Goal: Task Accomplishment & Management: Complete application form

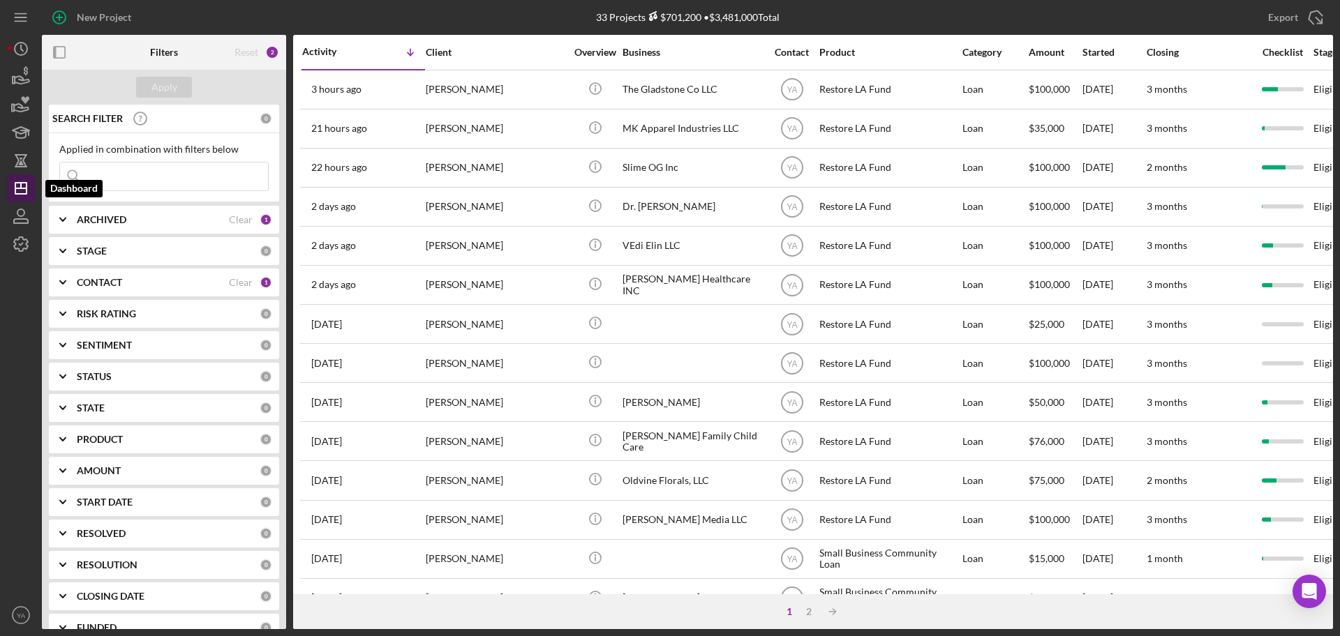
click at [17, 177] on icon "Icon/Dashboard" at bounding box center [20, 188] width 35 height 35
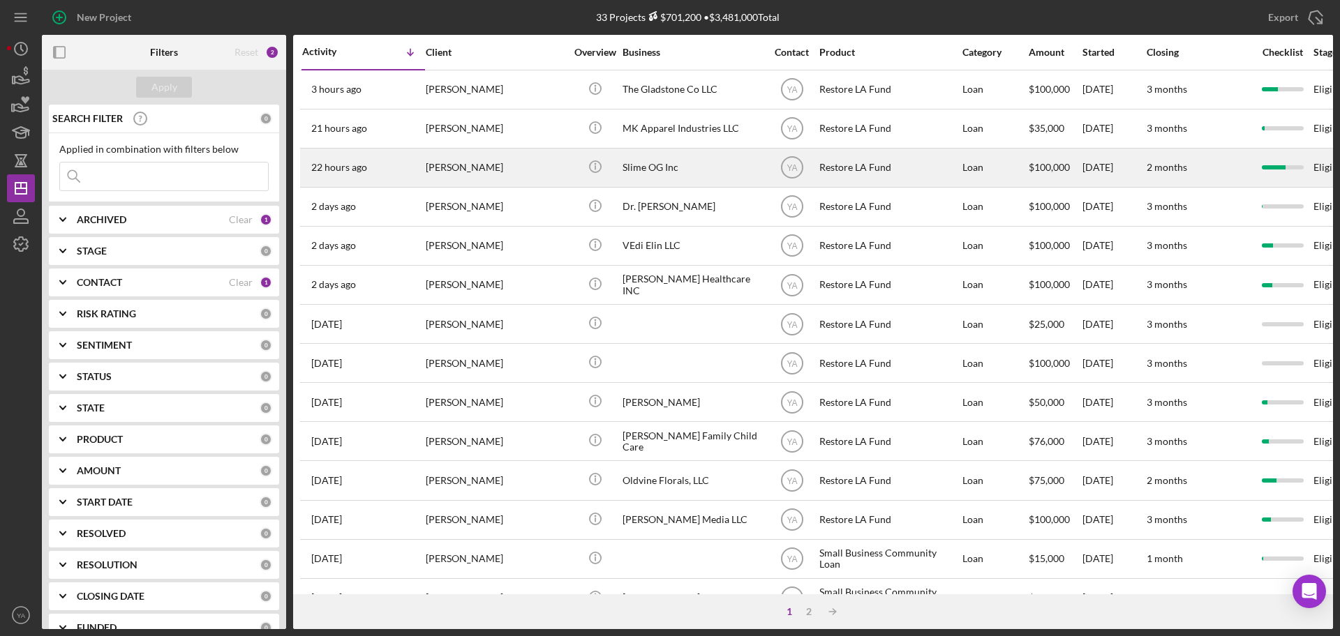
click at [486, 168] on div "[PERSON_NAME]" at bounding box center [496, 167] width 140 height 37
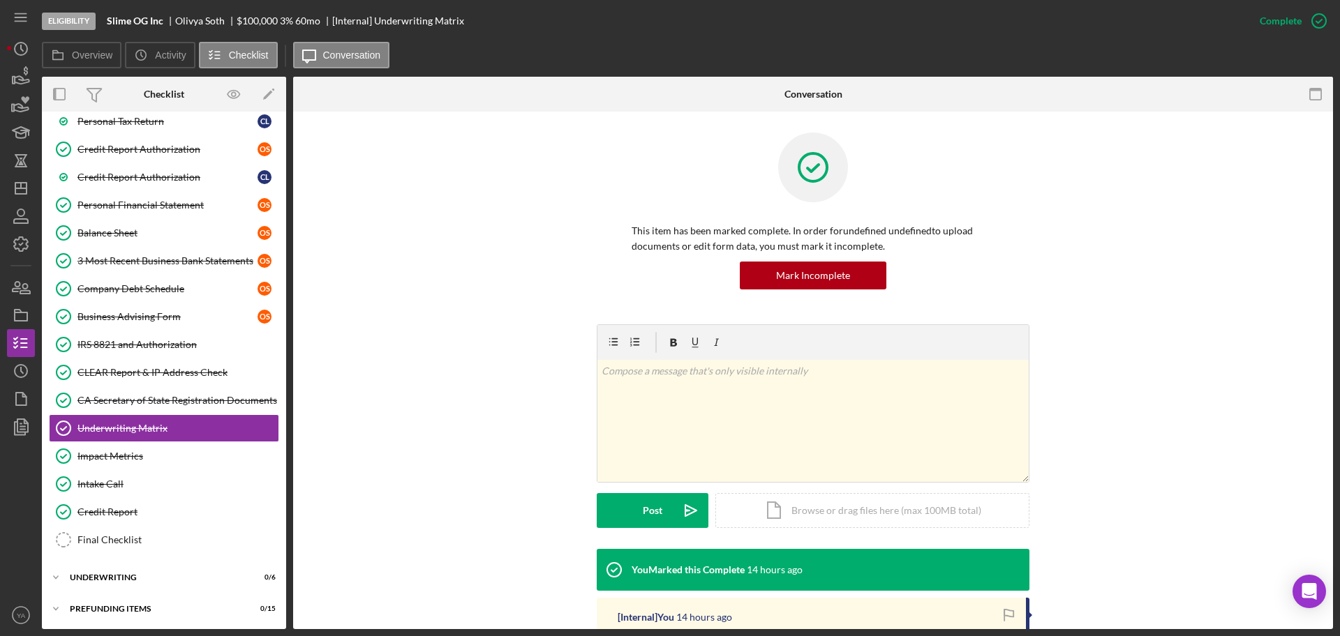
scroll to position [271, 0]
click at [14, 407] on icon "button" at bounding box center [20, 399] width 35 height 35
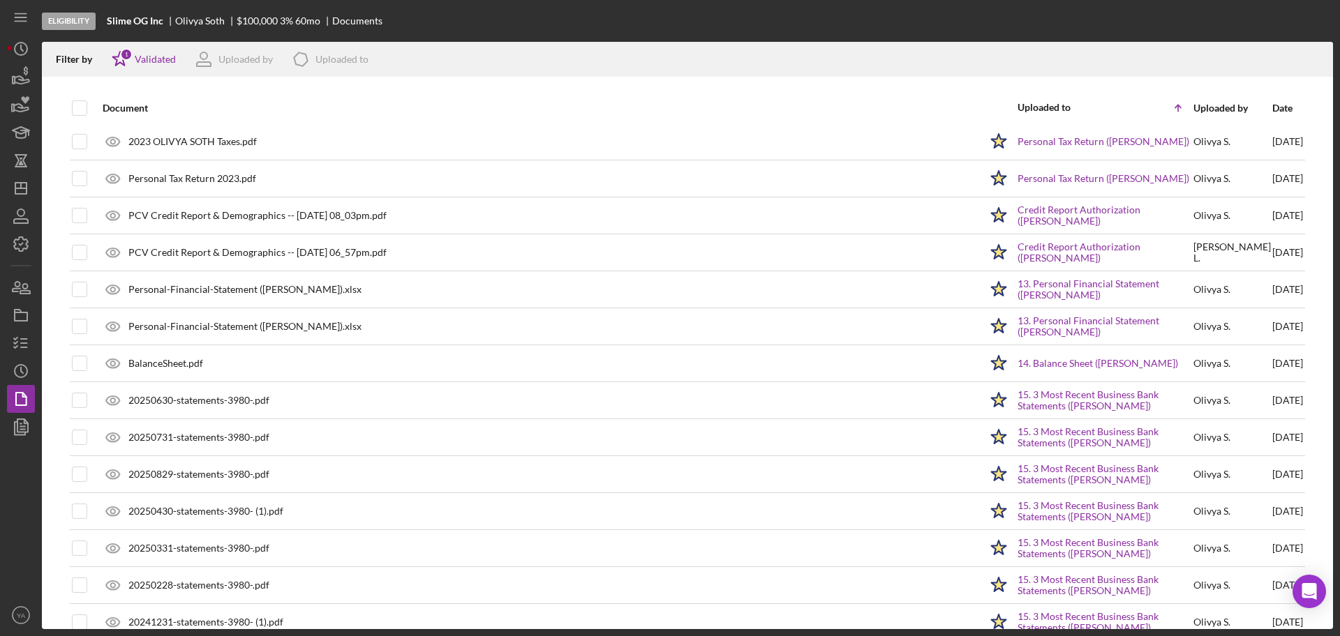
scroll to position [87, 0]
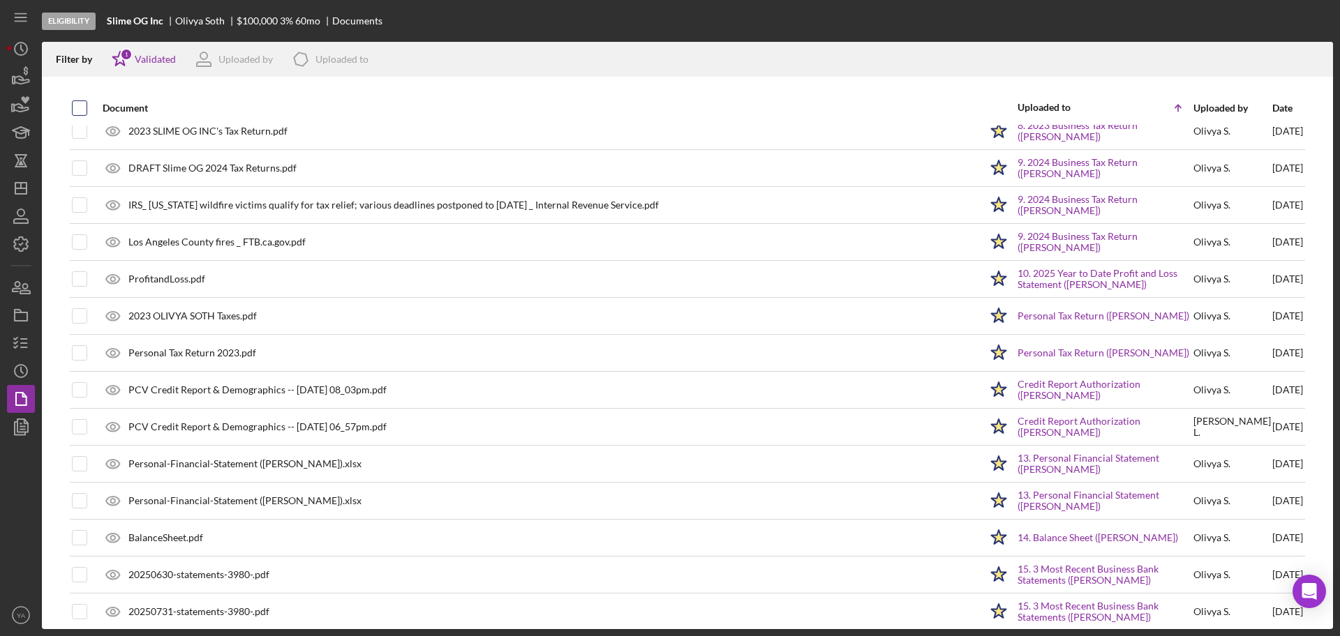
click at [84, 104] on input "checkbox" at bounding box center [80, 108] width 14 height 14
checkbox input "true"
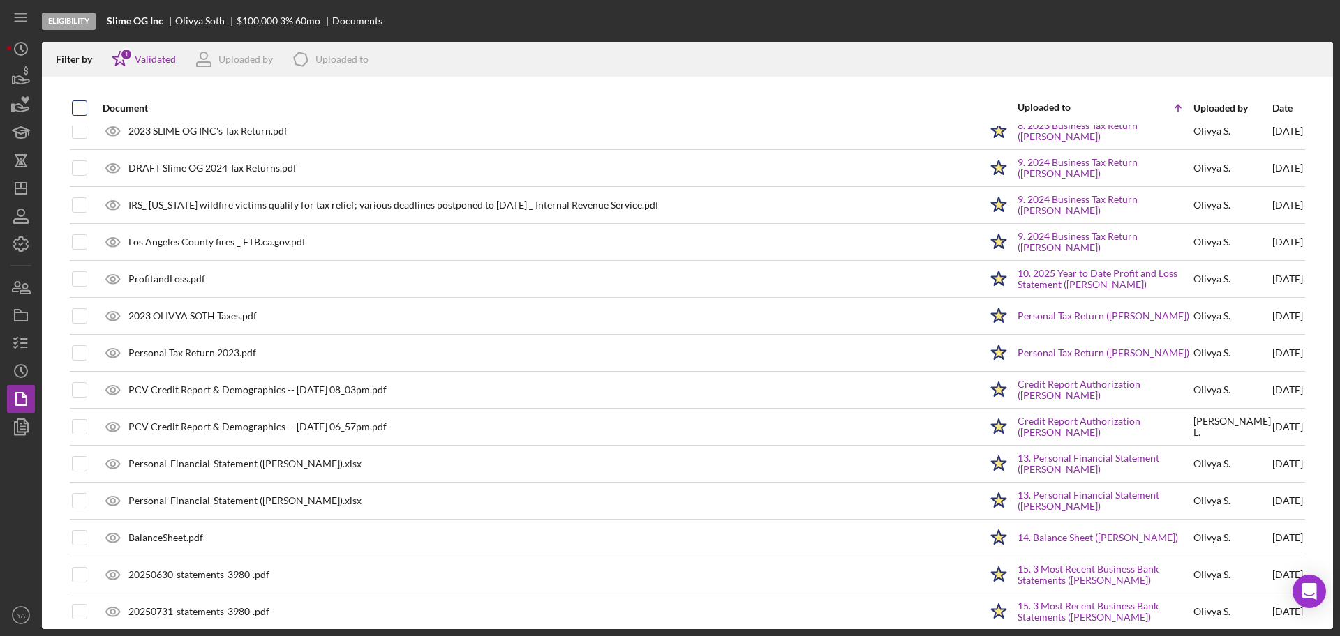
checkbox input "true"
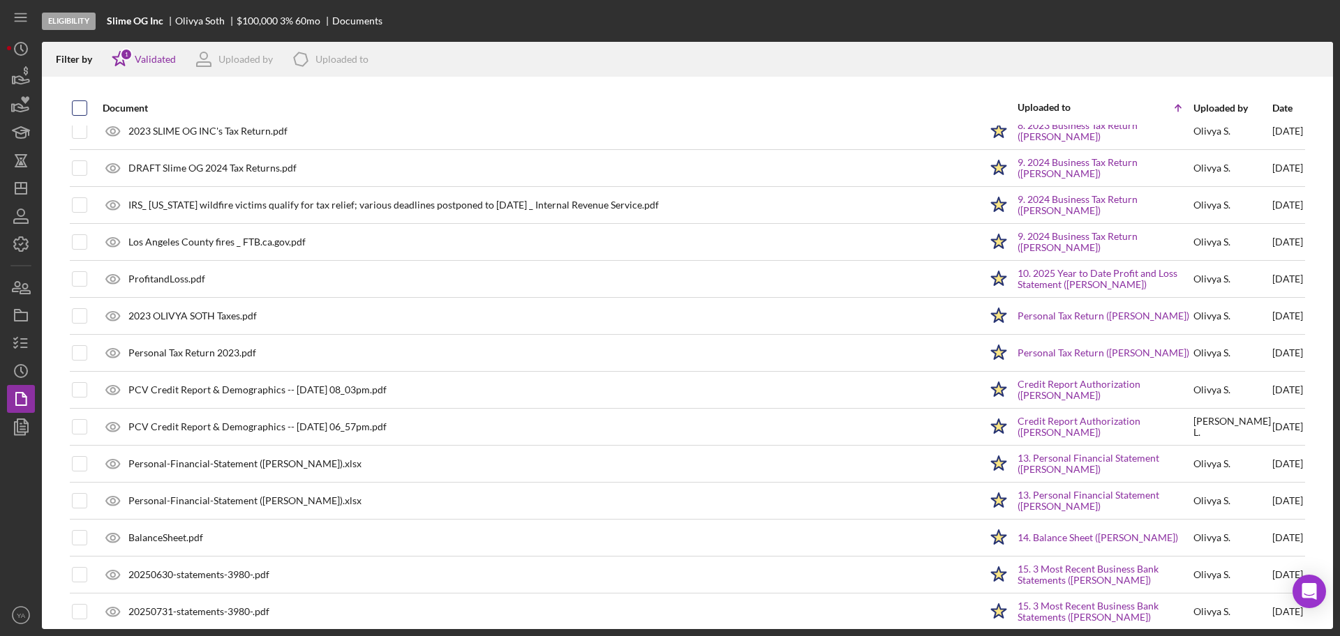
checkbox input "true"
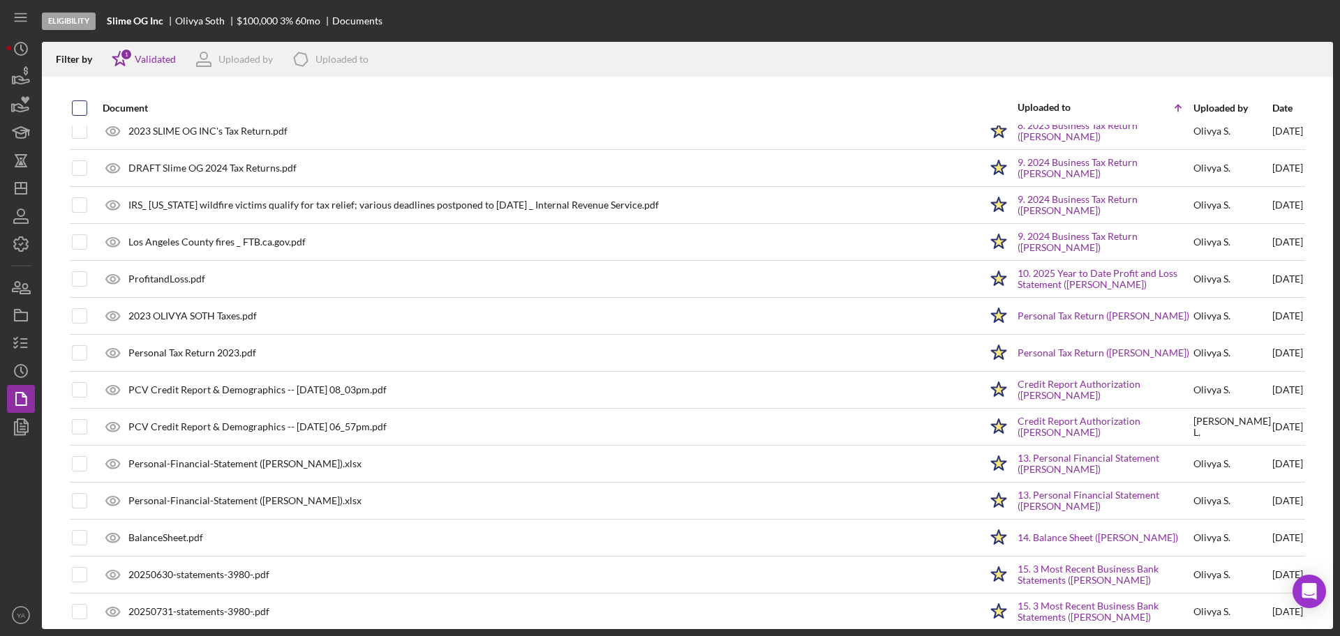
checkbox input "true"
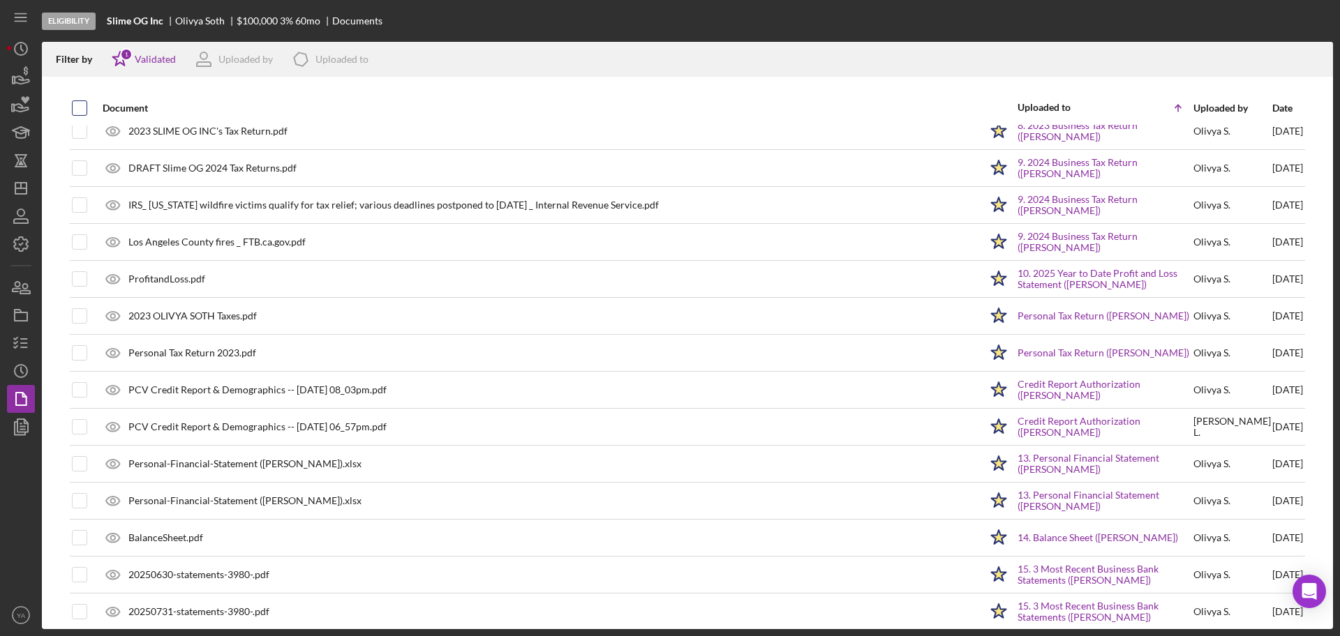
checkbox input "true"
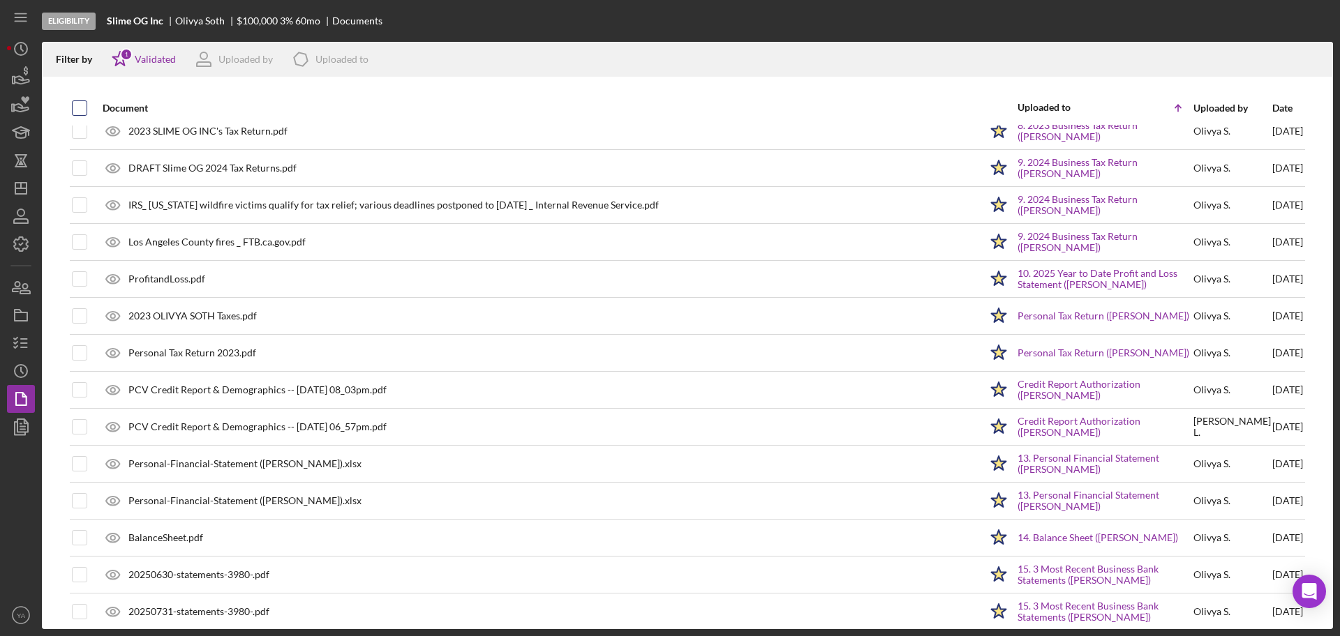
checkbox input "true"
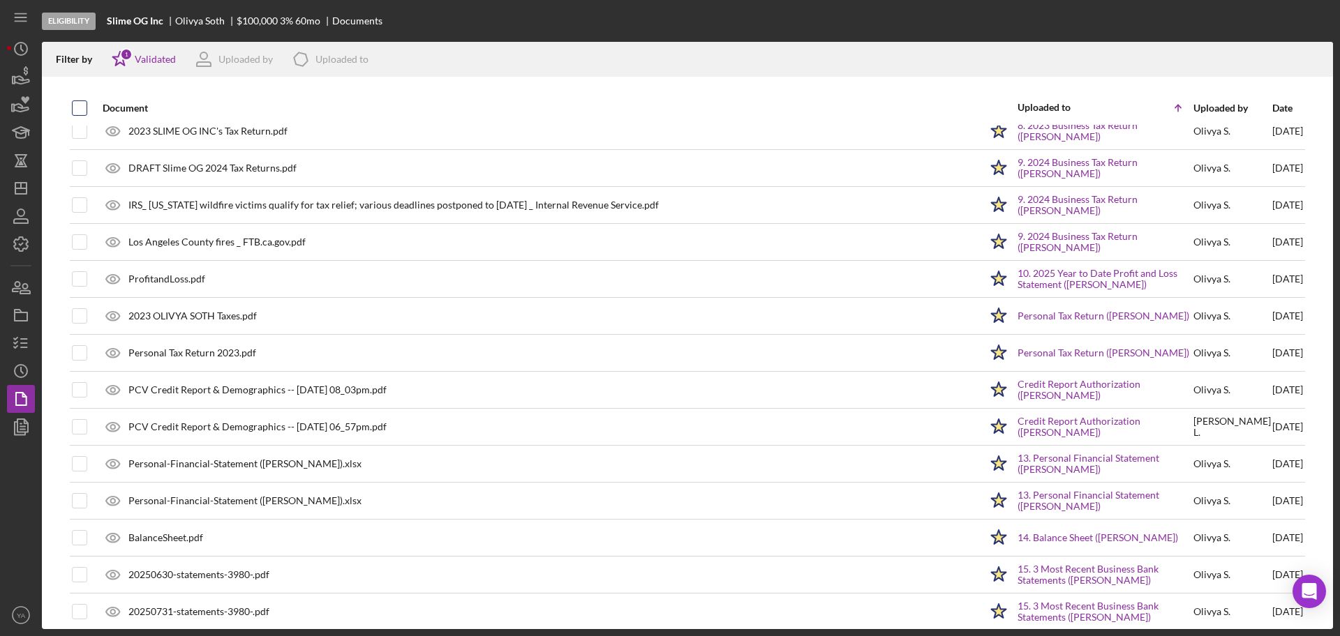
checkbox input "true"
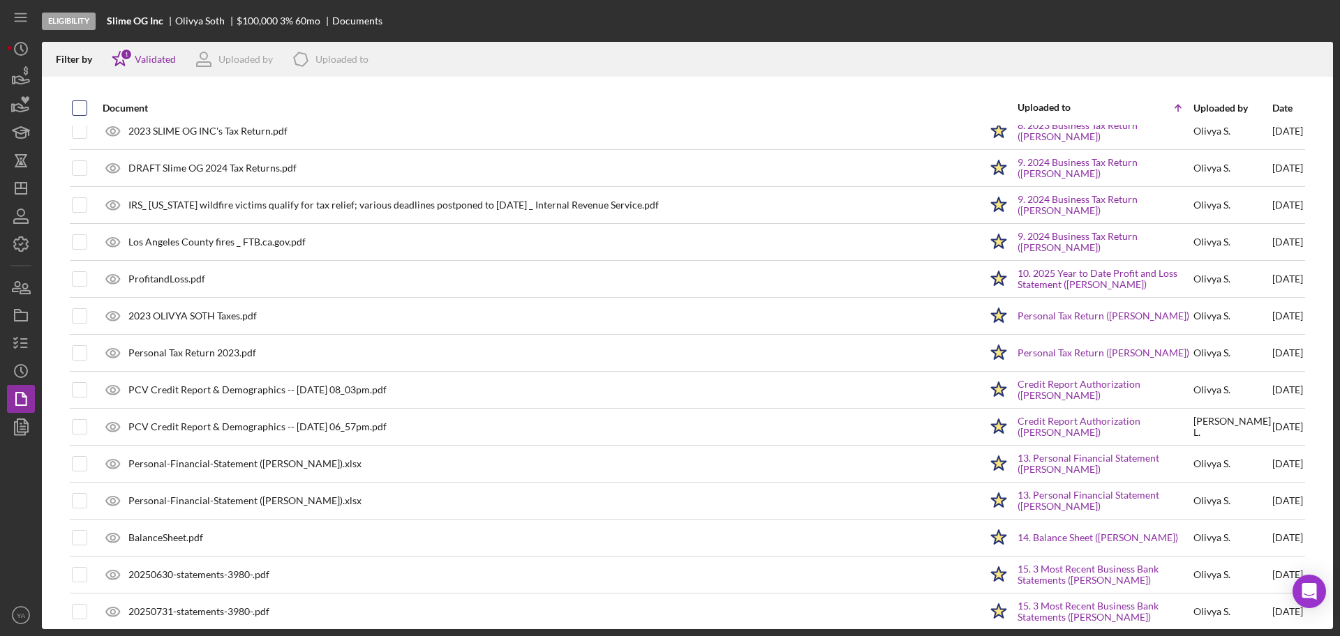
checkbox input "true"
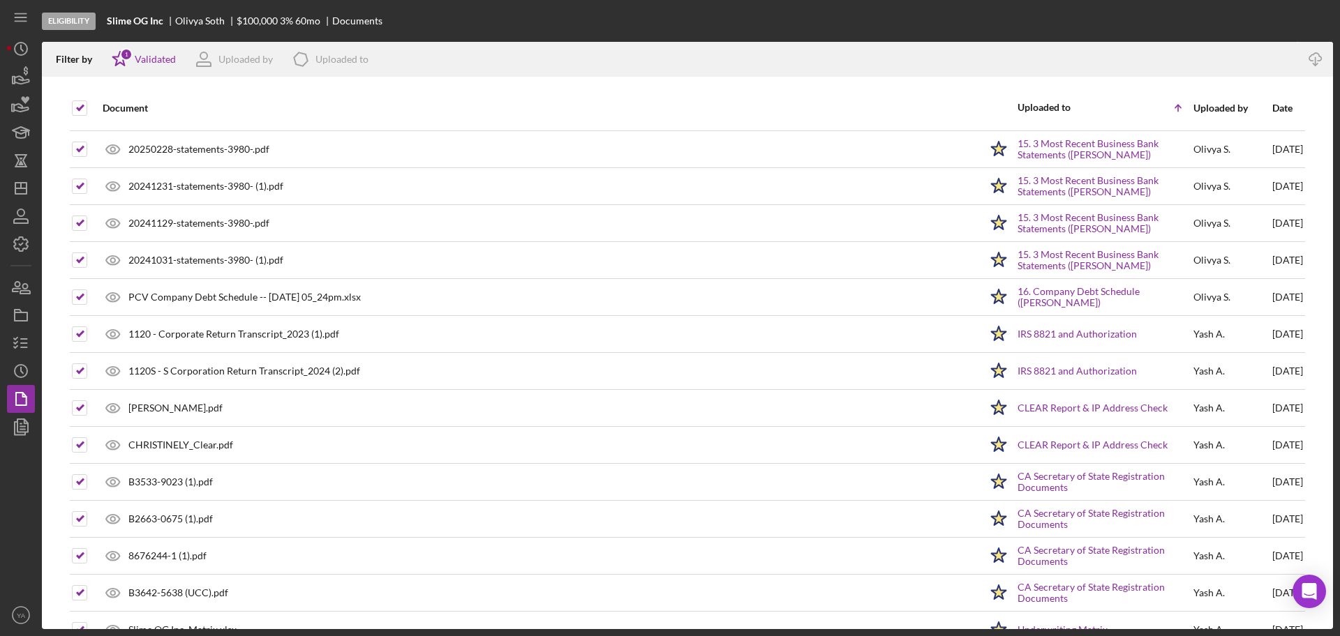
scroll to position [805, 0]
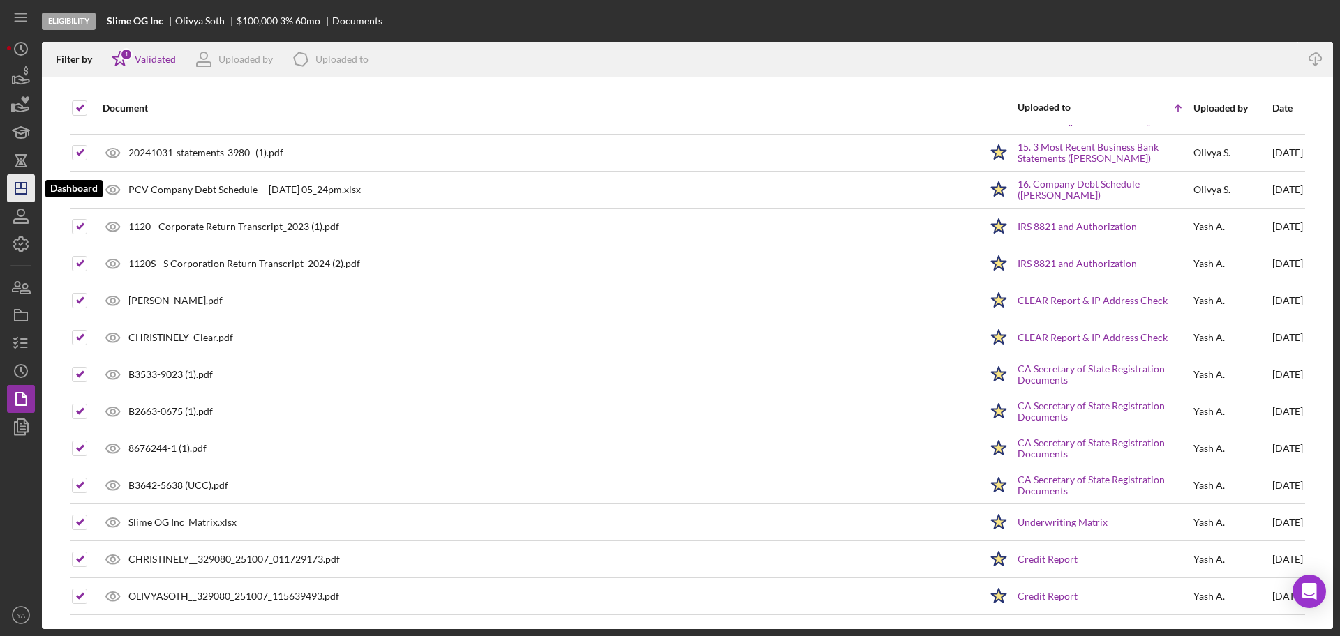
click at [25, 196] on icon "Icon/Dashboard" at bounding box center [20, 188] width 35 height 35
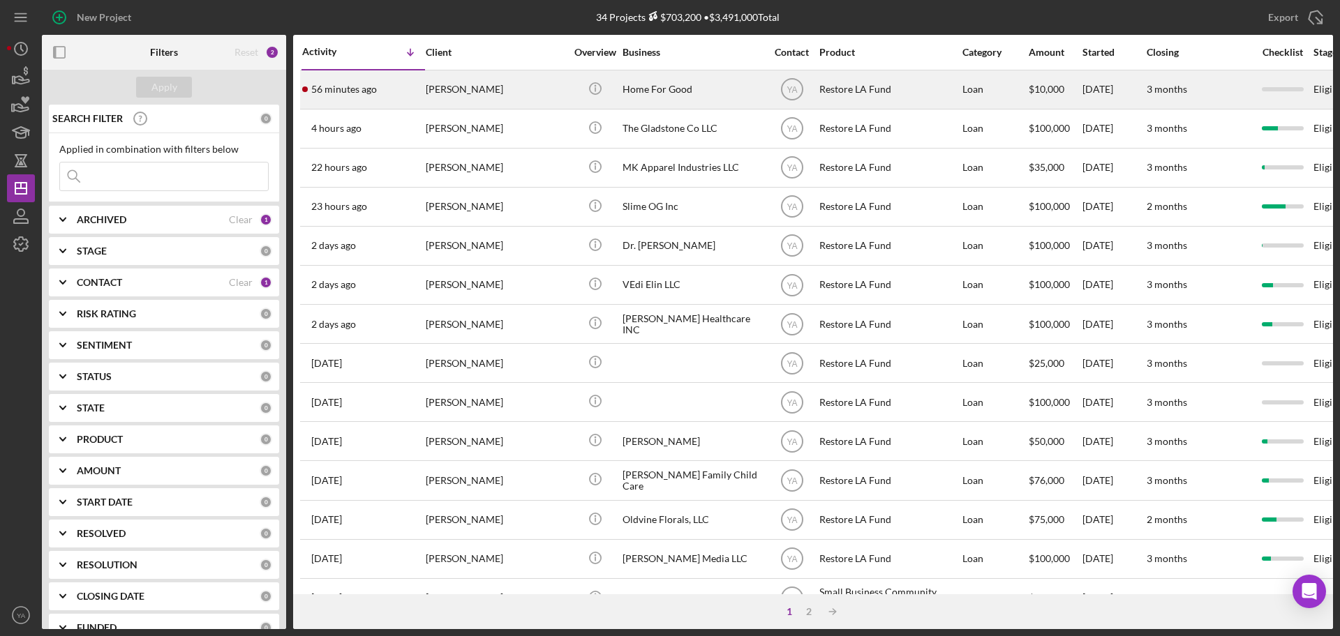
click at [648, 90] on div "Home For Good" at bounding box center [692, 89] width 140 height 37
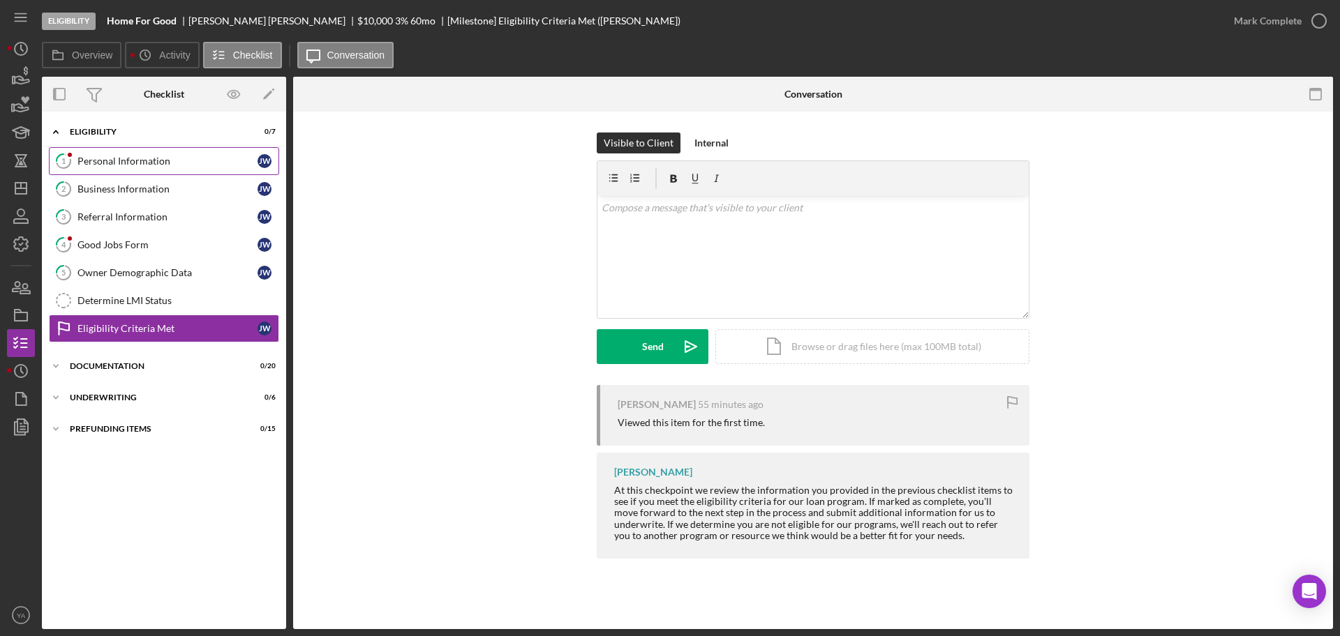
click at [147, 160] on div "Personal Information" at bounding box center [167, 161] width 180 height 11
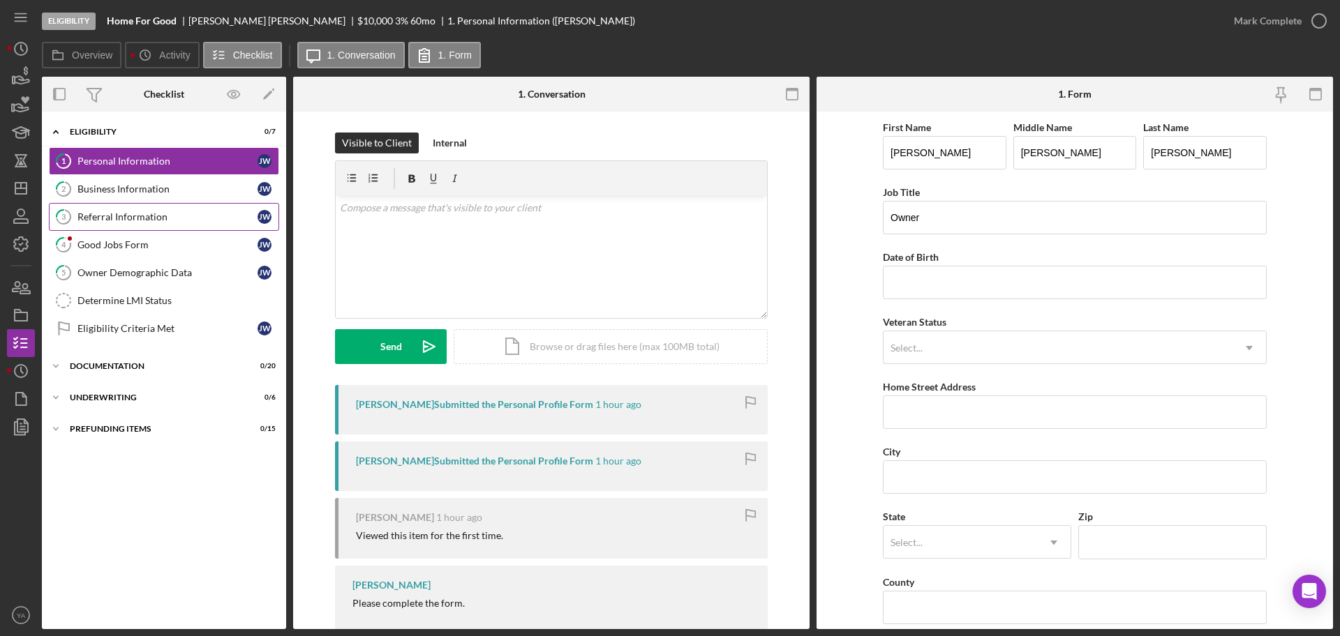
click at [156, 204] on link "3 Referral Information [PERSON_NAME]" at bounding box center [164, 217] width 230 height 28
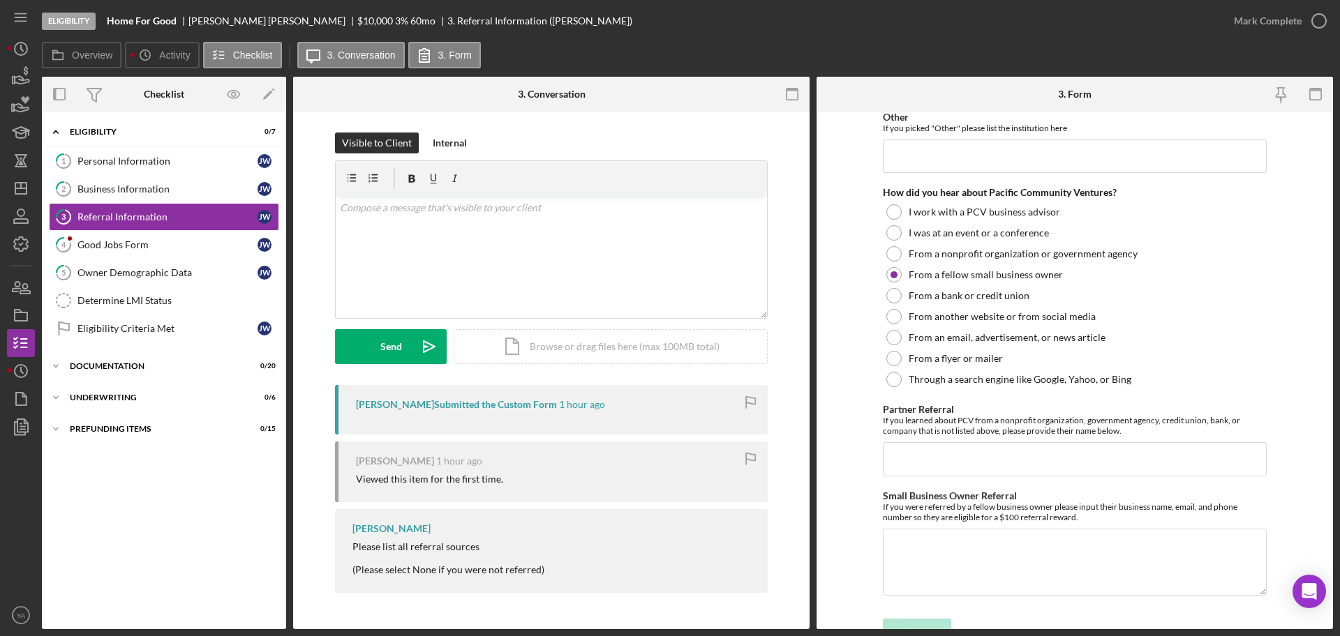
scroll to position [281, 0]
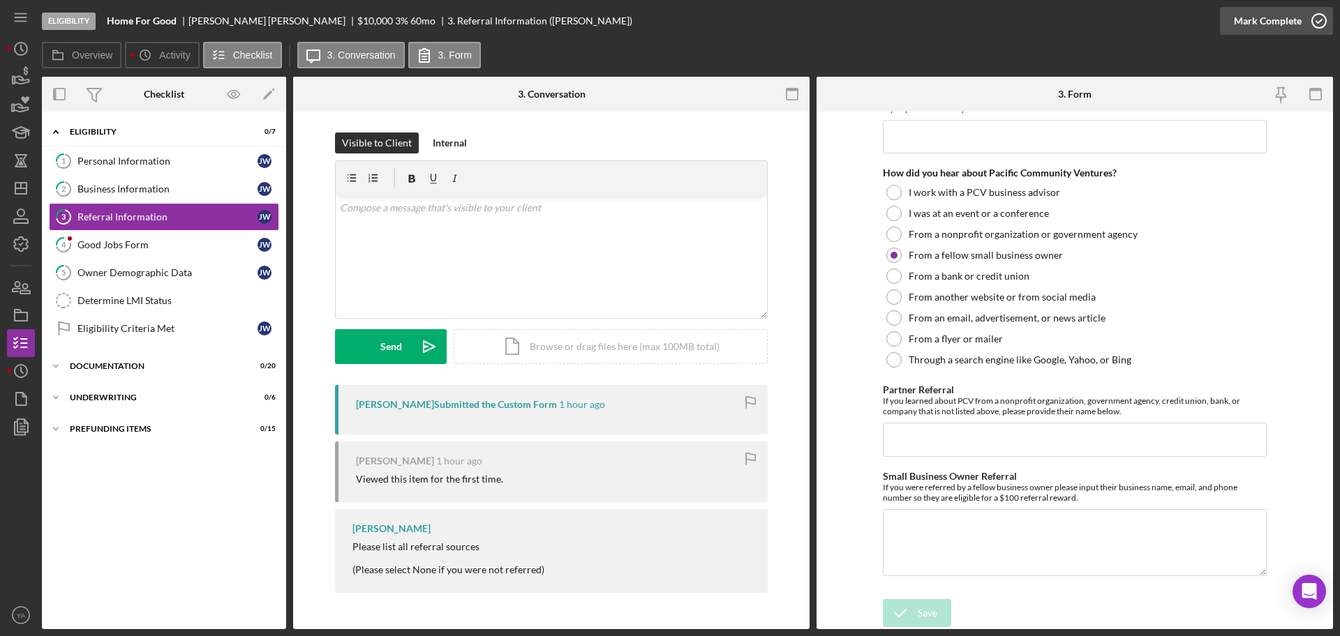
click at [1278, 22] on div "Mark Complete" at bounding box center [1268, 21] width 68 height 28
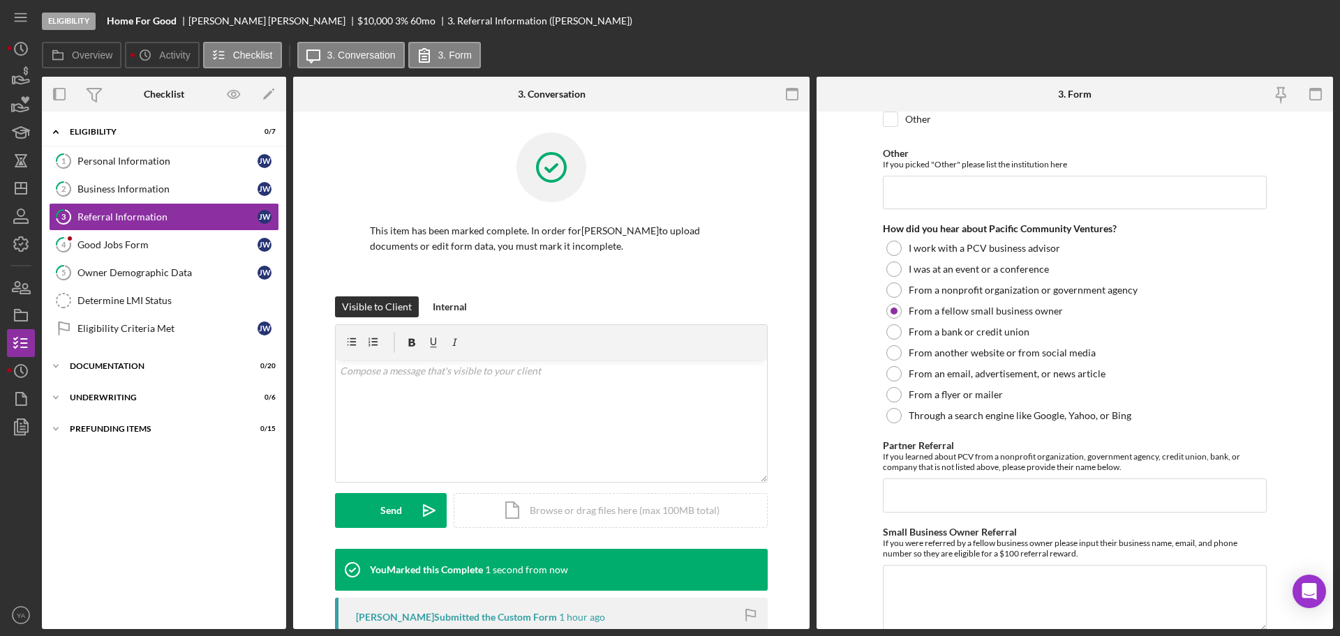
scroll to position [337, 0]
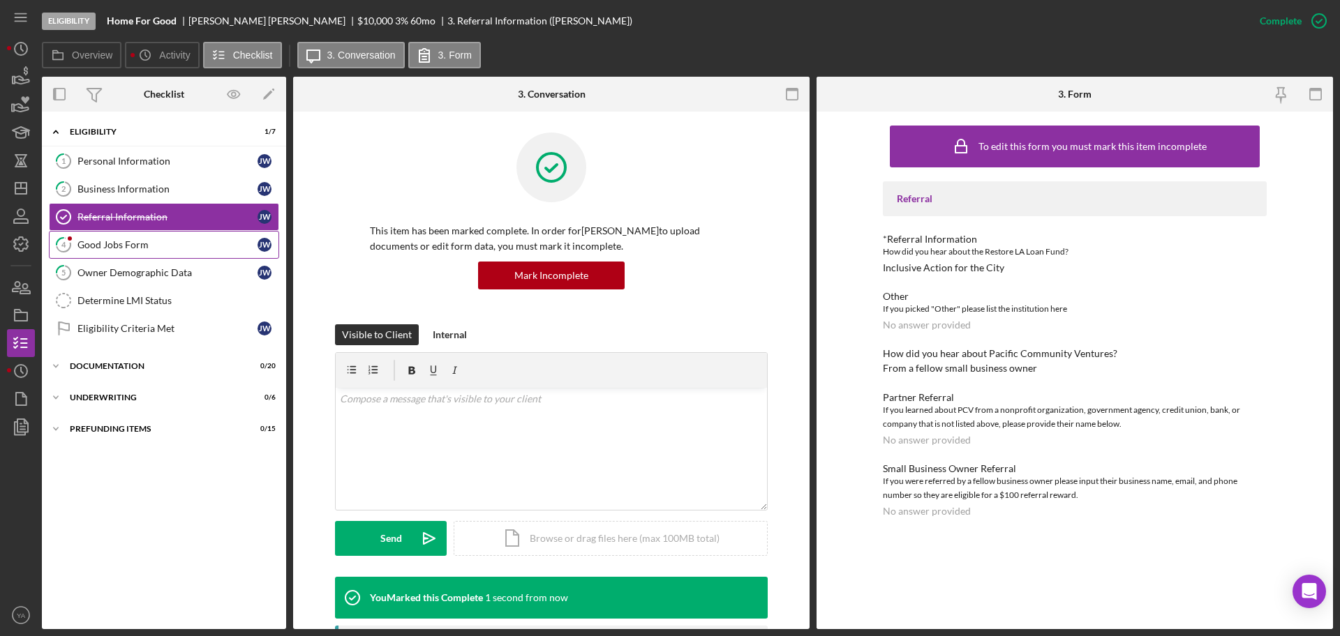
click at [123, 242] on div "Good Jobs Form" at bounding box center [167, 244] width 180 height 11
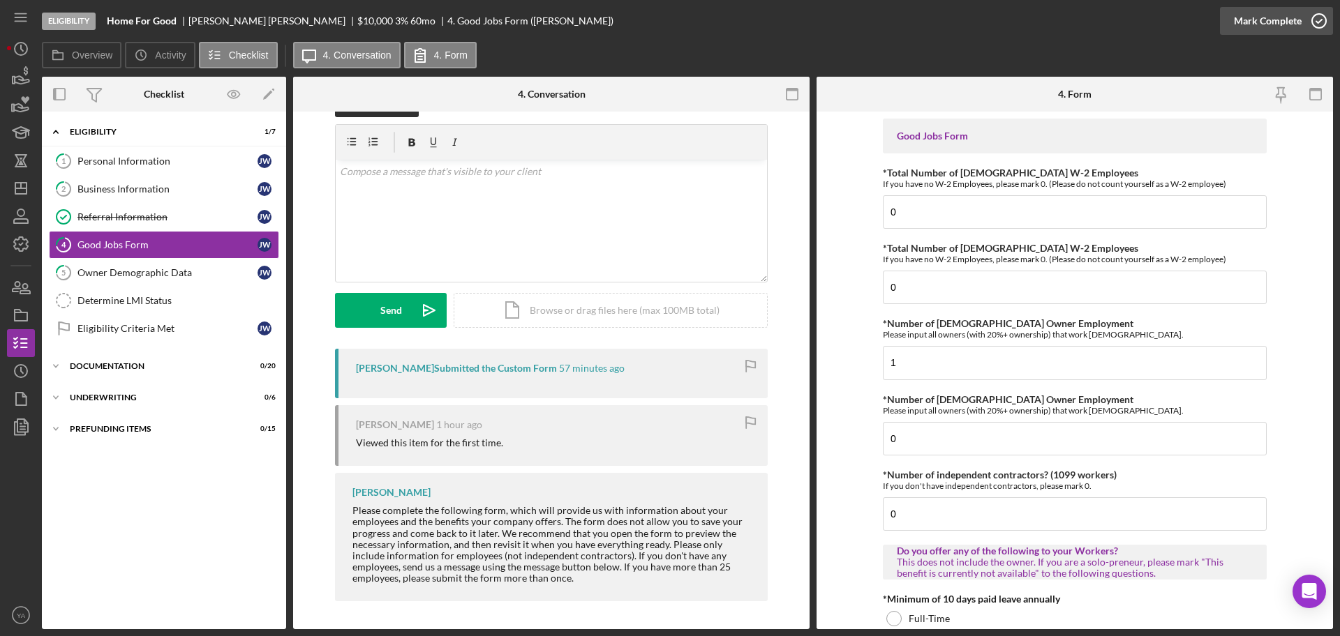
click at [1255, 25] on div "Mark Complete" at bounding box center [1268, 21] width 68 height 28
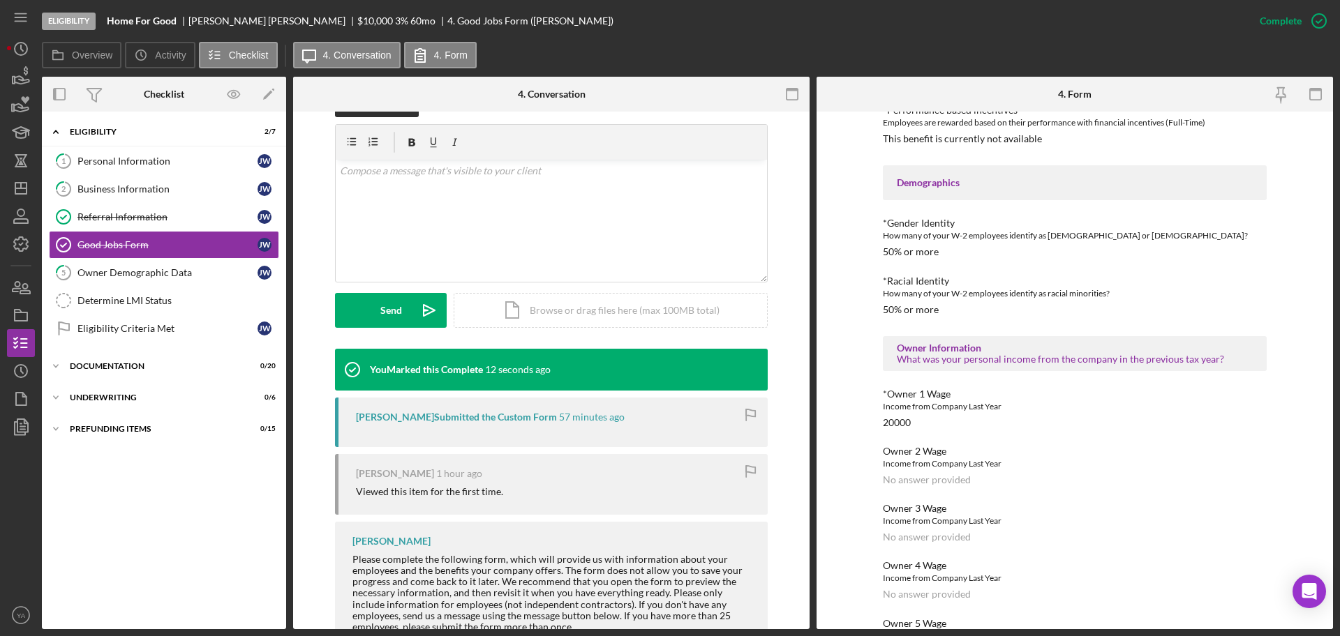
scroll to position [1047, 0]
click at [202, 276] on div "Owner Demographic Data" at bounding box center [167, 272] width 180 height 11
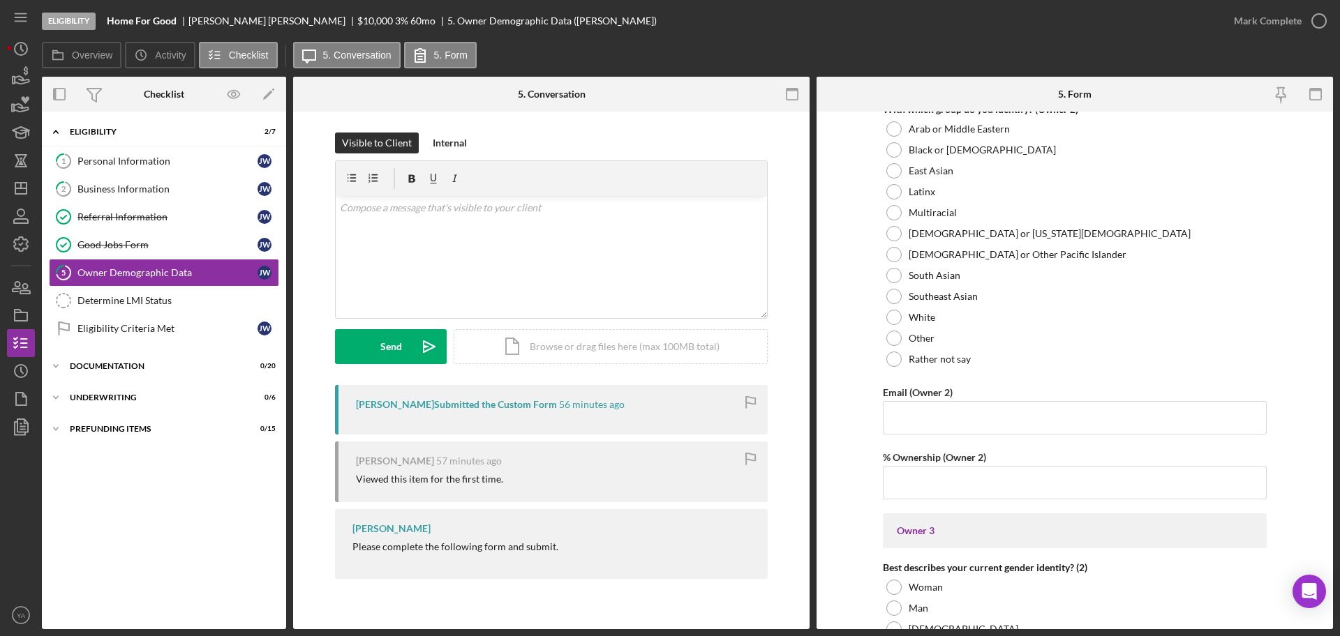
scroll to position [2093, 0]
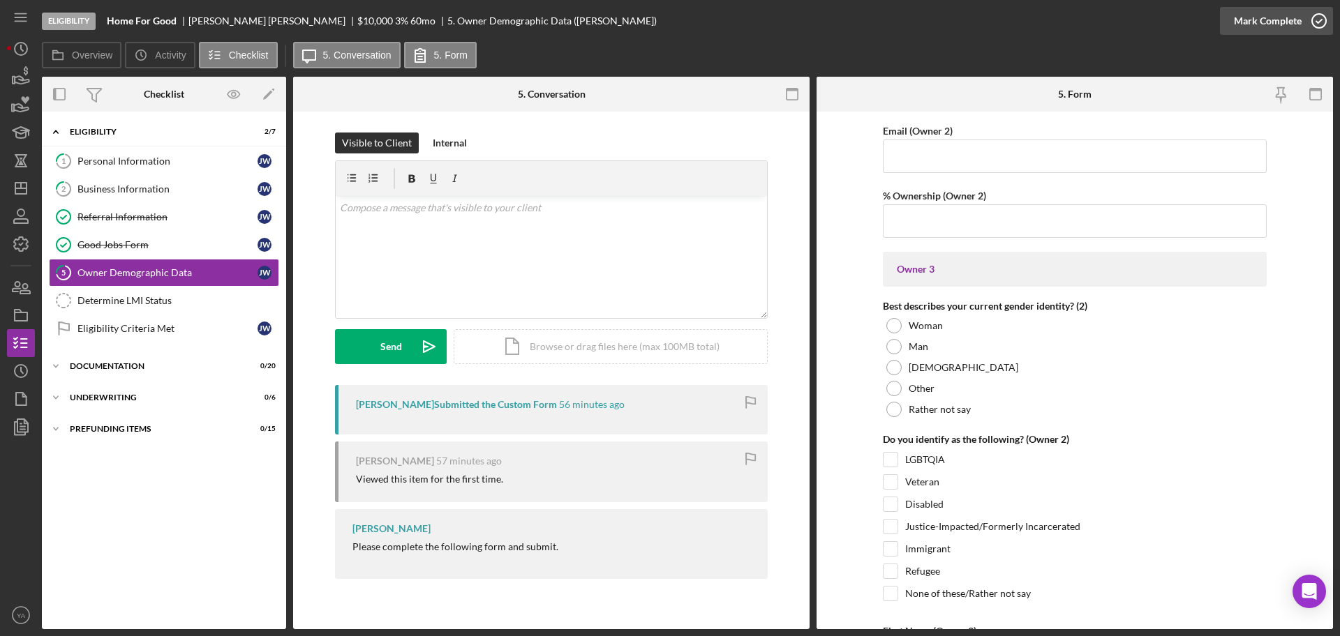
click at [1320, 22] on icon "button" at bounding box center [1318, 20] width 35 height 35
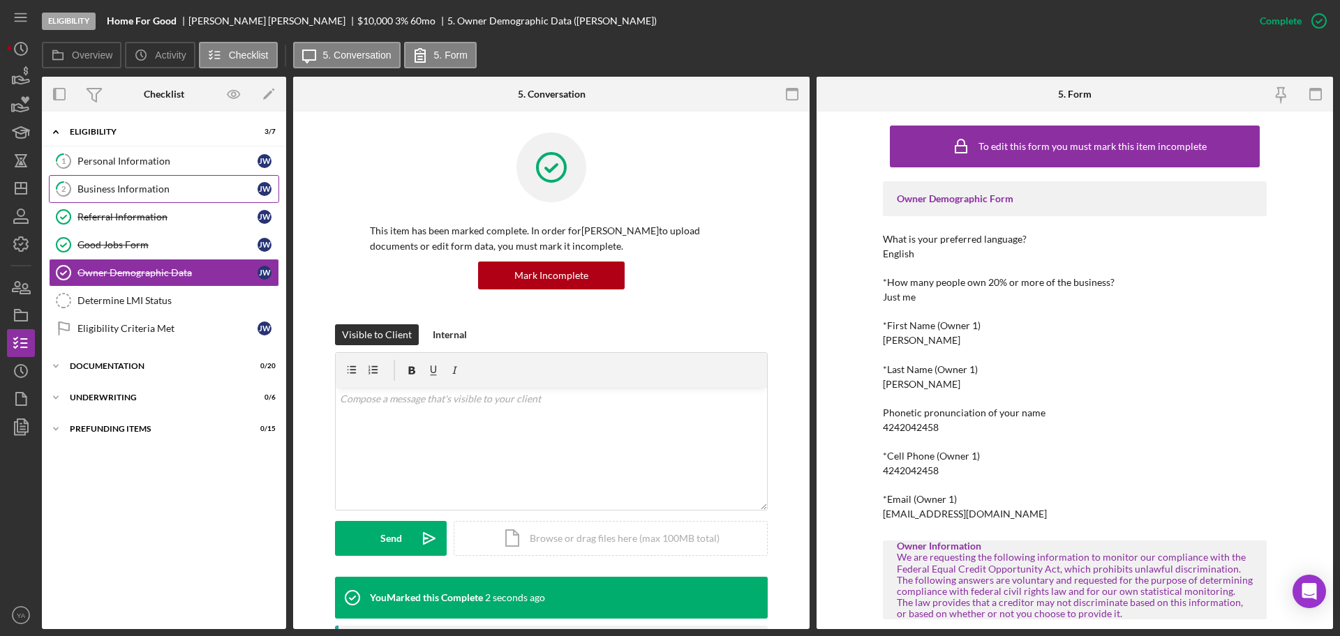
click at [172, 185] on div "Business Information" at bounding box center [167, 189] width 180 height 11
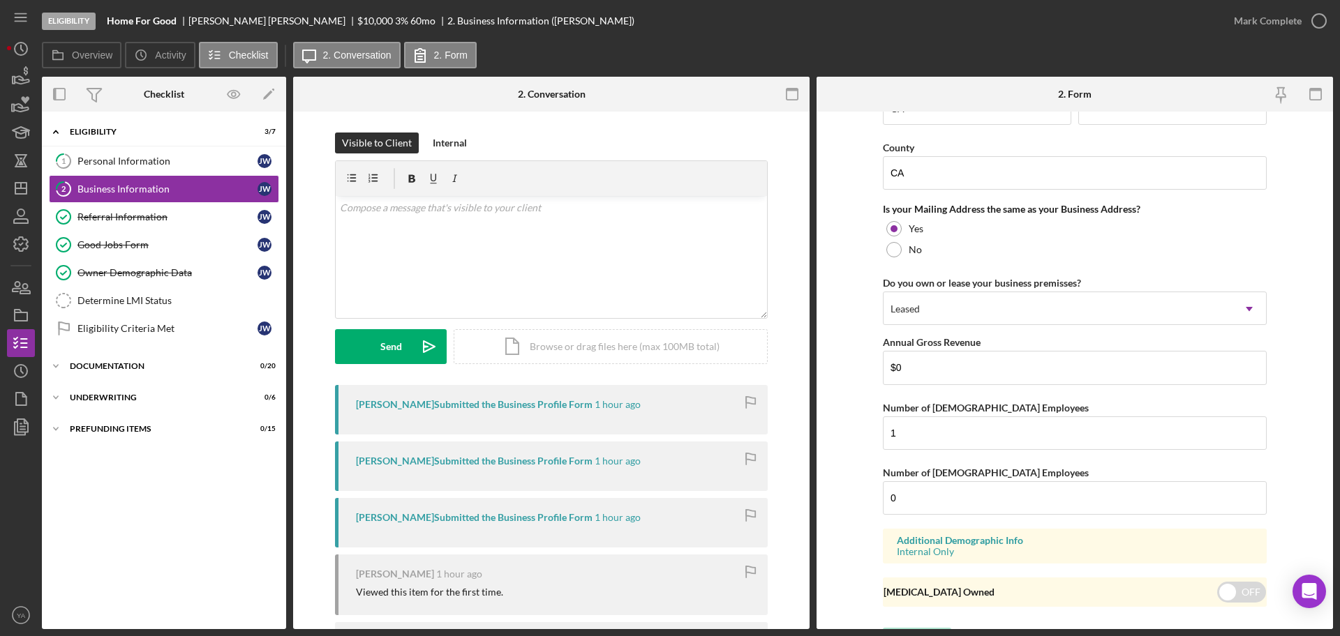
scroll to position [1031, 0]
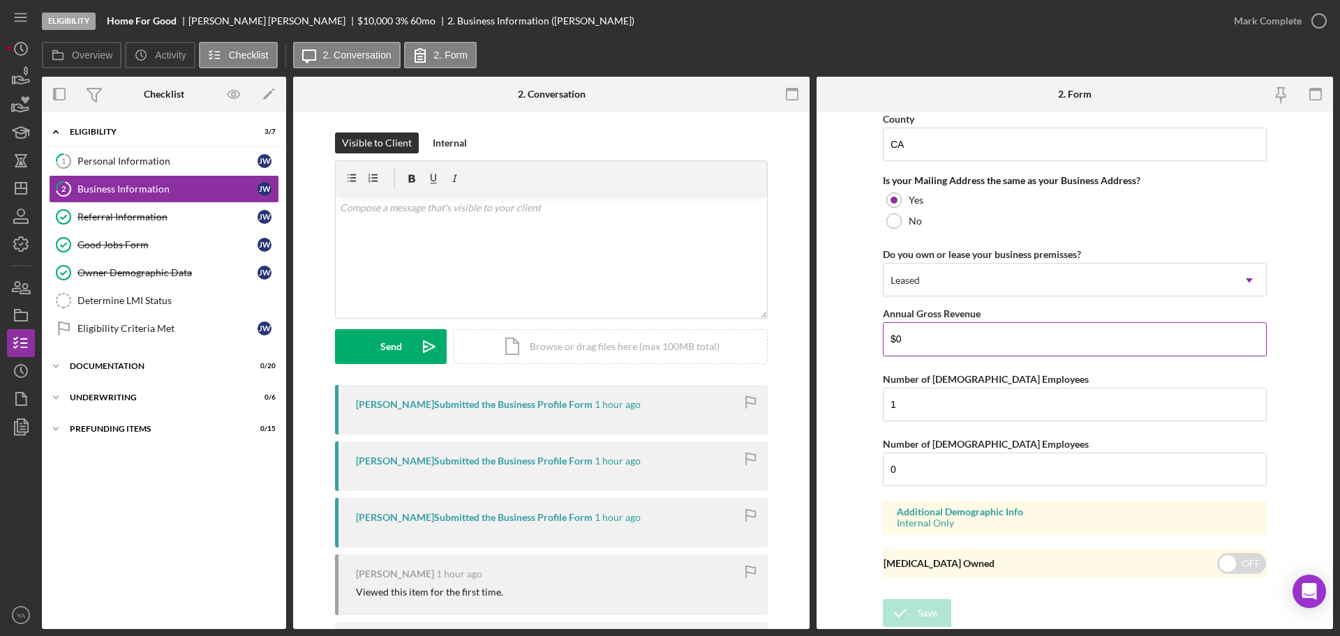
drag, startPoint x: 937, startPoint y: 343, endPoint x: 888, endPoint y: 344, distance: 49.5
click at [888, 344] on input "$0" at bounding box center [1075, 338] width 384 height 33
click at [474, 215] on p at bounding box center [552, 207] width 424 height 15
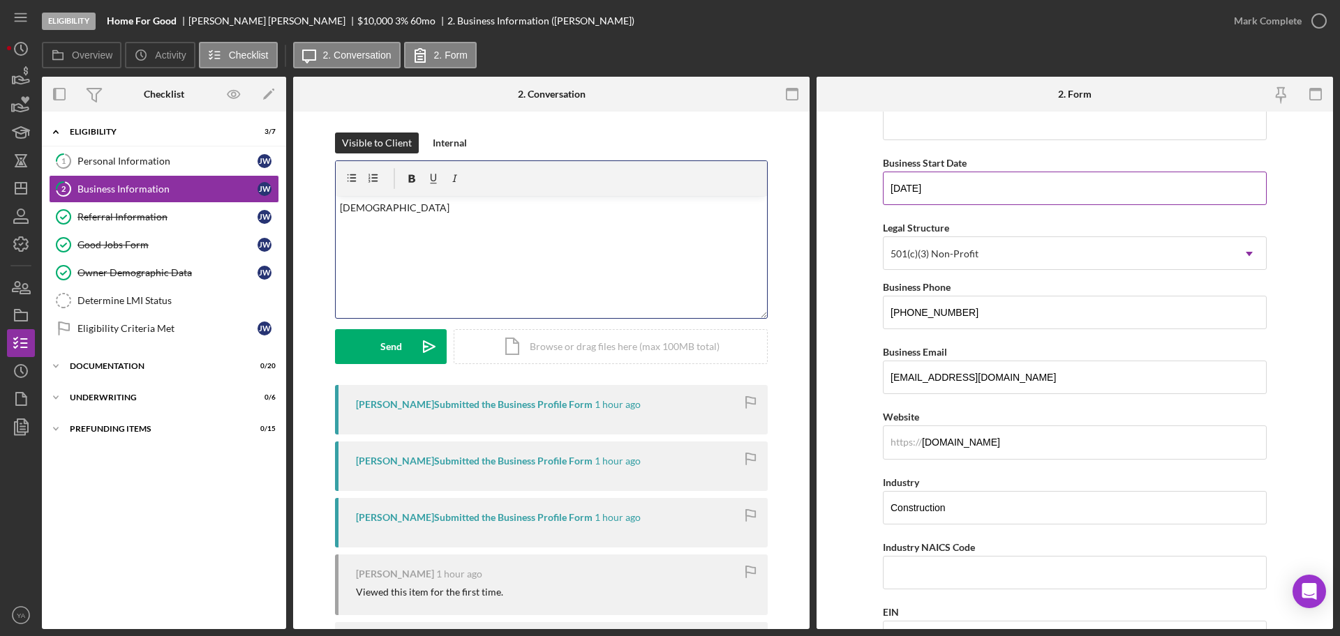
scroll to position [0, 0]
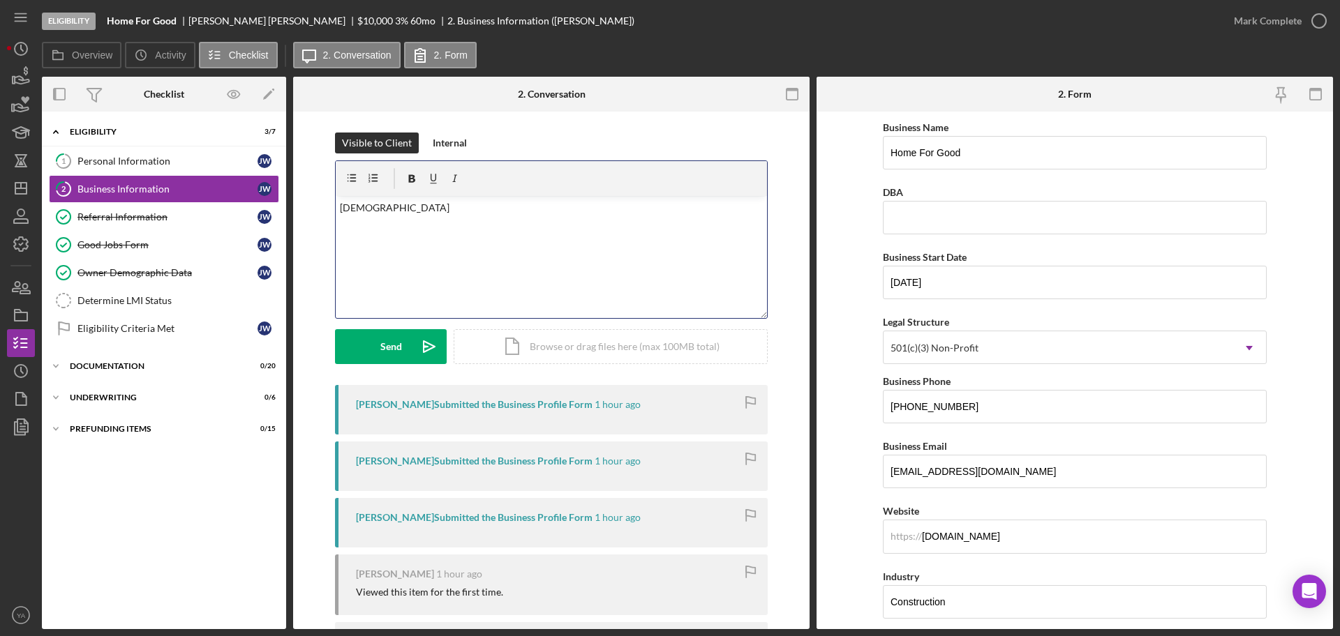
click at [855, 396] on form "Business Name Home For Good DBA Business Start Date [DATE] Legal Structure 501(…" at bounding box center [1074, 371] width 516 height 518
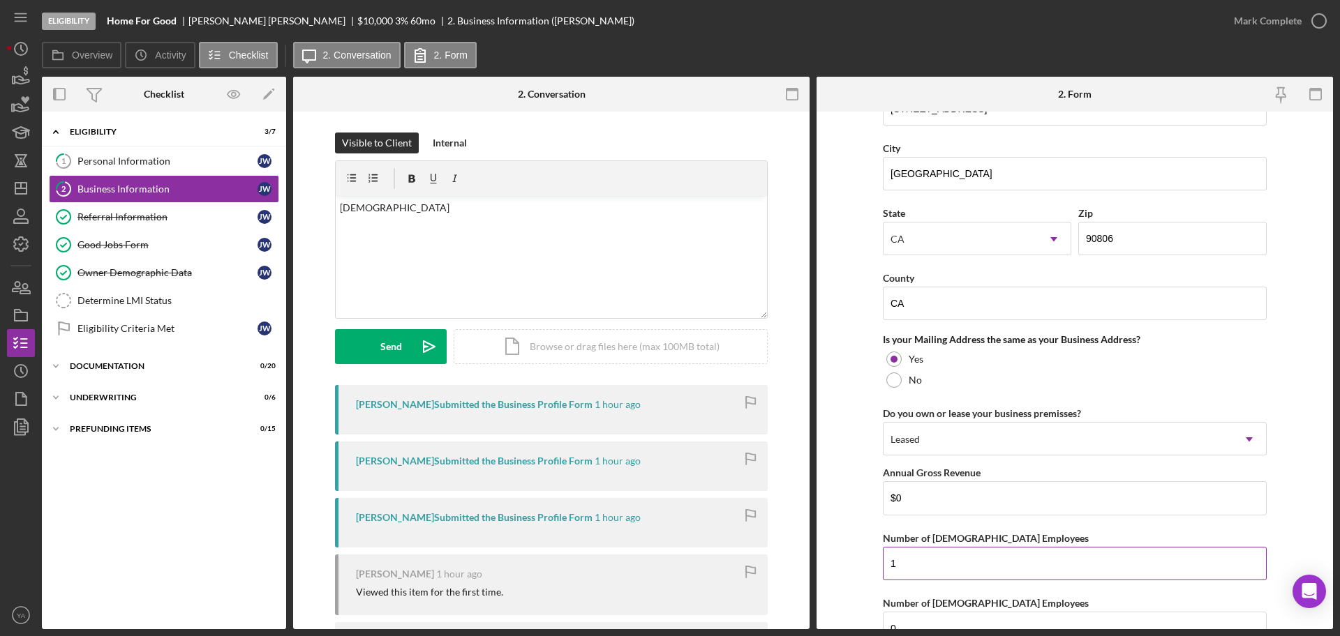
scroll to position [1031, 0]
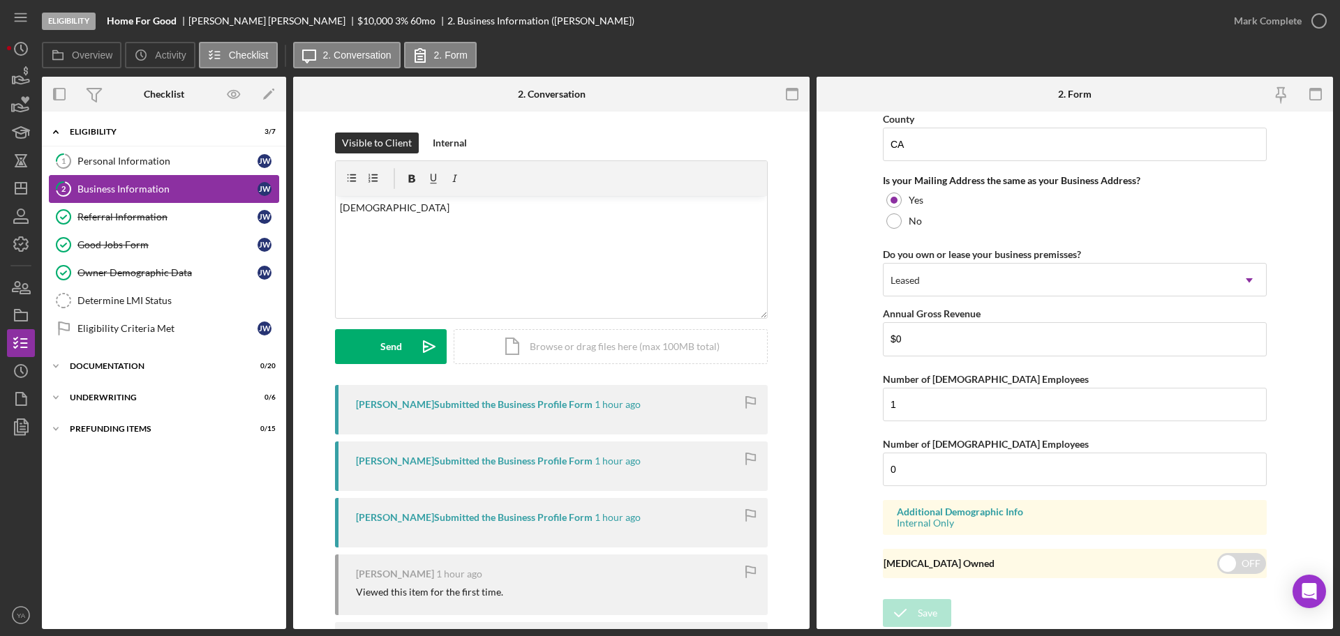
click at [151, 197] on link "2 Business Information [PERSON_NAME]" at bounding box center [164, 189] width 230 height 28
drag, startPoint x: 932, startPoint y: 327, endPoint x: 876, endPoint y: 342, distance: 58.4
click at [876, 342] on form "Business Name Home For Good DBA Business Start Date [DATE] Legal Structure 501(…" at bounding box center [1074, 371] width 516 height 518
click at [851, 216] on form "Business Name Home For Good DBA Business Start Date [DATE] Legal Structure 501(…" at bounding box center [1074, 371] width 516 height 518
click at [1311, 15] on icon "button" at bounding box center [1318, 20] width 35 height 35
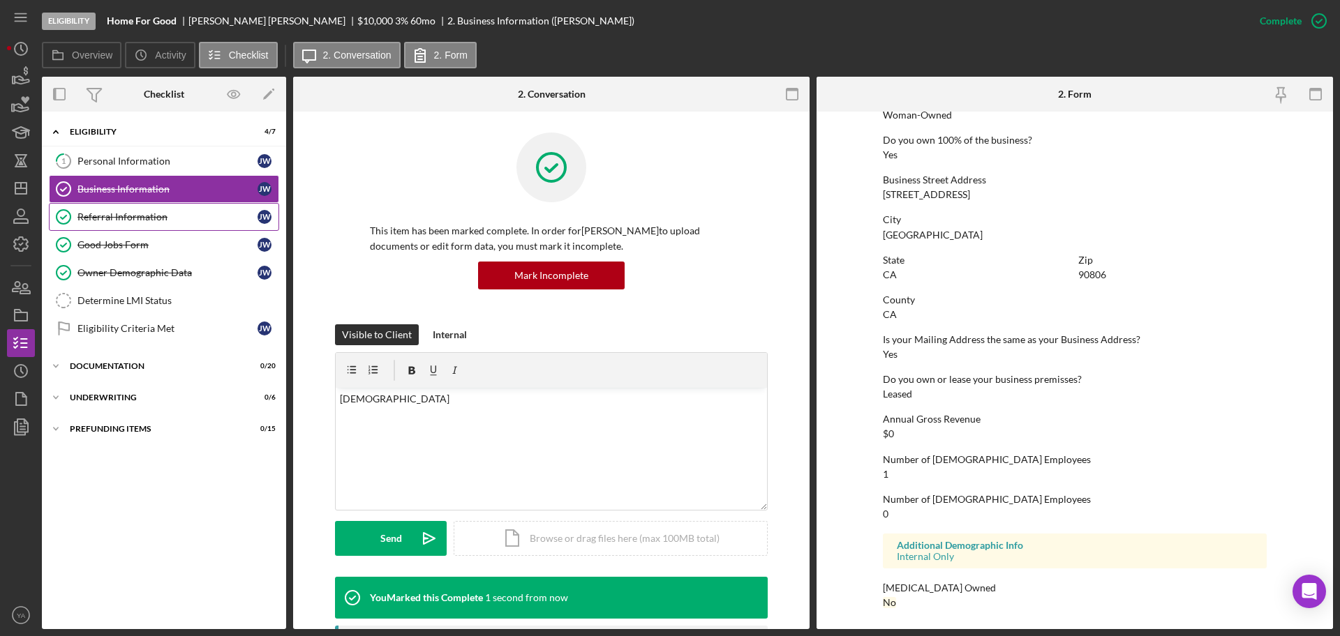
scroll to position [535, 0]
click at [129, 248] on div "Good Jobs Form" at bounding box center [167, 244] width 180 height 11
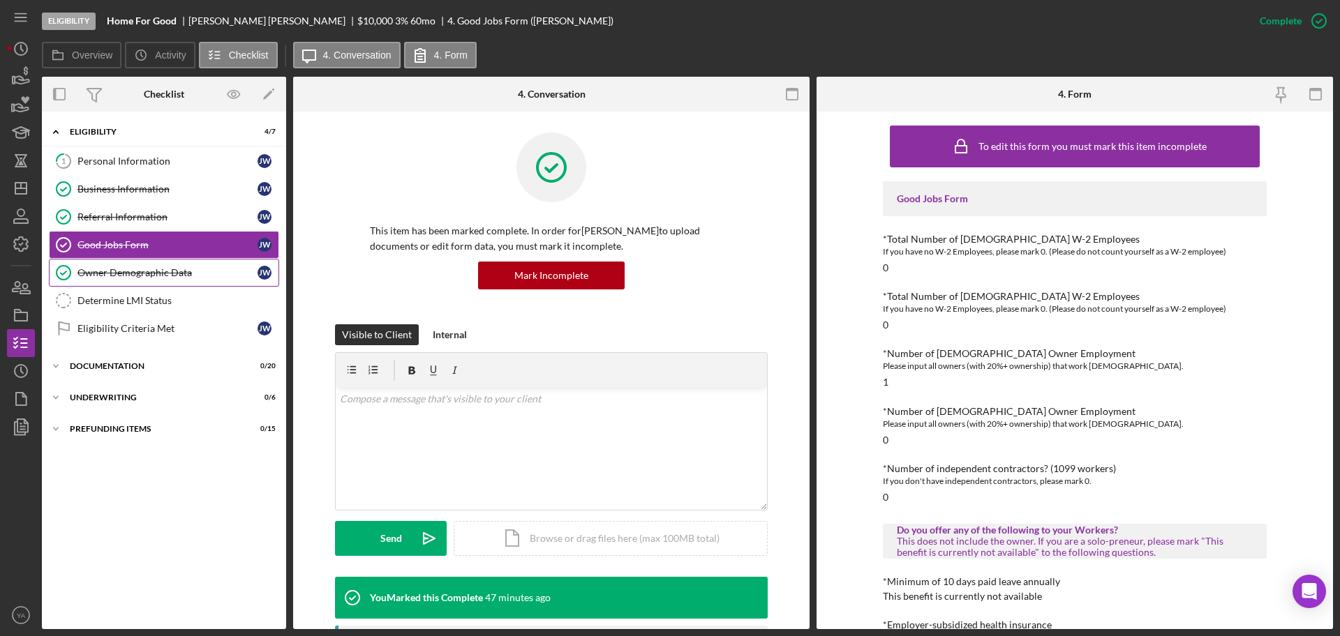
click at [126, 259] on link "Owner Demographic Data Owner Demographic Data [PERSON_NAME]" at bounding box center [164, 273] width 230 height 28
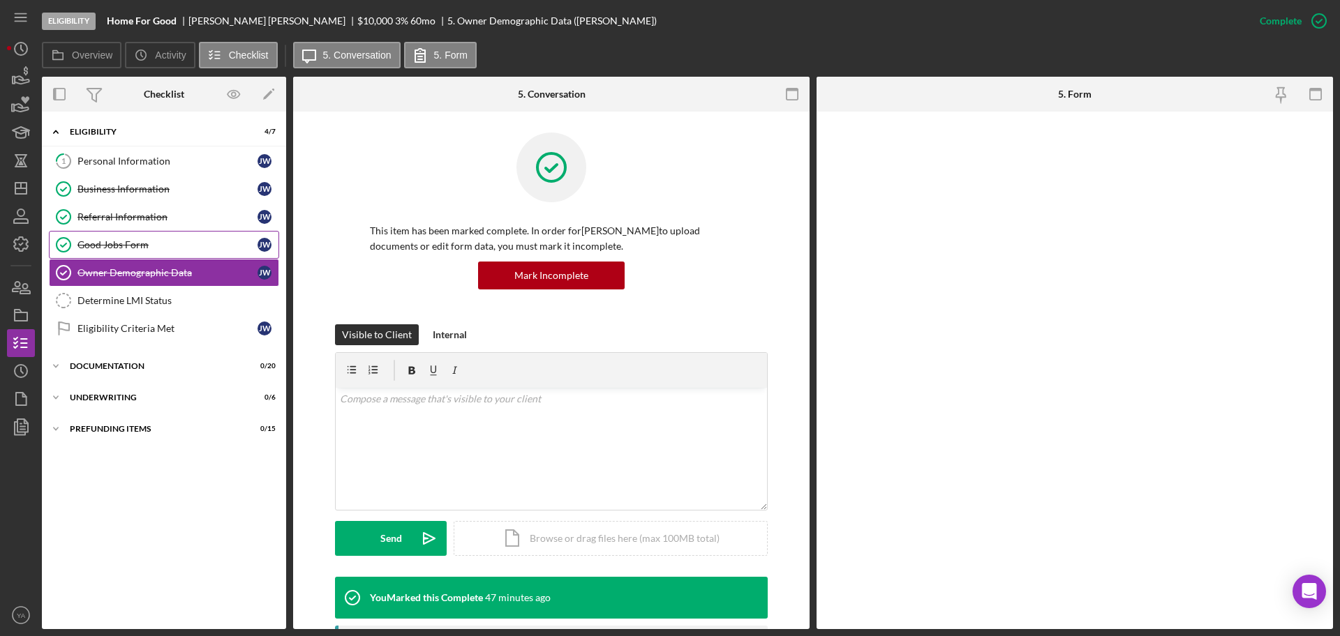
click at [134, 229] on link "Referral Information Referral Information [PERSON_NAME]" at bounding box center [164, 217] width 230 height 28
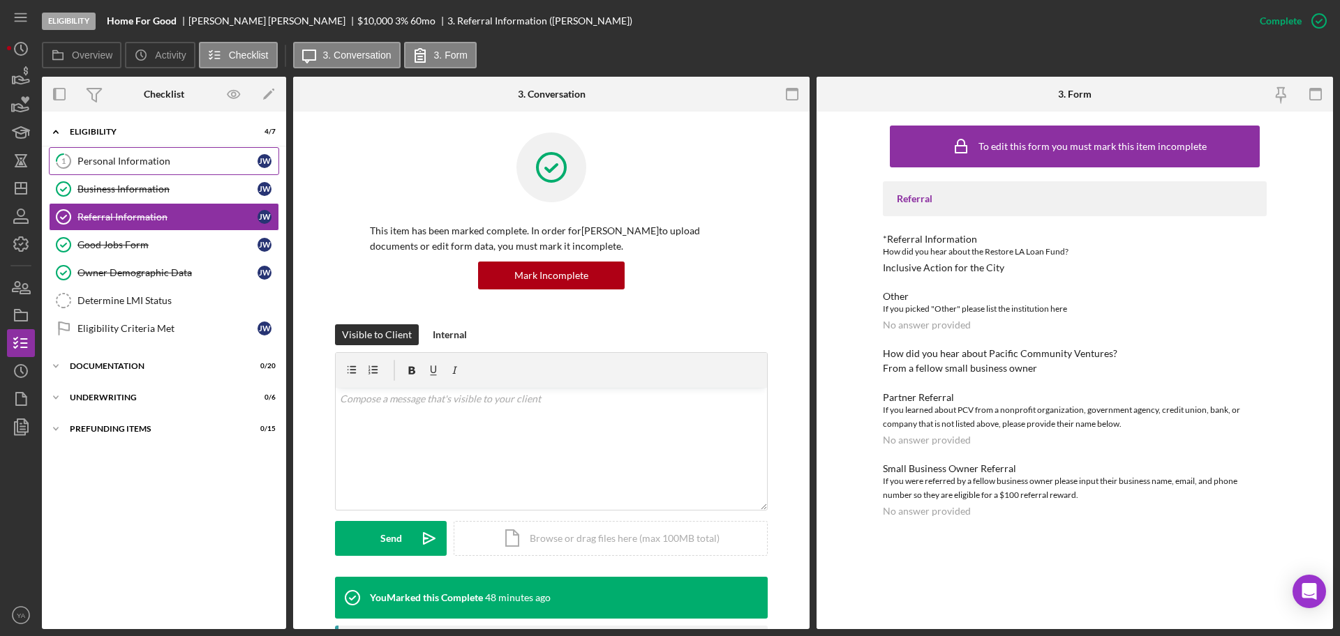
click at [185, 159] on div "Personal Information" at bounding box center [167, 161] width 180 height 11
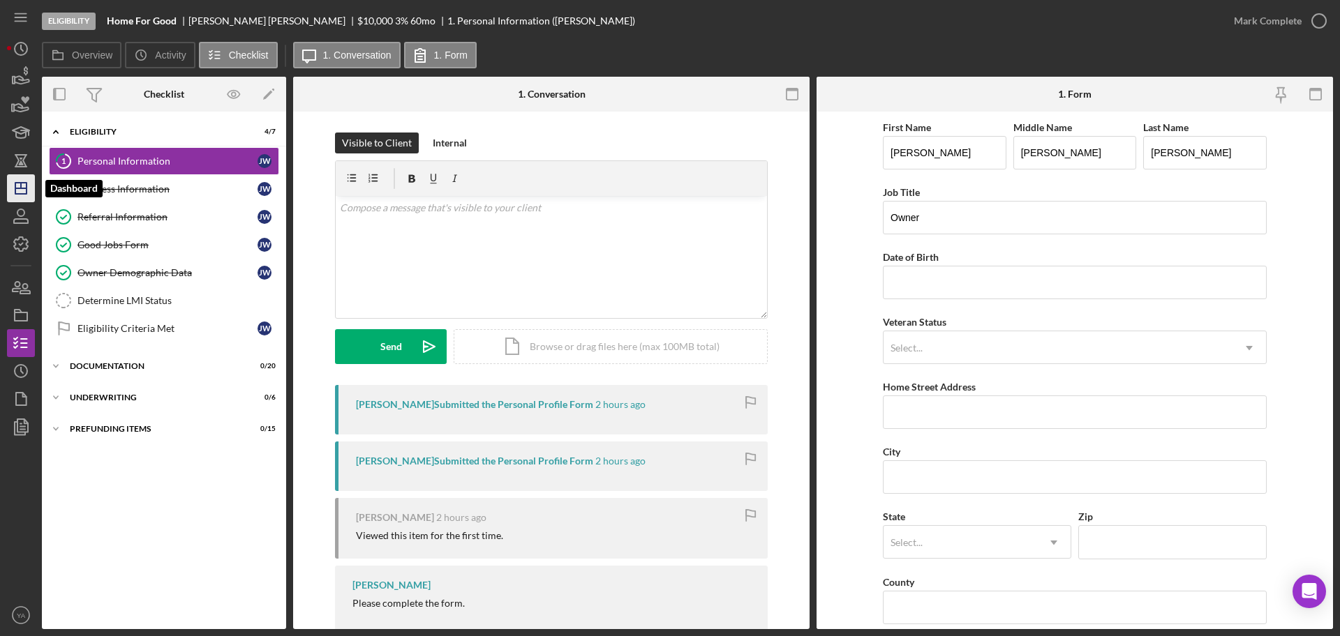
click at [24, 191] on icon "Icon/Dashboard" at bounding box center [20, 188] width 35 height 35
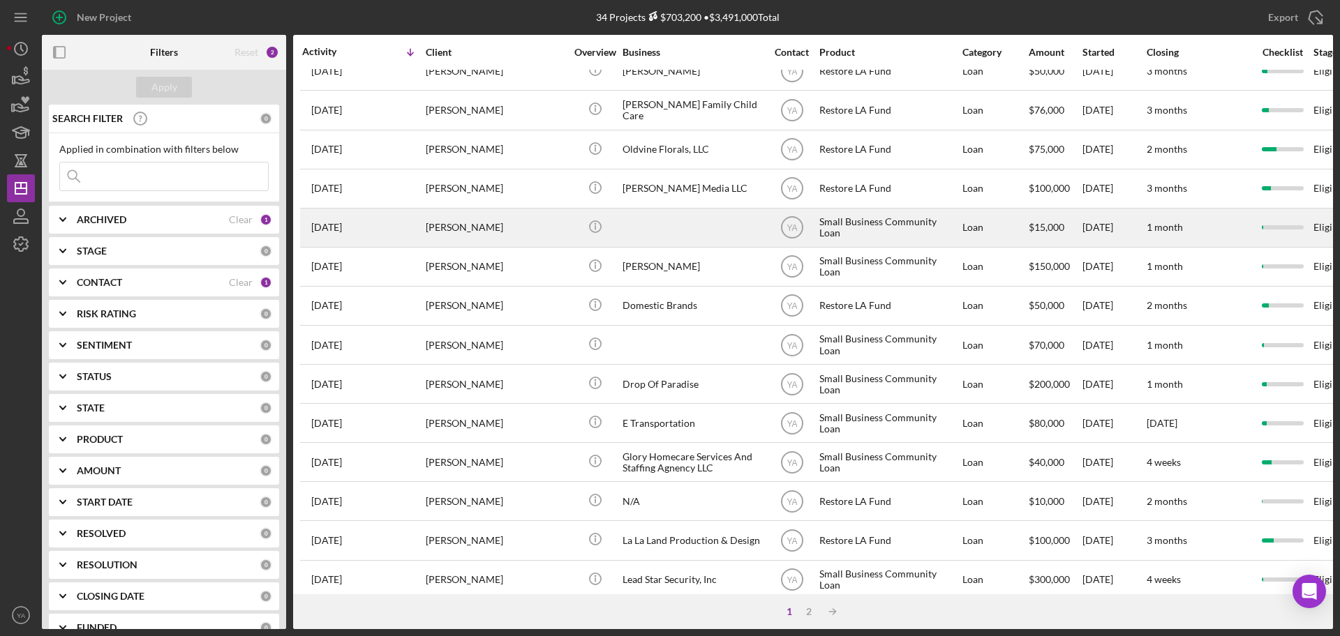
scroll to position [213, 0]
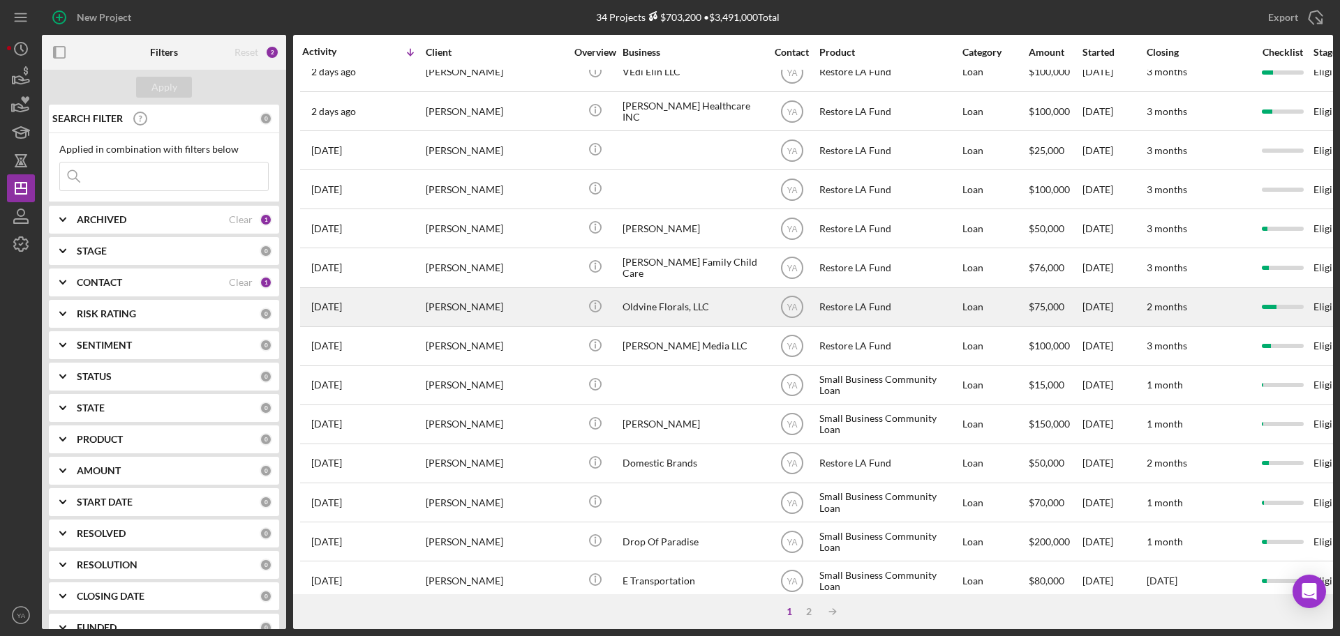
click at [683, 317] on div "Oldvine Florals, LLC" at bounding box center [692, 307] width 140 height 37
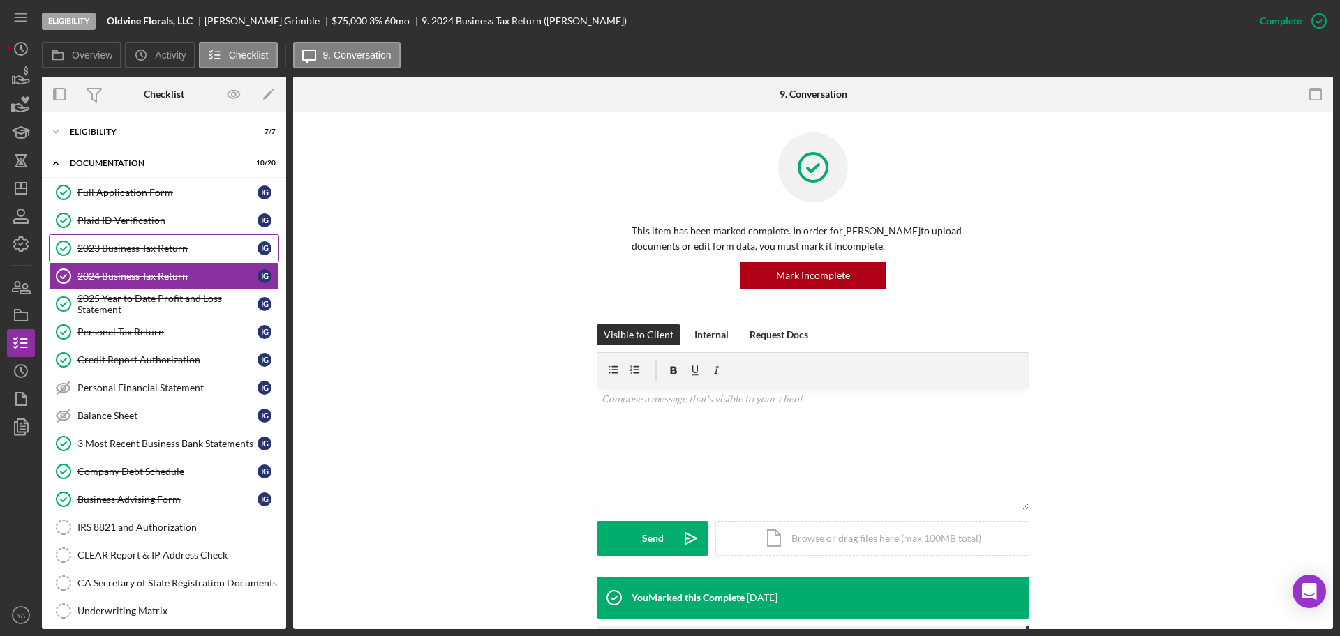
click at [171, 254] on link "2023 Business Tax Return 2023 Business Tax Return I G" at bounding box center [164, 248] width 230 height 28
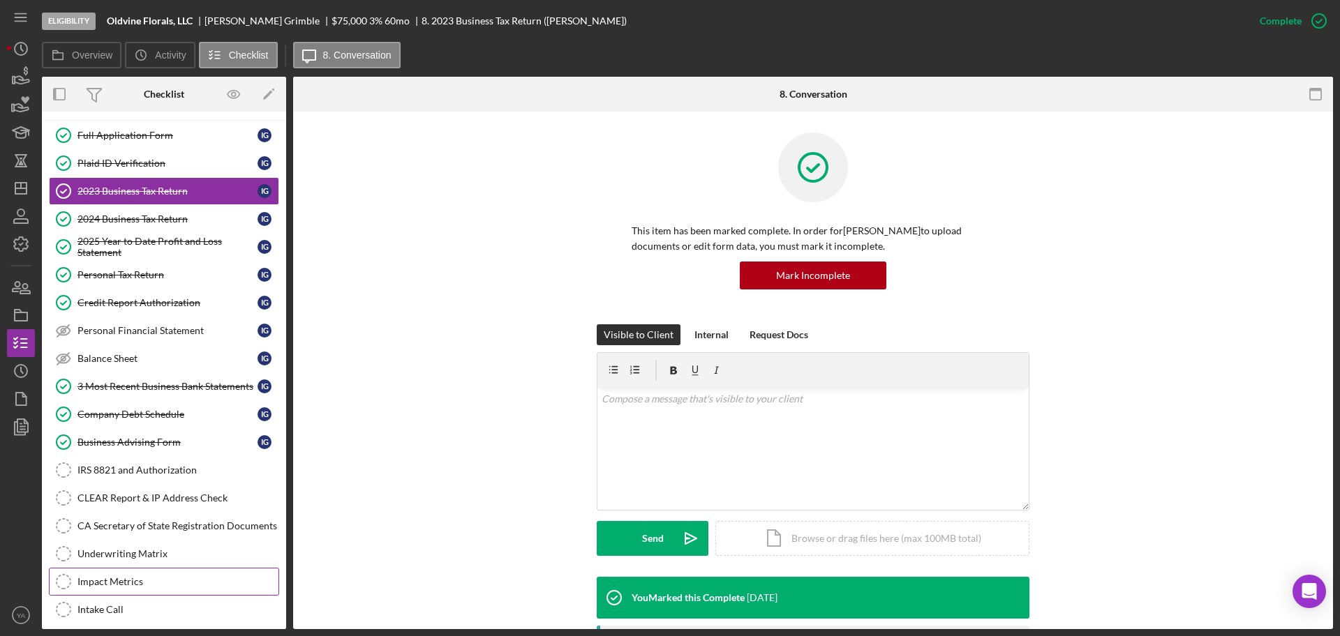
scroll to position [87, 0]
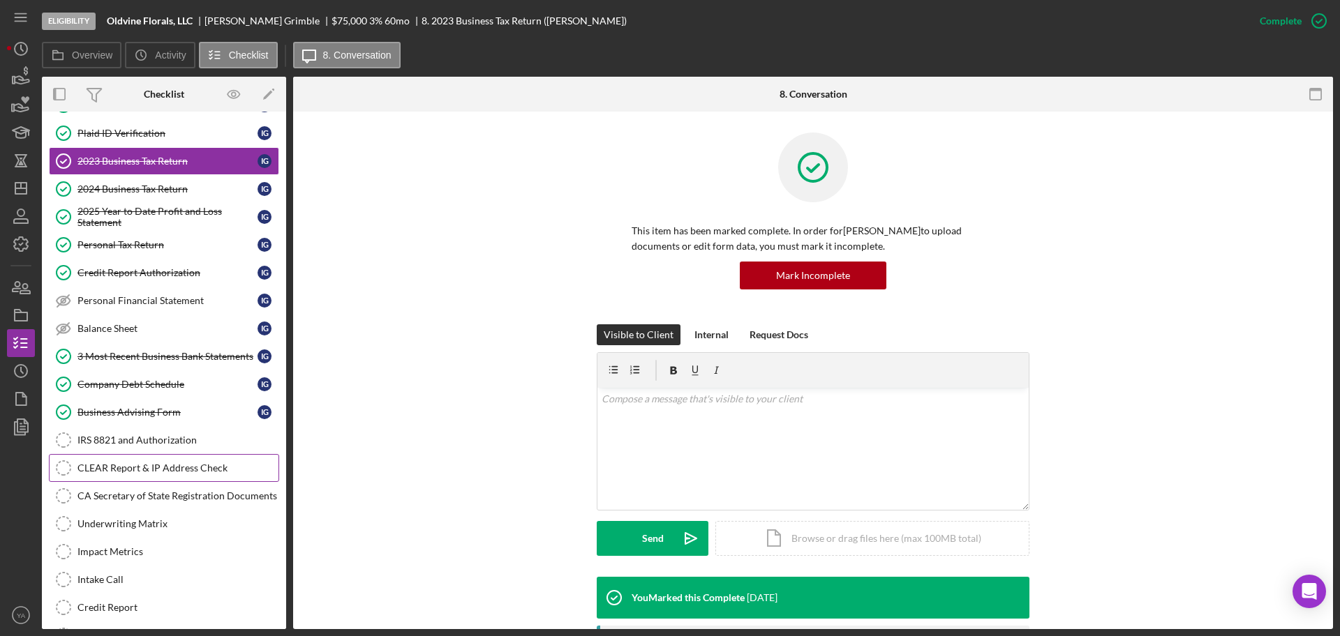
click at [152, 477] on link "CLEAR Report & IP Address Check CLEAR Report & IP Address Check" at bounding box center [164, 468] width 230 height 28
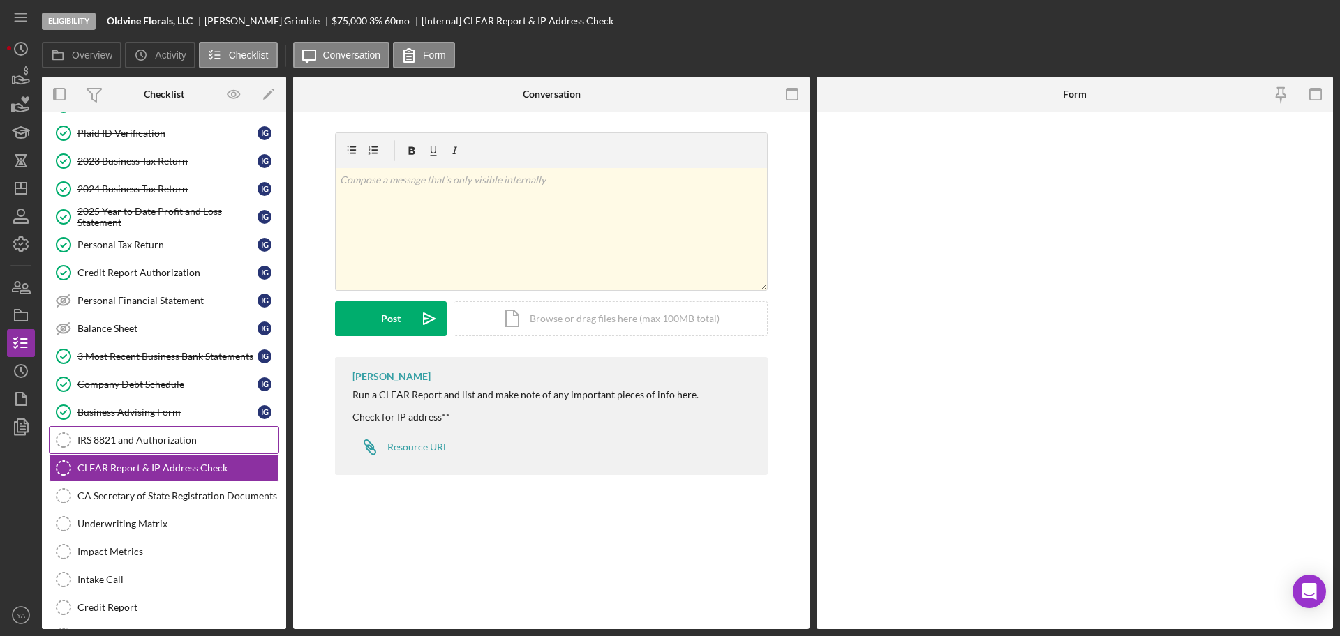
click at [162, 444] on div "IRS 8821 and Authorization" at bounding box center [177, 440] width 201 height 11
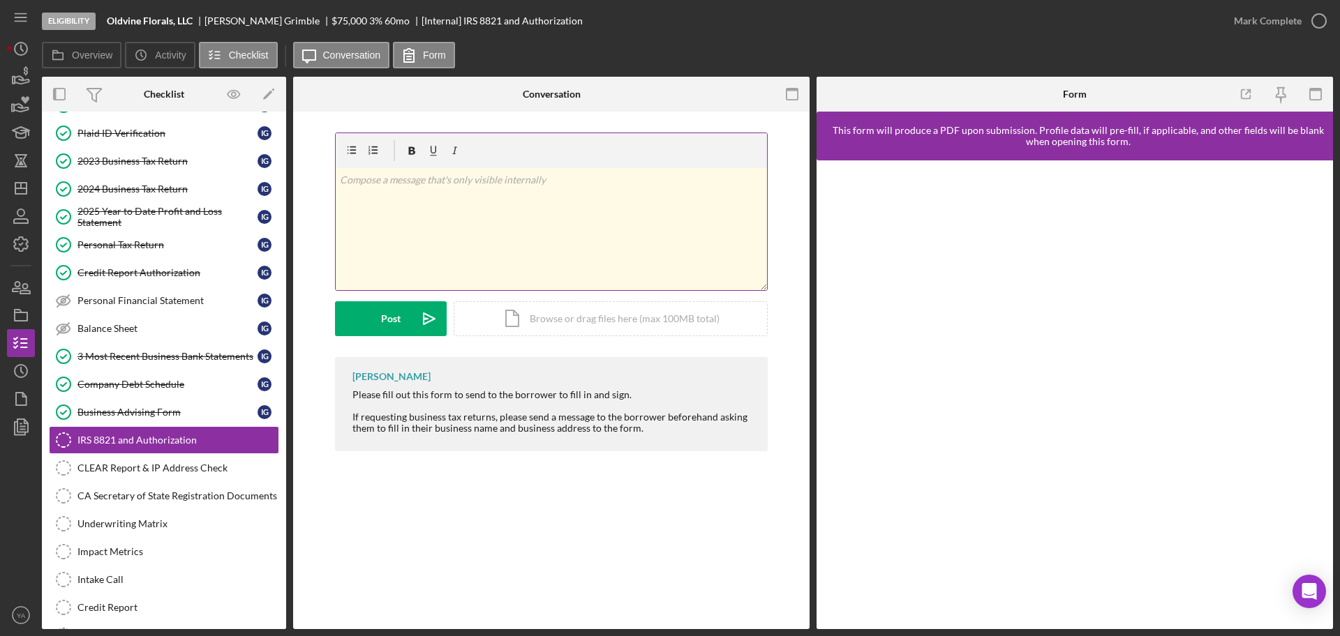
click at [535, 223] on div "v Color teal Color pink Remove color Add row above Add row below Add column bef…" at bounding box center [551, 229] width 431 height 122
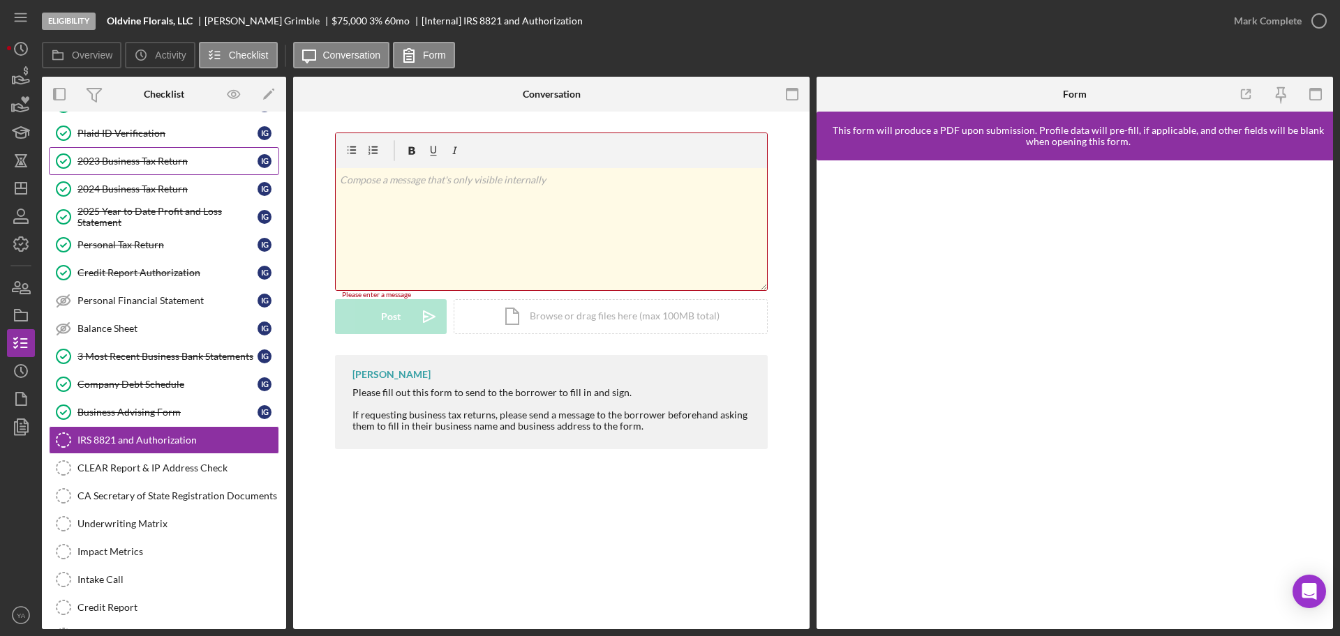
click at [167, 157] on div "2023 Business Tax Return" at bounding box center [167, 161] width 180 height 11
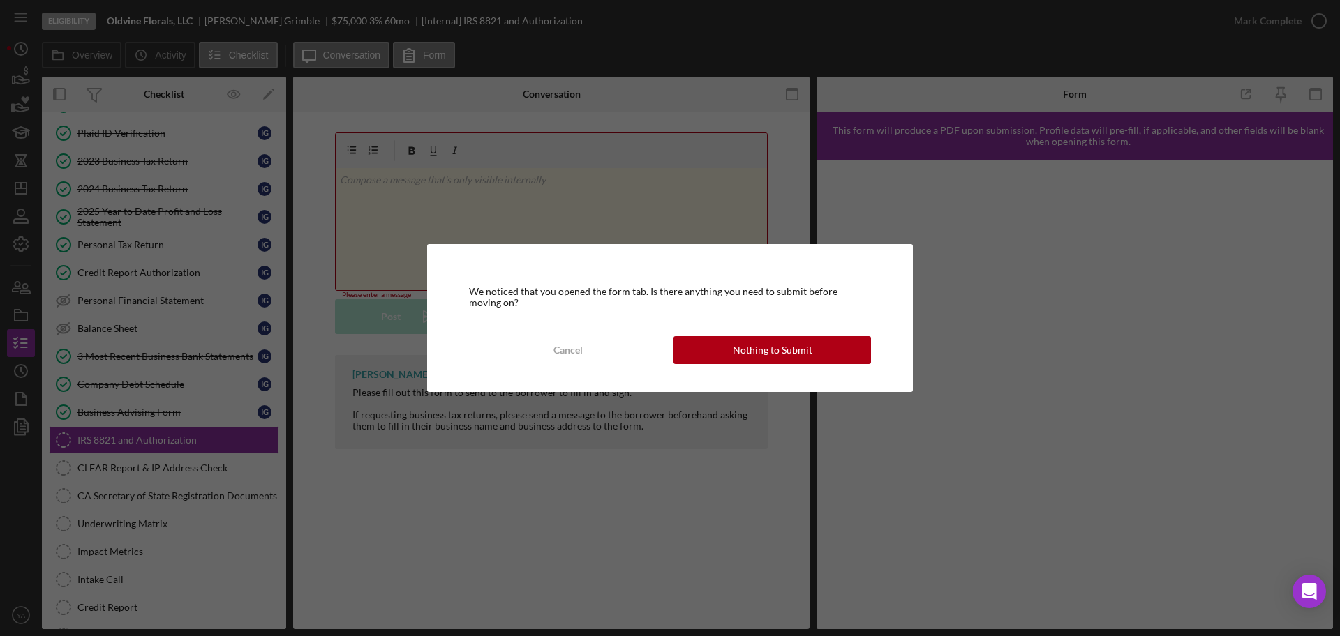
click at [815, 339] on button "Nothing to Submit" at bounding box center [771, 350] width 197 height 28
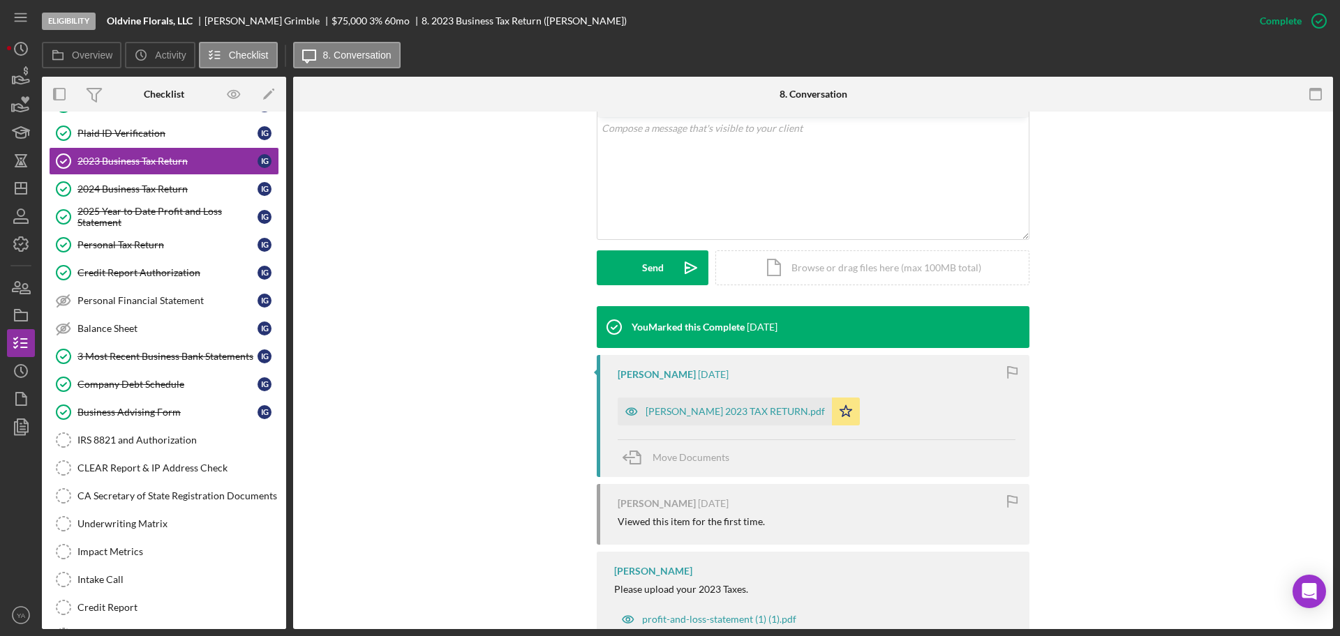
scroll to position [230, 0]
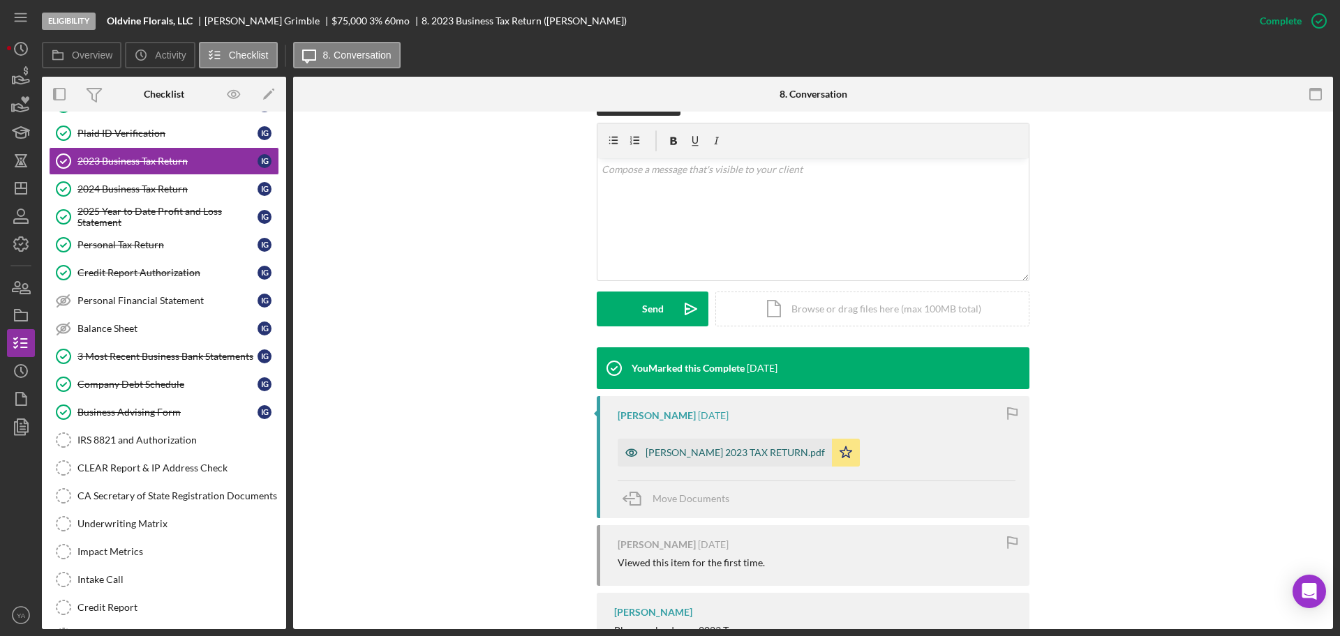
click at [769, 458] on div "[PERSON_NAME] 2023 TAX RETURN.pdf" at bounding box center [734, 452] width 179 height 11
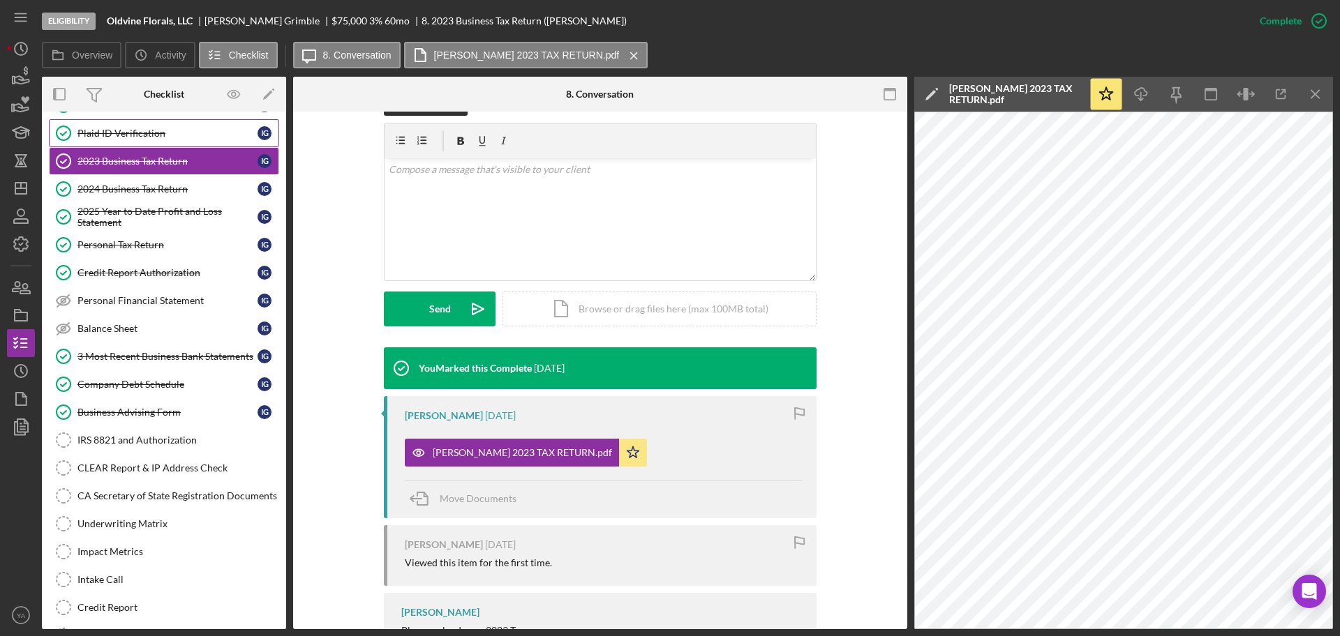
scroll to position [0, 0]
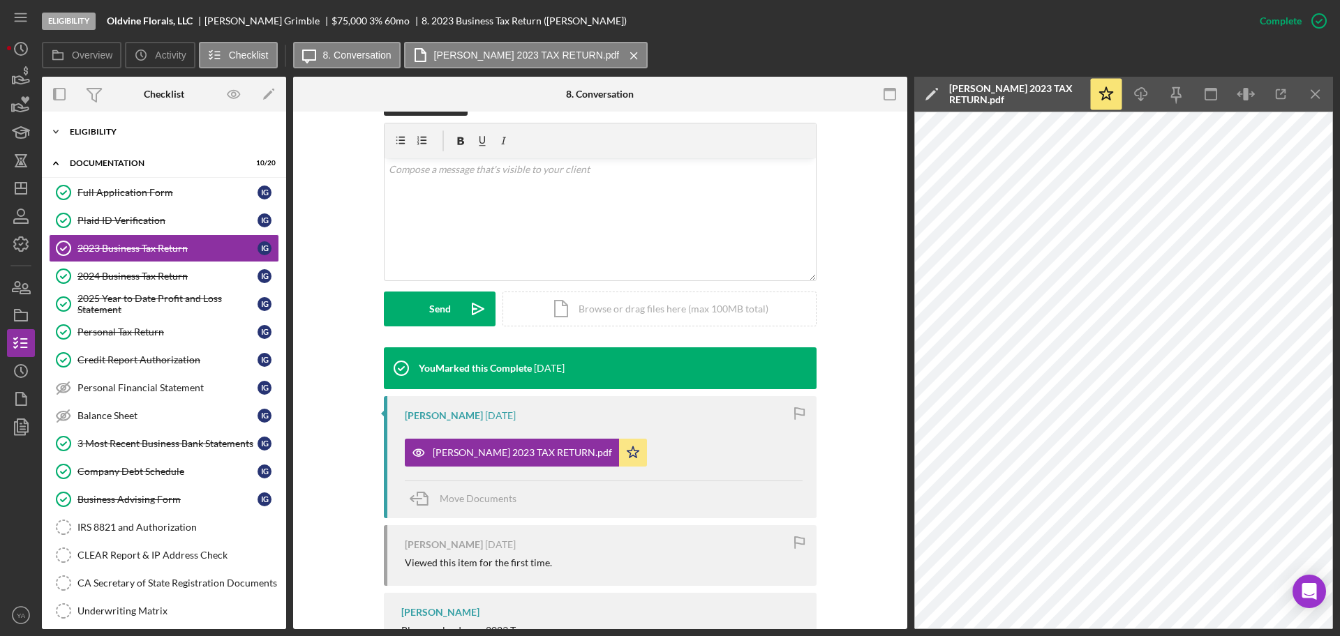
click at [151, 138] on div "Icon/Expander Eligibility 7 / 7" at bounding box center [164, 132] width 244 height 28
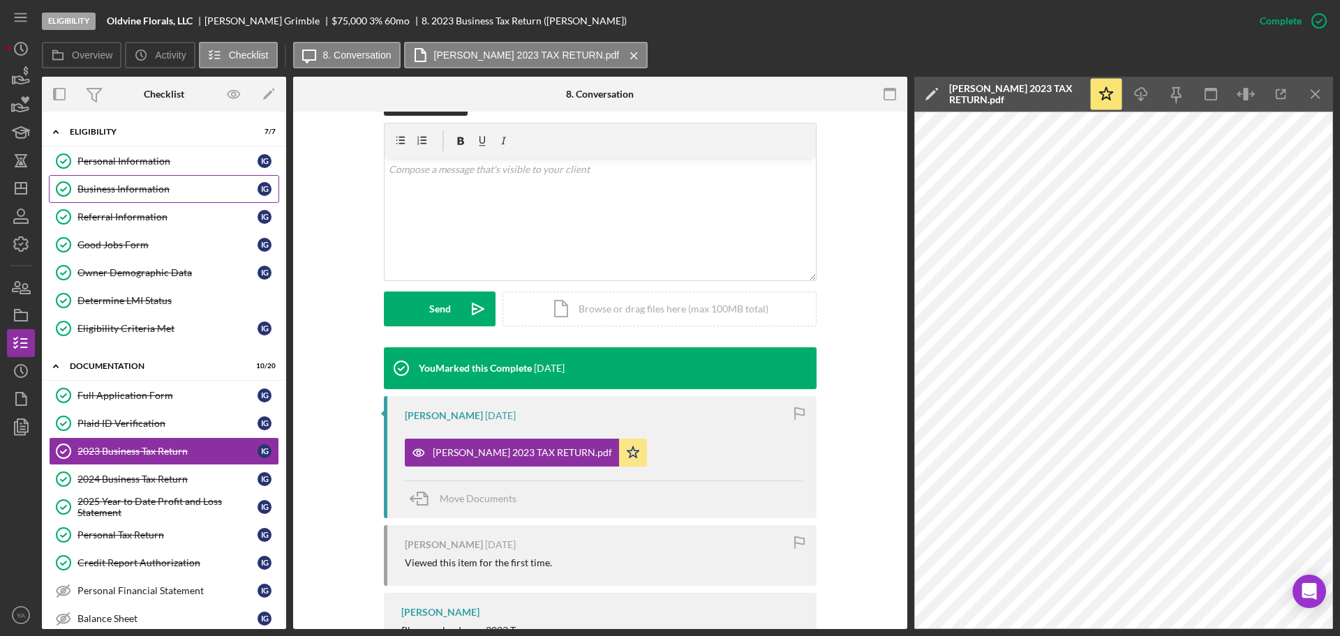
click at [161, 195] on link "Business Information Business Information I G" at bounding box center [164, 189] width 230 height 28
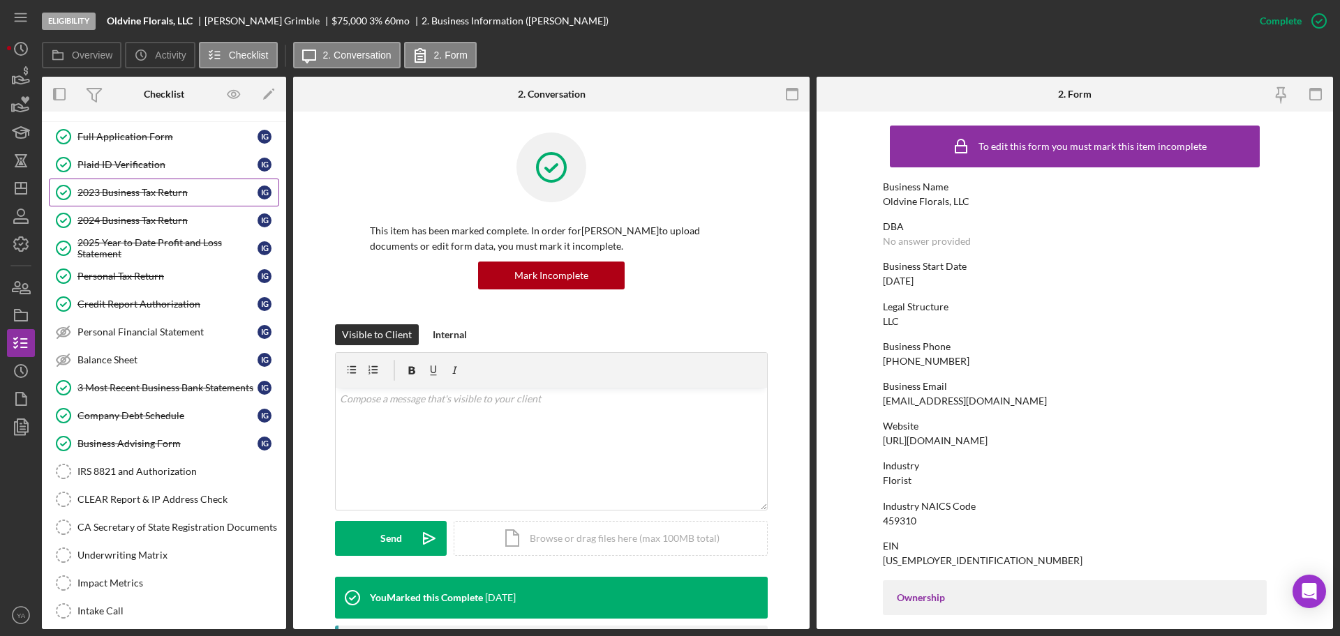
scroll to position [174, 0]
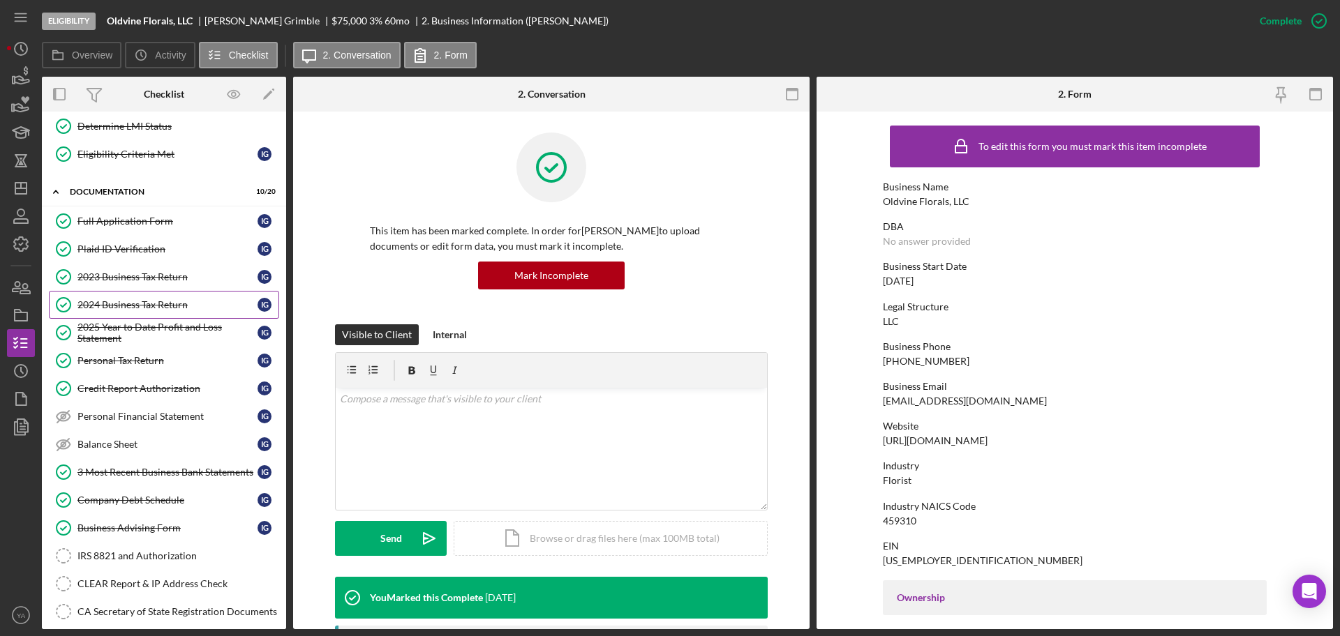
click at [158, 301] on div "2024 Business Tax Return" at bounding box center [167, 304] width 180 height 11
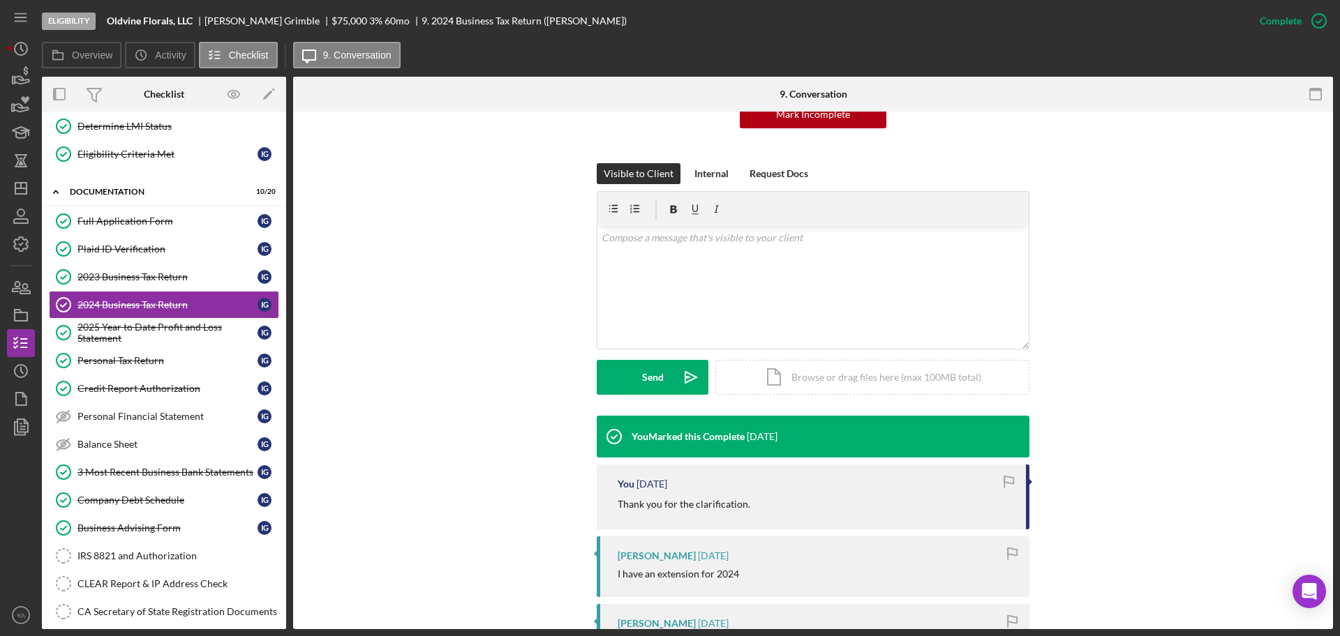
scroll to position [262, 0]
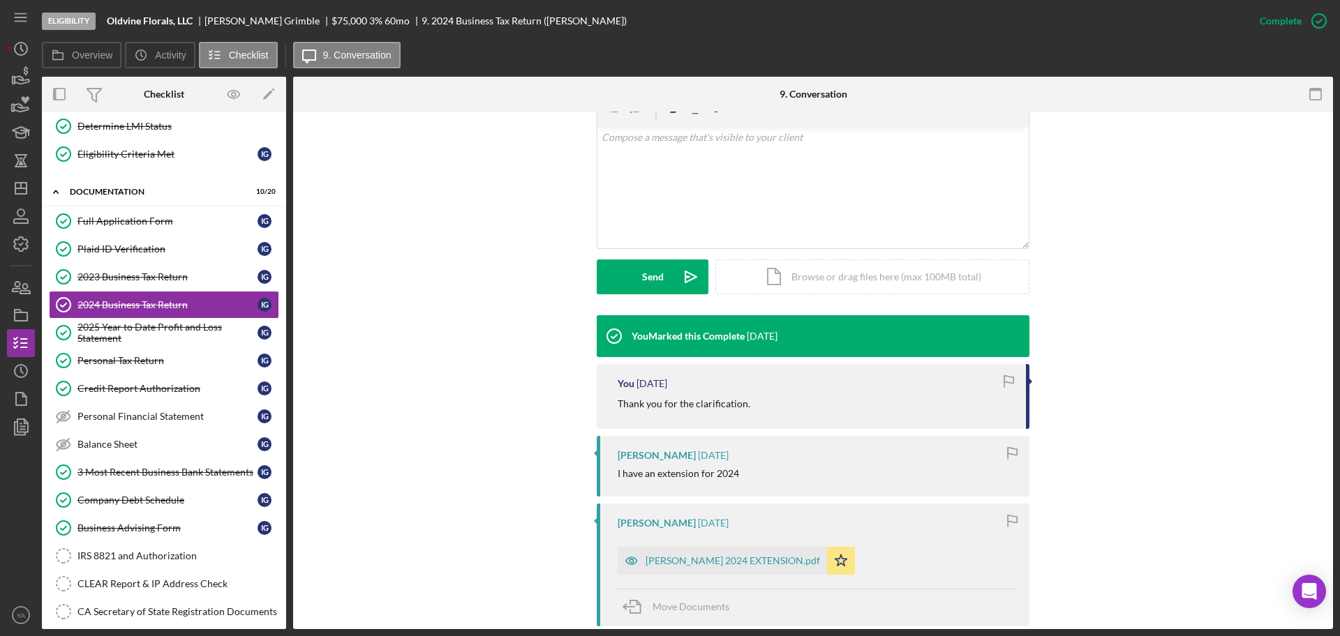
click at [737, 539] on div "[PERSON_NAME] [DATE] [PERSON_NAME] 2024 EXTENSION.pdf Icon/Star Move Documents" at bounding box center [813, 565] width 433 height 122
click at [758, 562] on div "[PERSON_NAME] 2024 EXTENSION.pdf" at bounding box center [732, 560] width 174 height 11
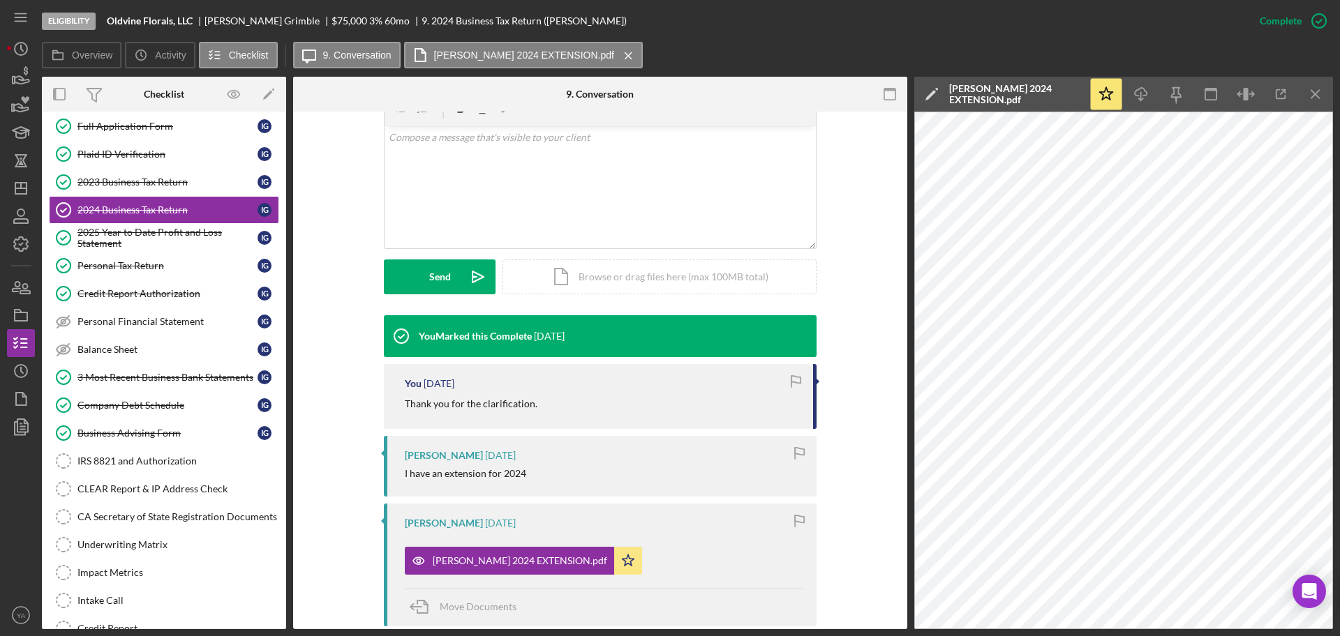
scroll to position [387, 0]
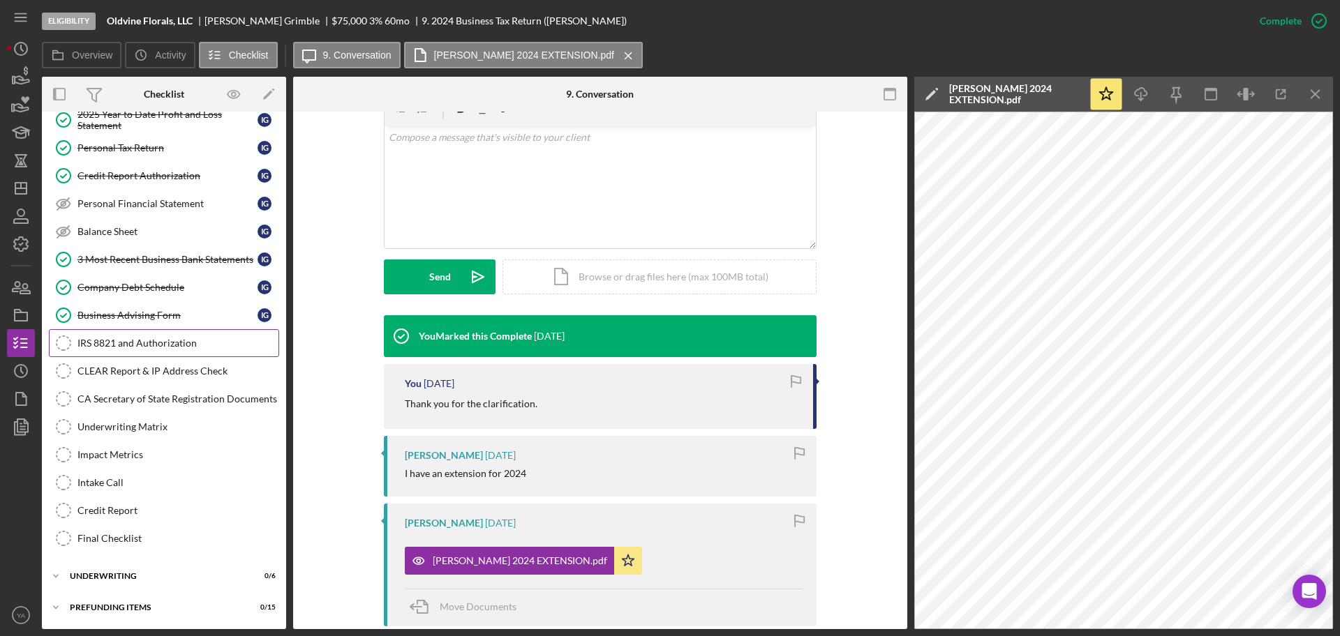
click at [158, 347] on div "IRS 8821 and Authorization" at bounding box center [177, 343] width 201 height 11
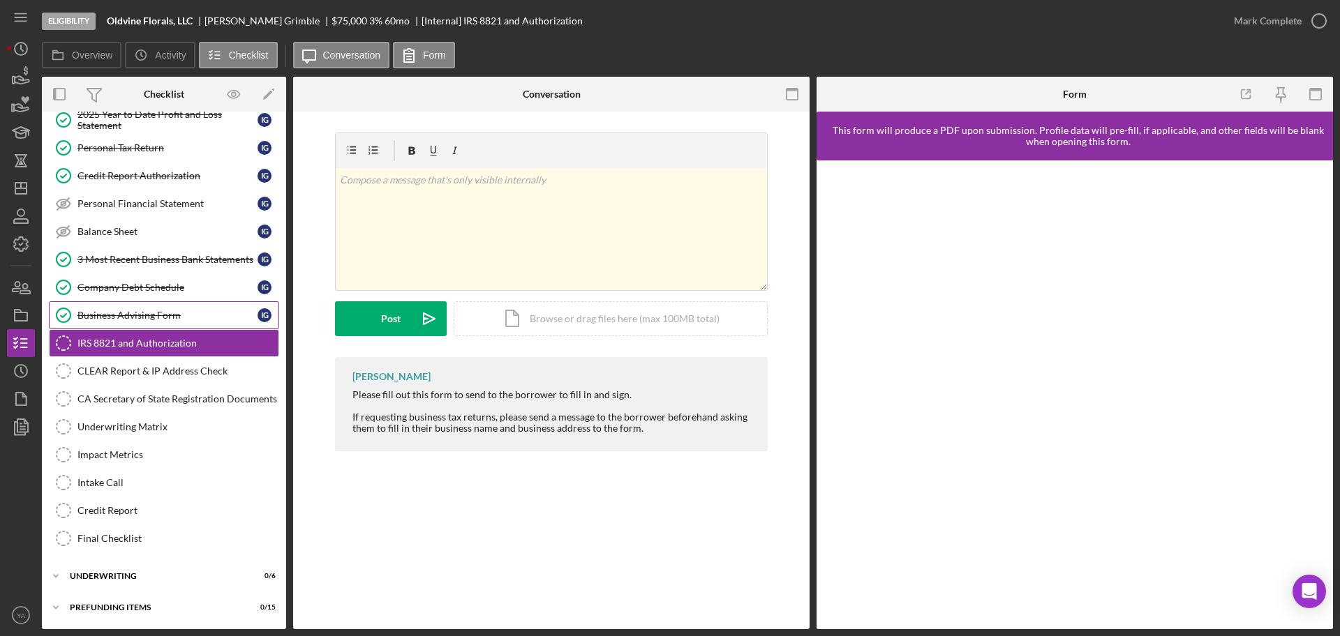
click at [181, 315] on div "Business Advising Form" at bounding box center [167, 315] width 180 height 11
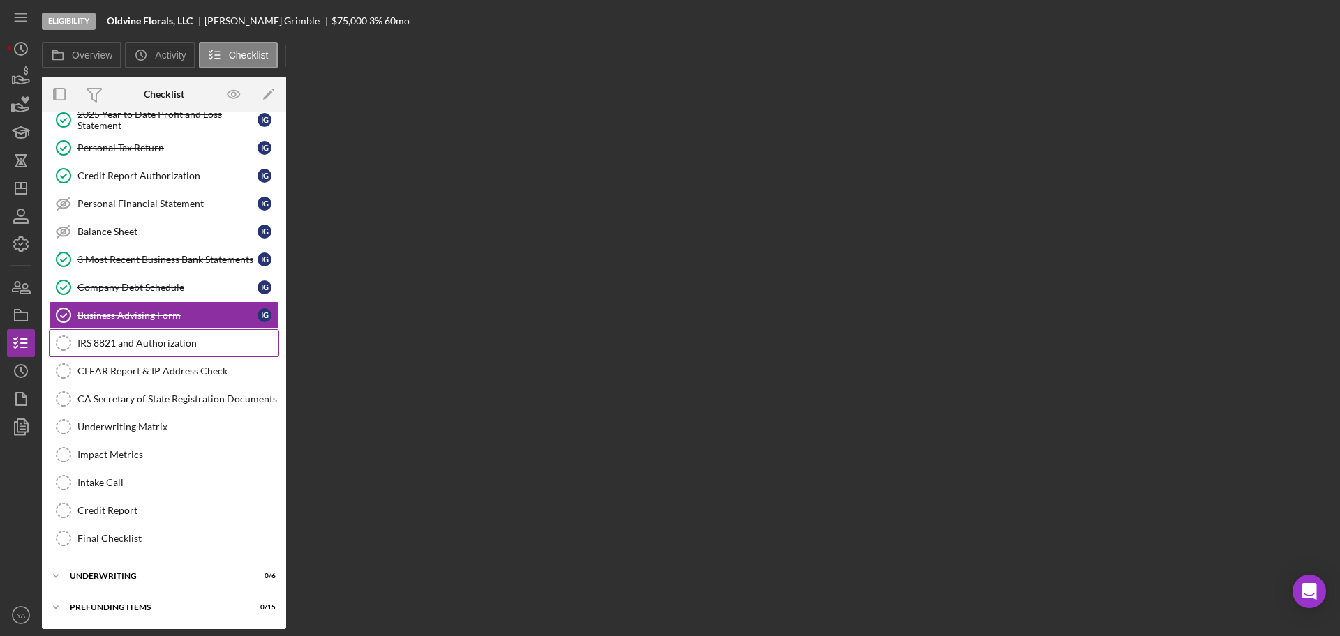
scroll to position [386, 0]
click at [175, 336] on link "IRS 8821 and Authorization IRS 8821 and Authorization" at bounding box center [164, 343] width 230 height 28
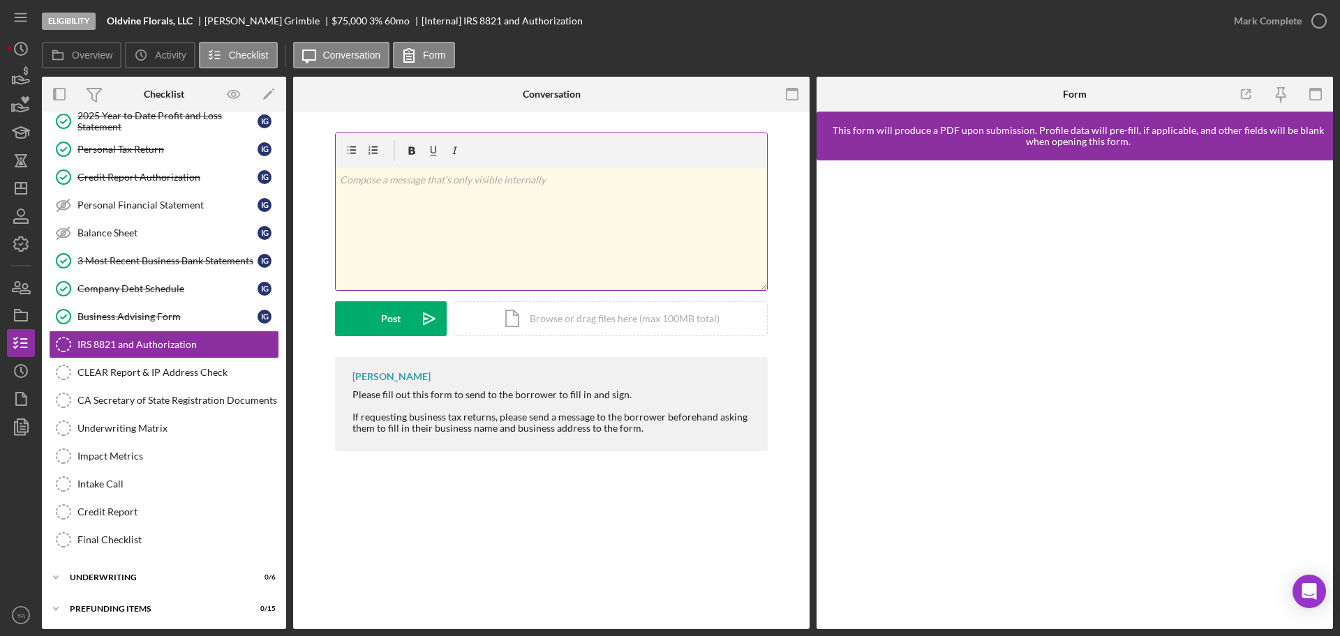
click at [525, 230] on div "v Color teal Color pink Remove color Add row above Add row below Add column bef…" at bounding box center [551, 229] width 431 height 122
click at [407, 324] on button "Post Icon/icon-invite-send" at bounding box center [391, 318] width 112 height 35
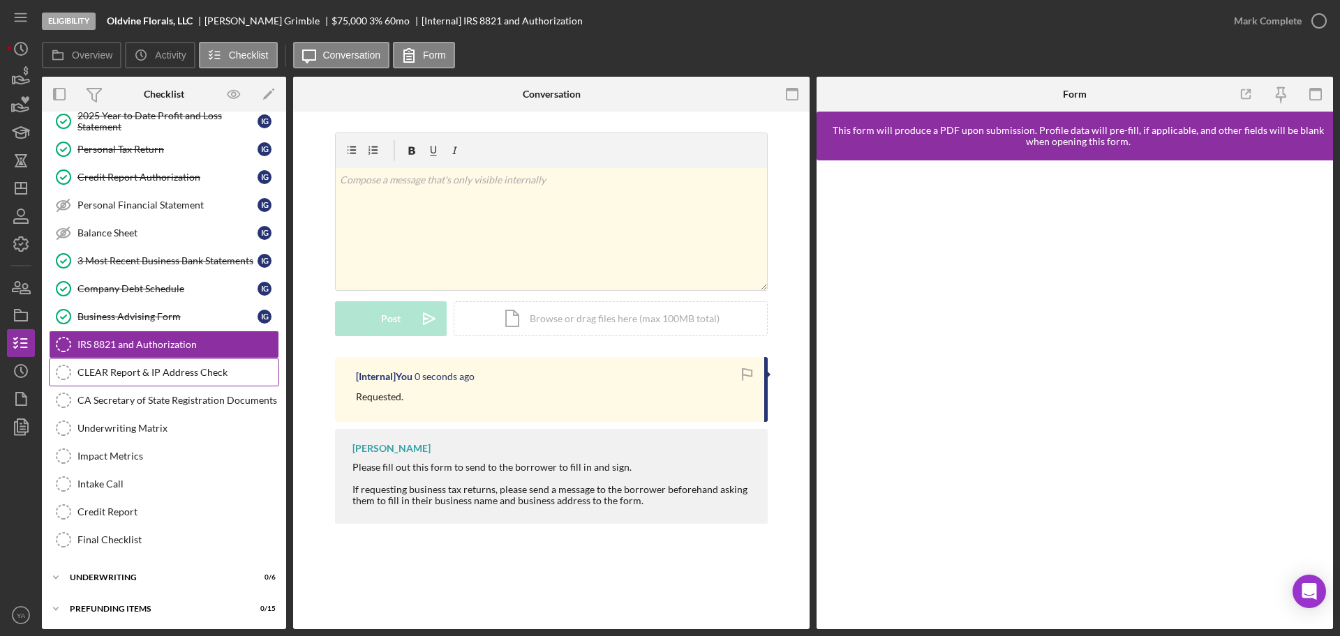
click at [212, 369] on div "CLEAR Report & IP Address Check" at bounding box center [177, 372] width 201 height 11
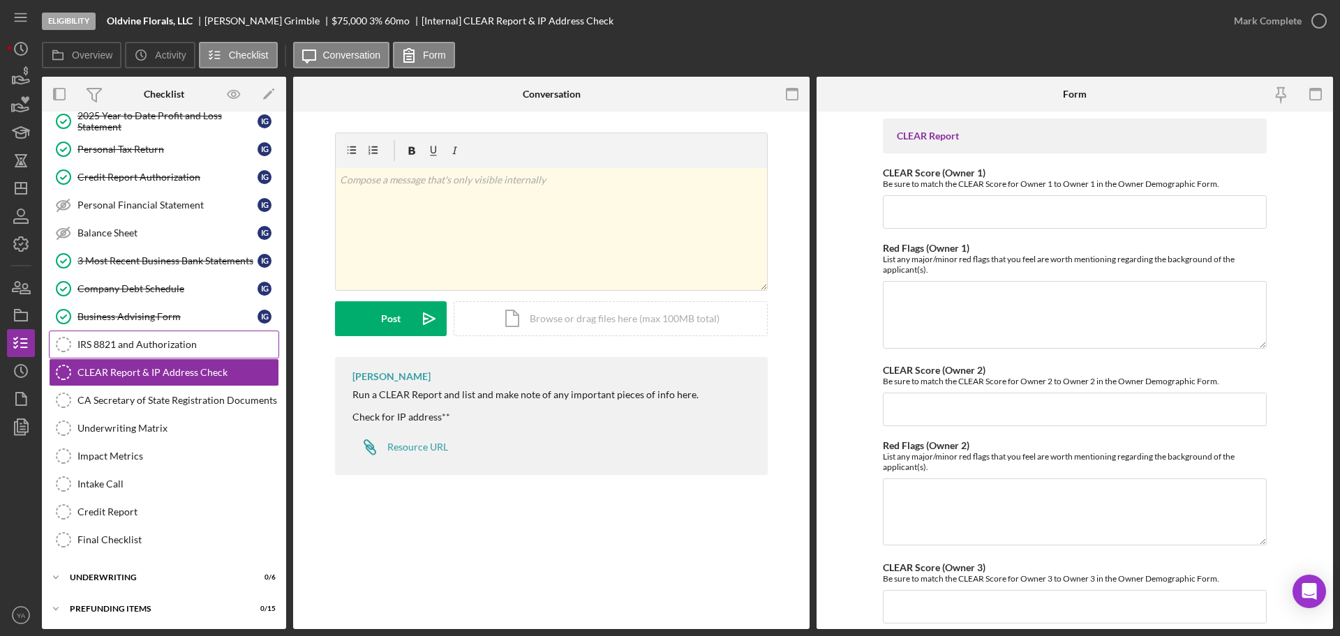
click at [131, 342] on div "IRS 8821 and Authorization" at bounding box center [177, 344] width 201 height 11
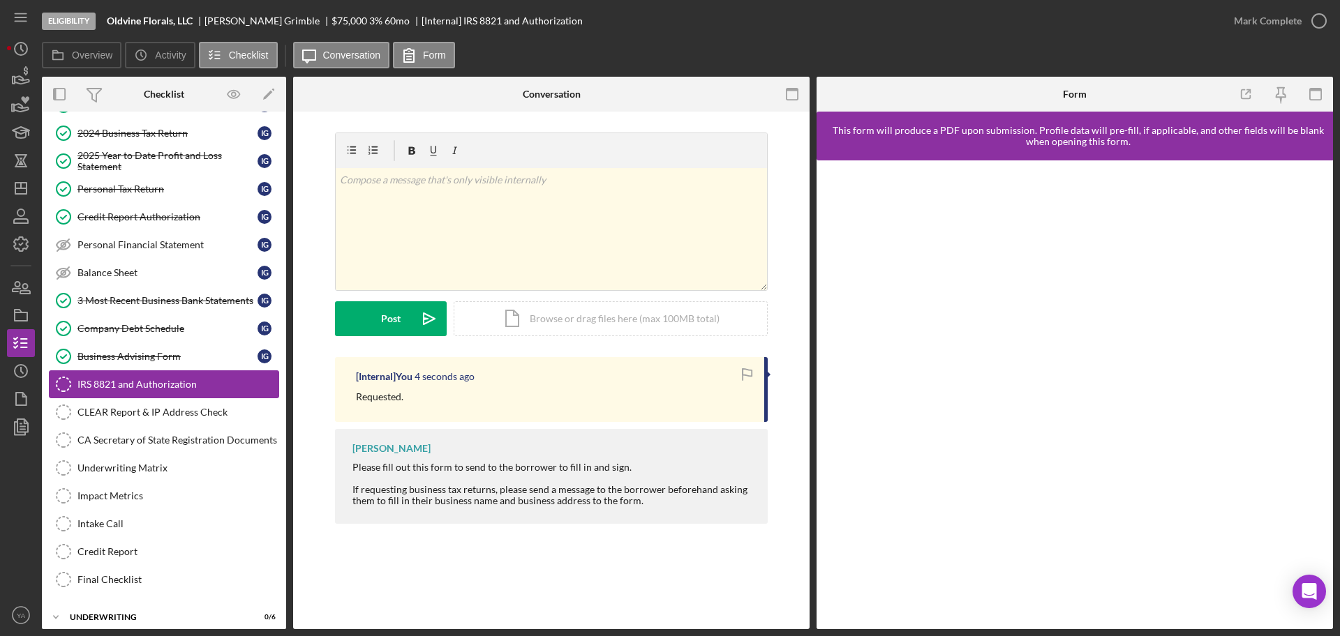
scroll to position [387, 0]
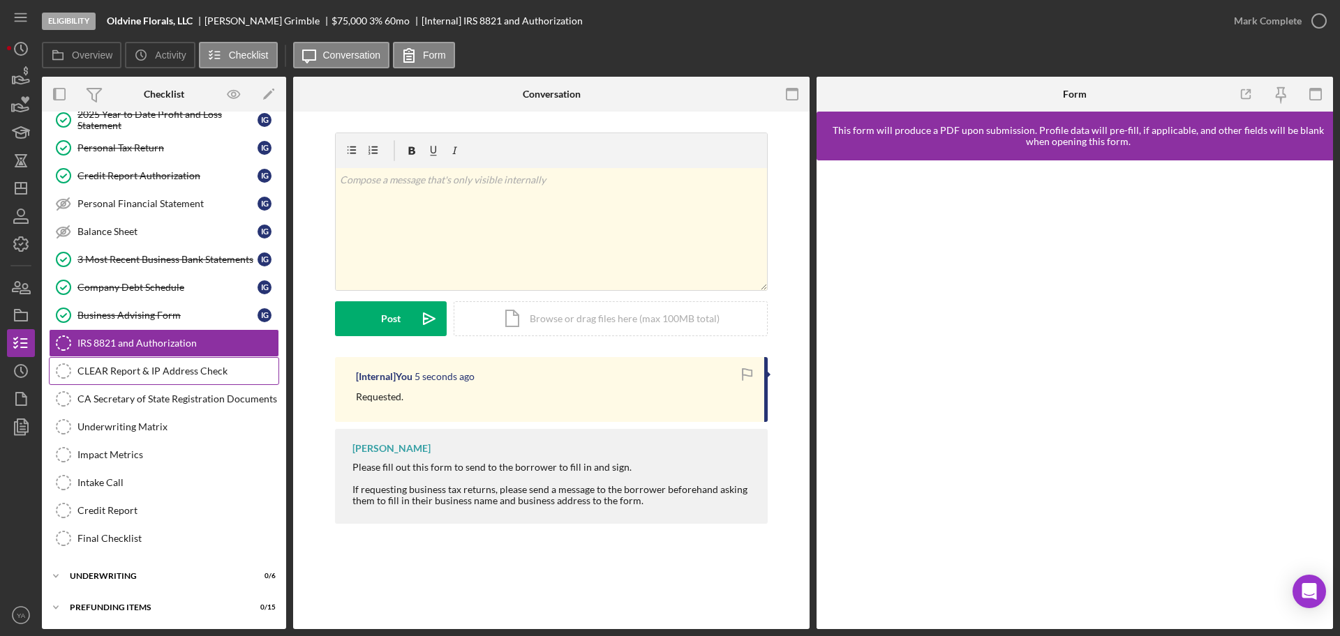
click at [130, 369] on div "CLEAR Report & IP Address Check" at bounding box center [177, 371] width 201 height 11
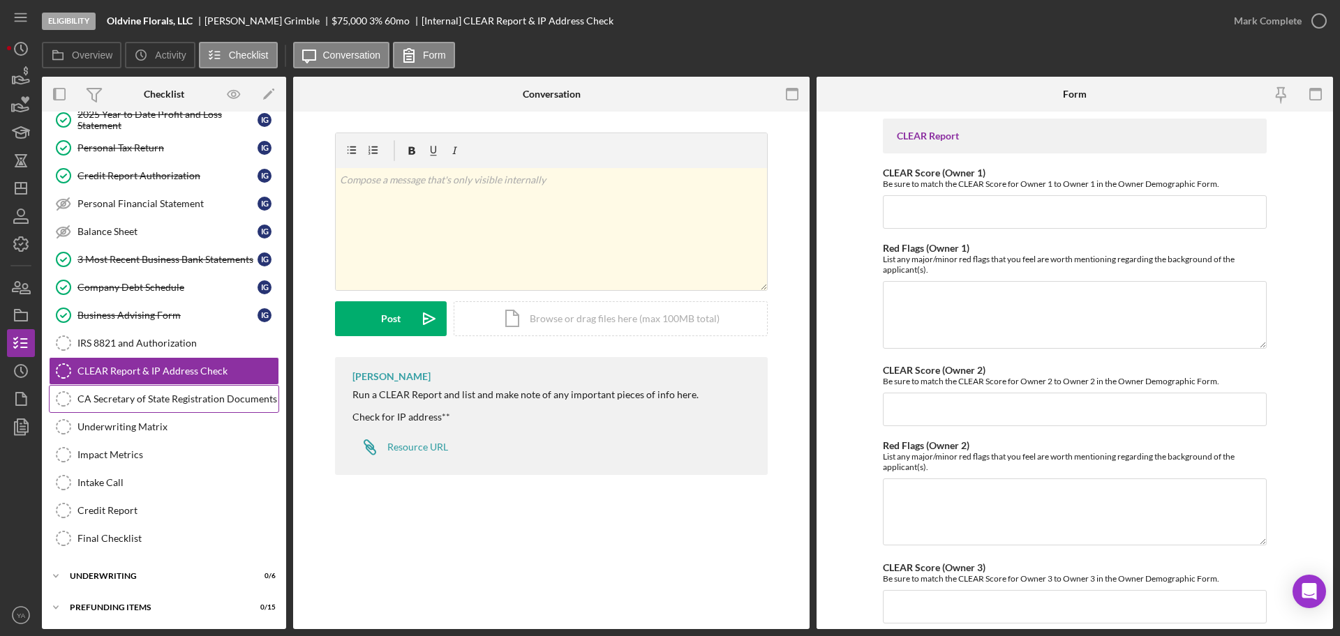
click at [130, 403] on div "CA Secretary of State Registration Documents" at bounding box center [177, 399] width 201 height 11
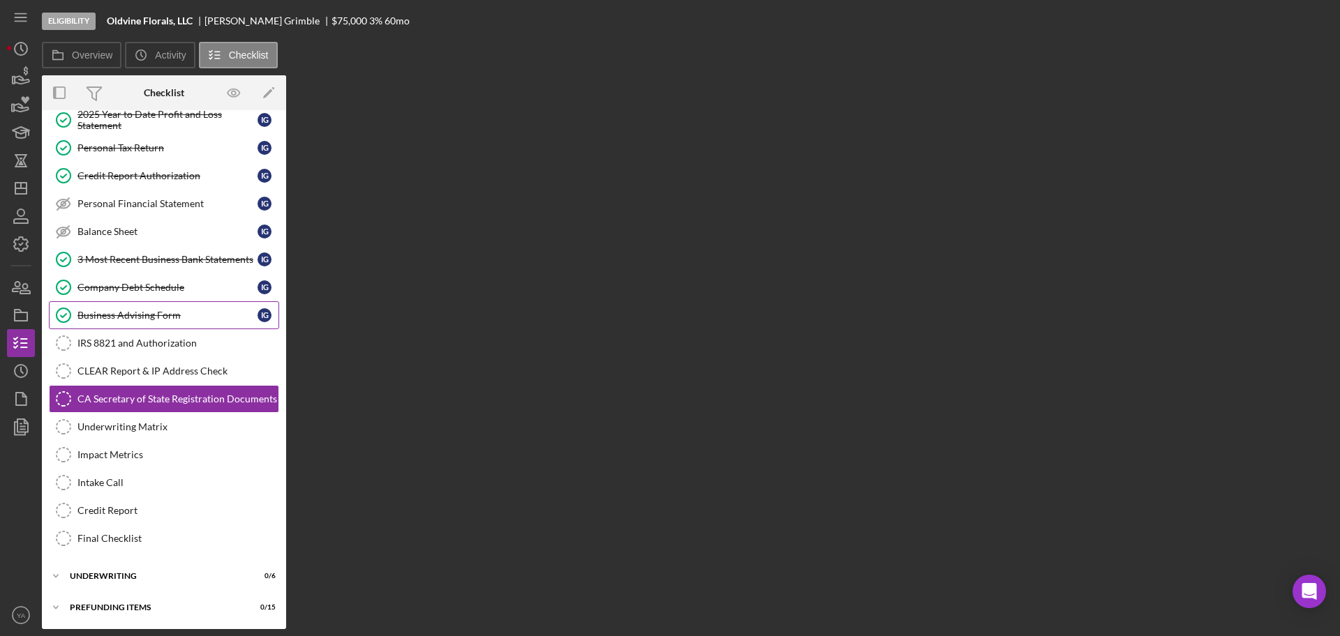
scroll to position [387, 0]
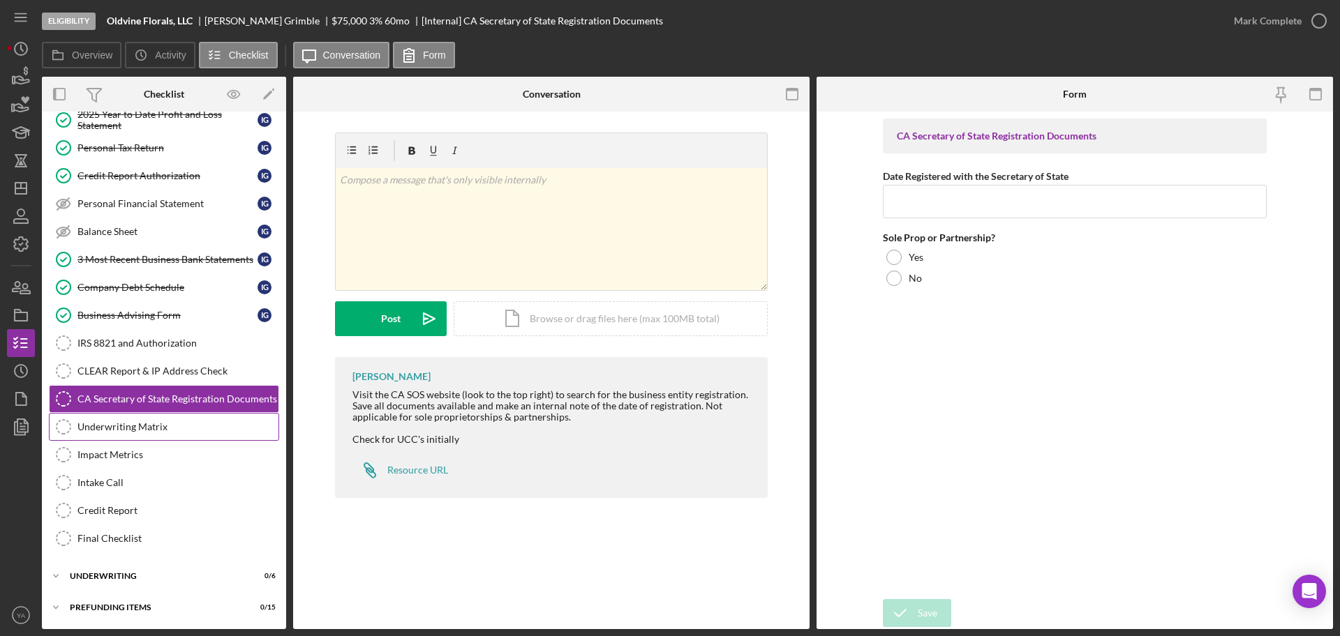
click at [148, 424] on div "Underwriting Matrix" at bounding box center [177, 426] width 201 height 11
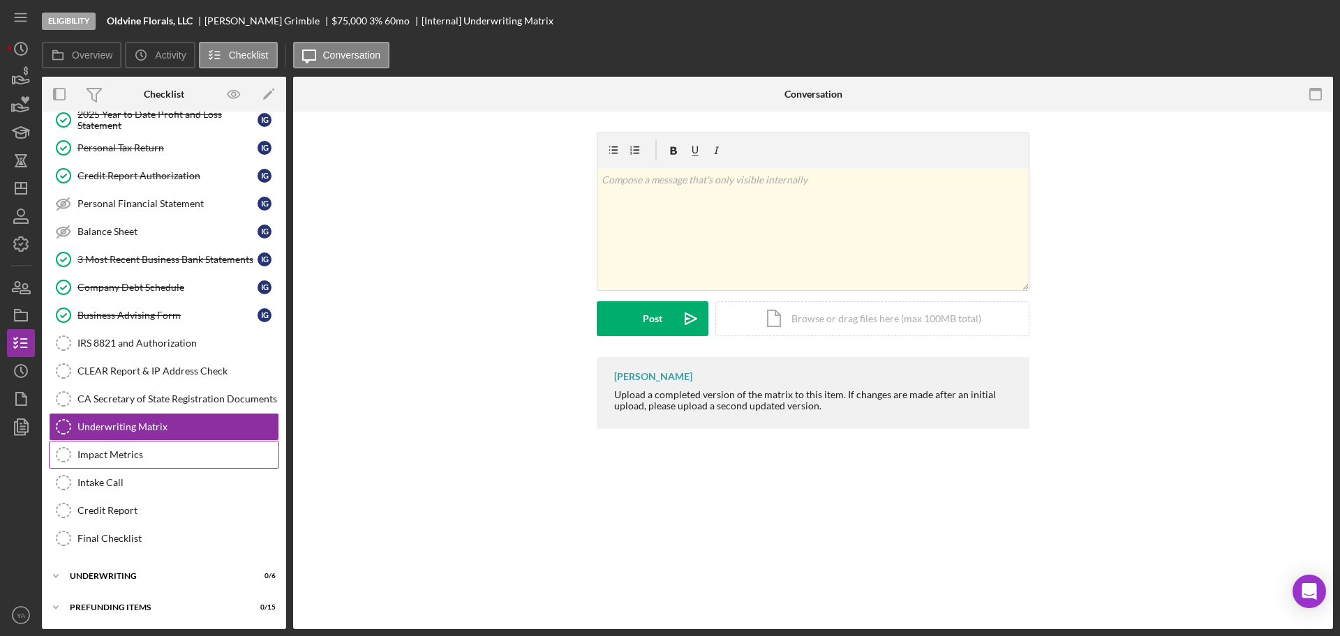
click at [140, 454] on div "Impact Metrics" at bounding box center [177, 454] width 201 height 11
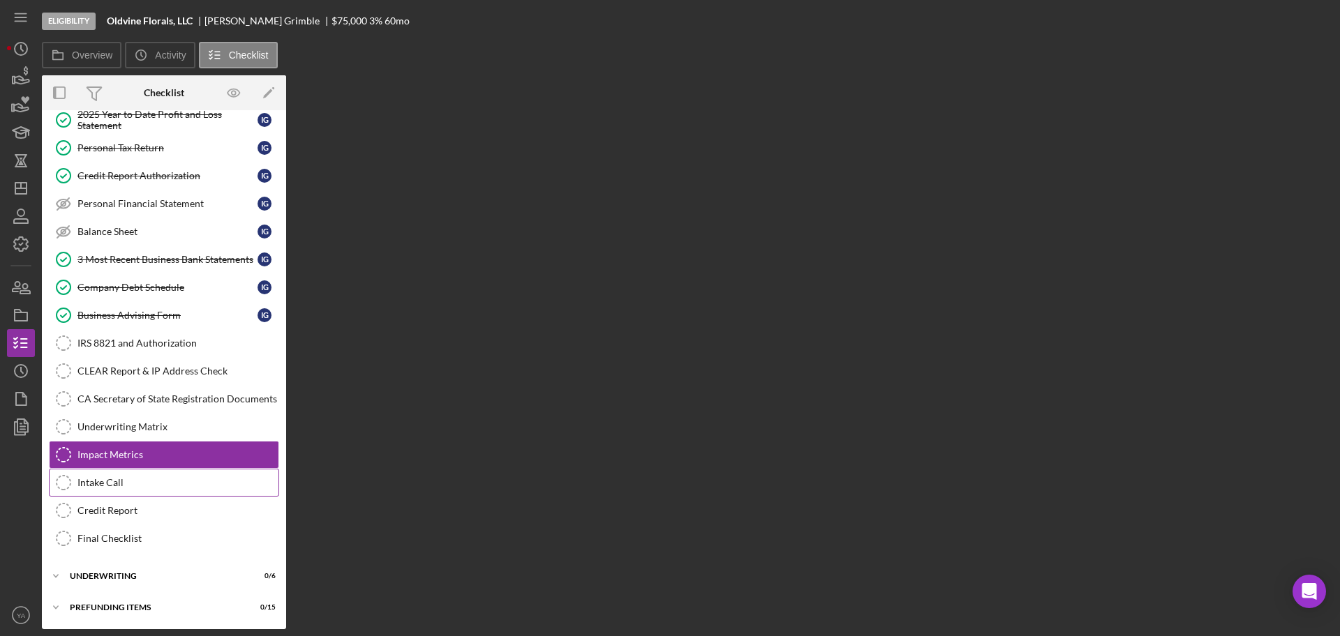
scroll to position [387, 0]
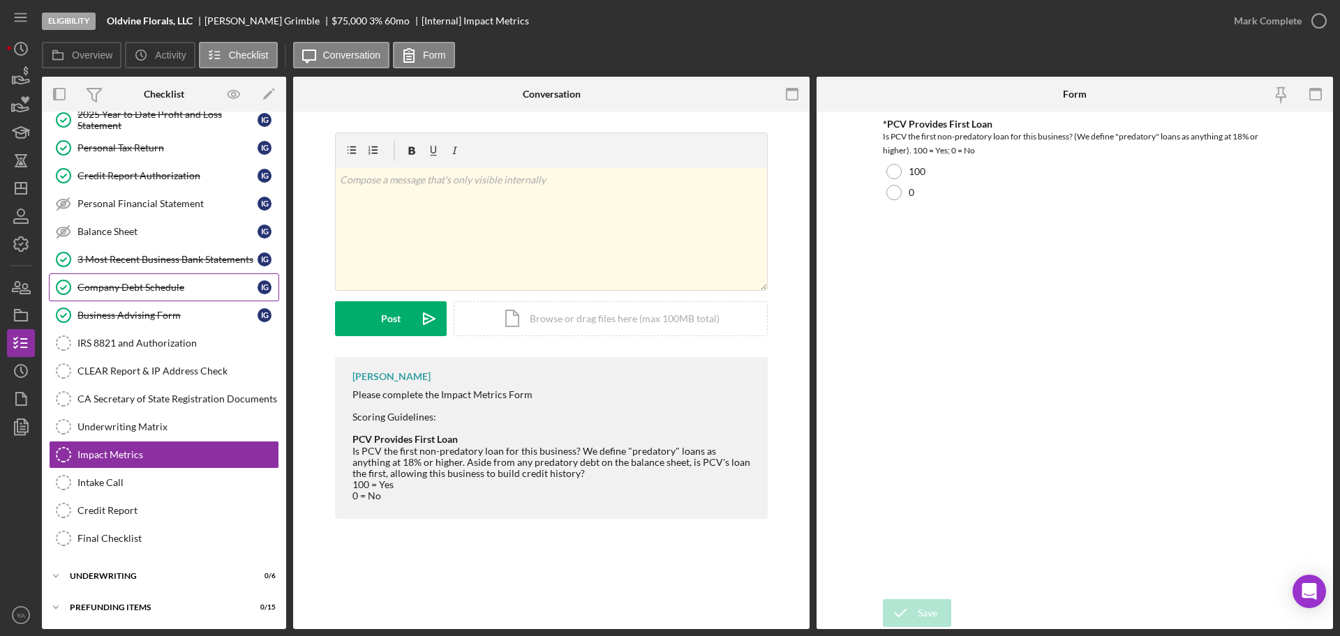
click at [179, 294] on link "Company Debt Schedule Company Debt Schedule I G" at bounding box center [164, 288] width 230 height 28
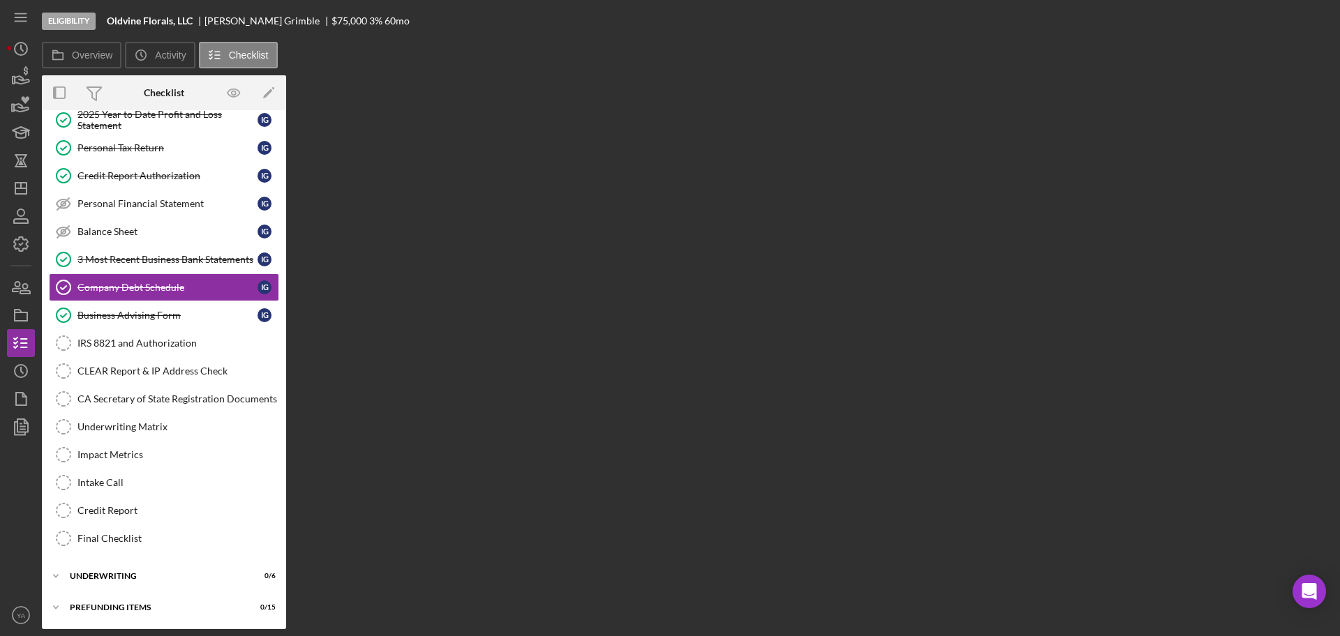
scroll to position [387, 0]
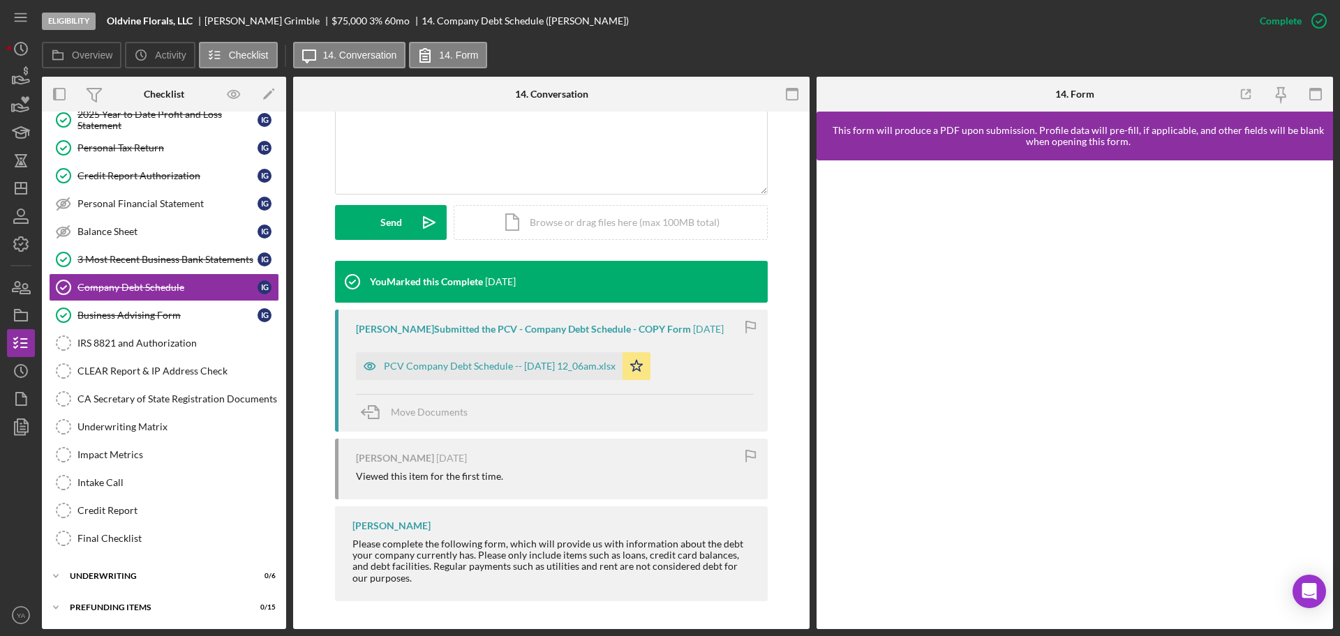
click at [481, 355] on div "PCV Company Debt Schedule -- [DATE] 12_06am.xlsx" at bounding box center [489, 366] width 267 height 28
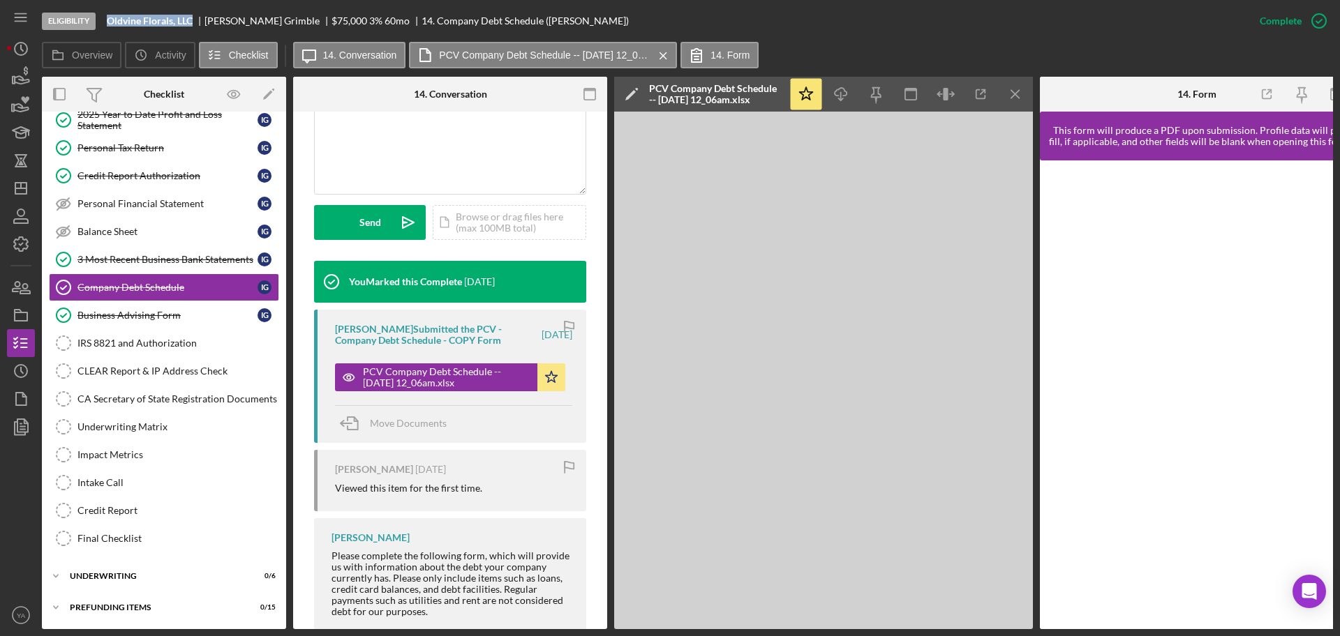
drag, startPoint x: 103, startPoint y: 20, endPoint x: 194, endPoint y: 16, distance: 90.8
click at [194, 16] on div "Eligibility Oldvine Florals, LLC [PERSON_NAME] $75,000 $15,000 3 % 60 mo 14. Co…" at bounding box center [644, 21] width 1204 height 42
copy b "Oldvine Florals, LLC"
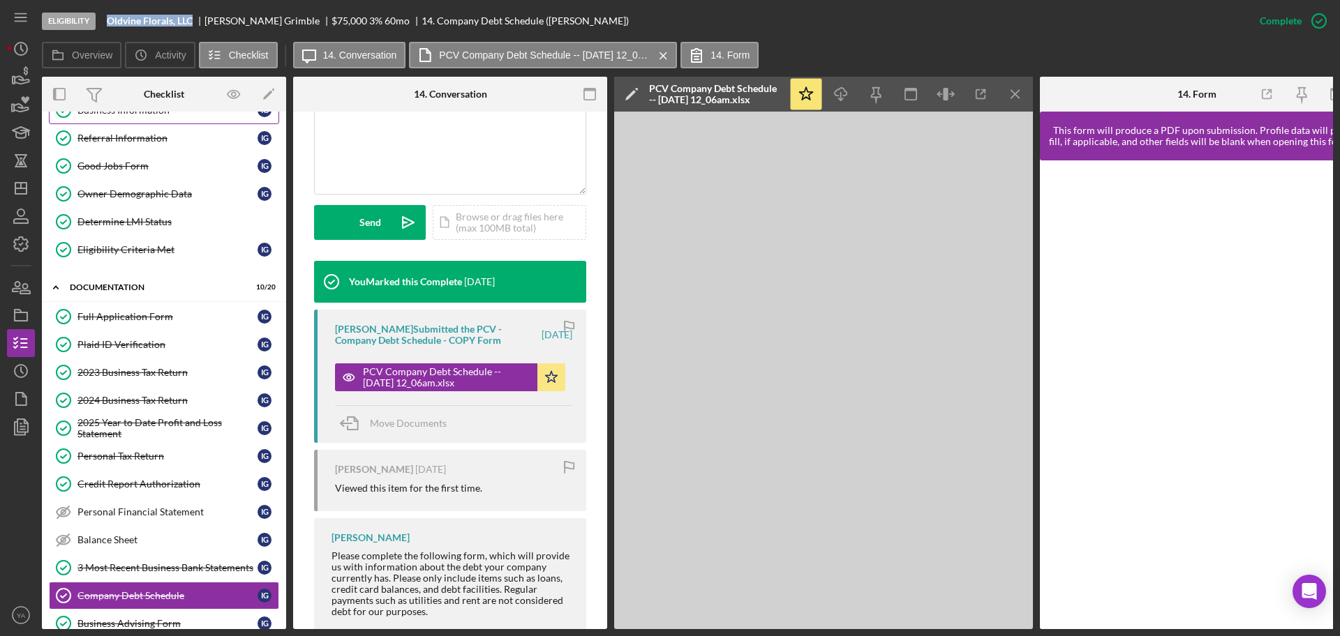
scroll to position [0, 0]
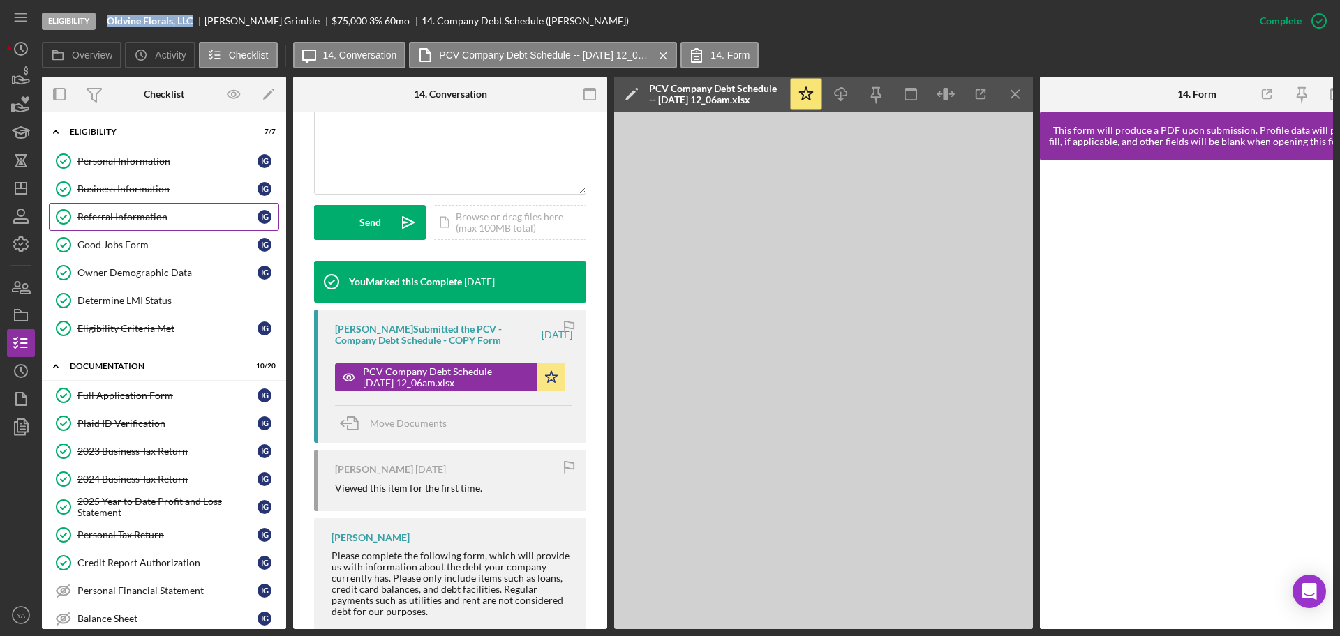
click at [132, 211] on div "Referral Information" at bounding box center [167, 216] width 180 height 11
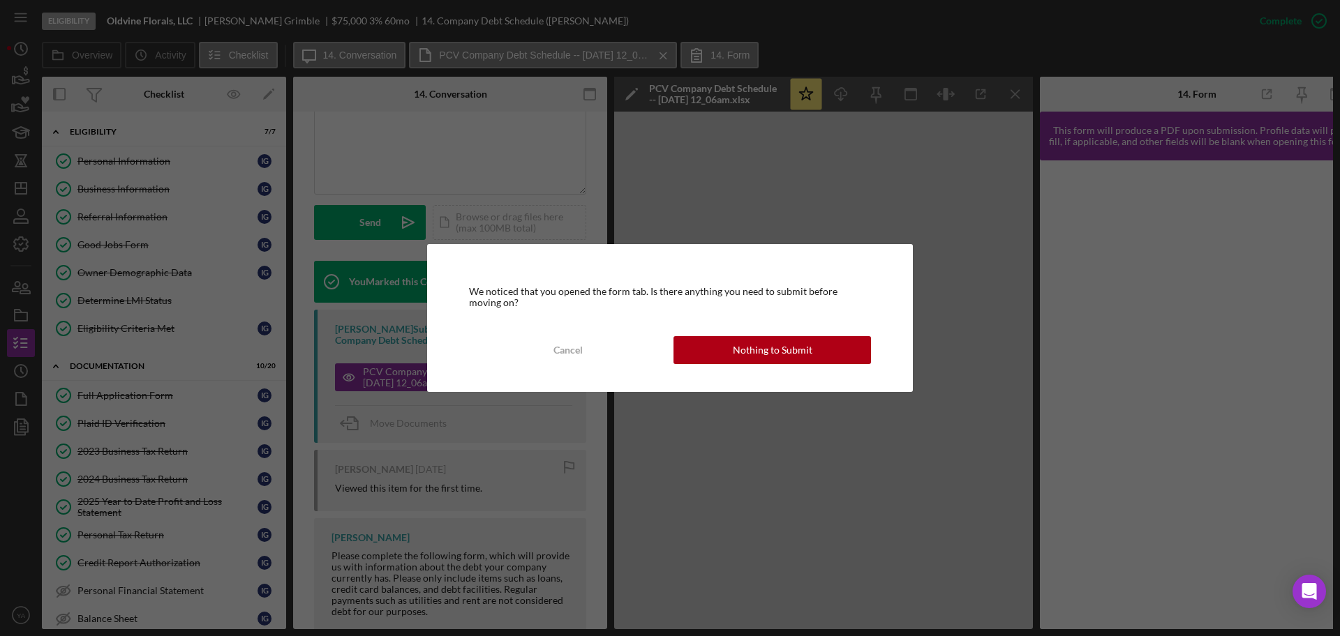
click at [147, 193] on div "We noticed that you opened the form tab. Is there anything you need to submit b…" at bounding box center [670, 318] width 1340 height 636
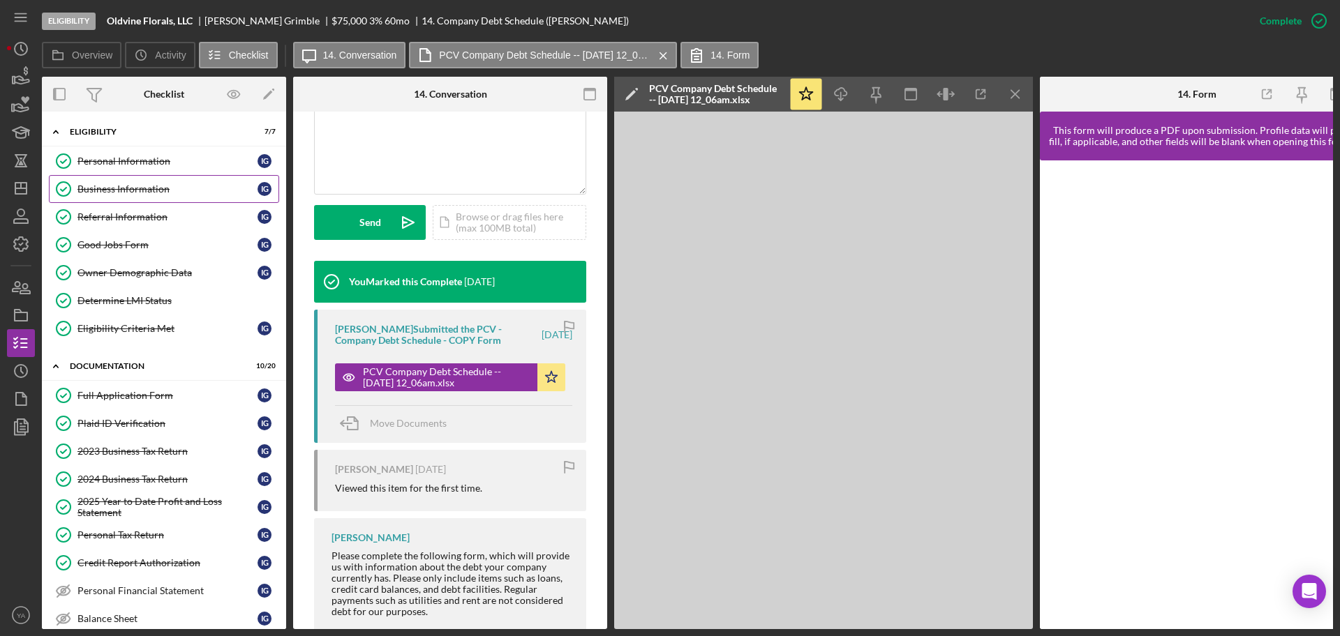
click at [160, 191] on div "Business Information" at bounding box center [167, 189] width 180 height 11
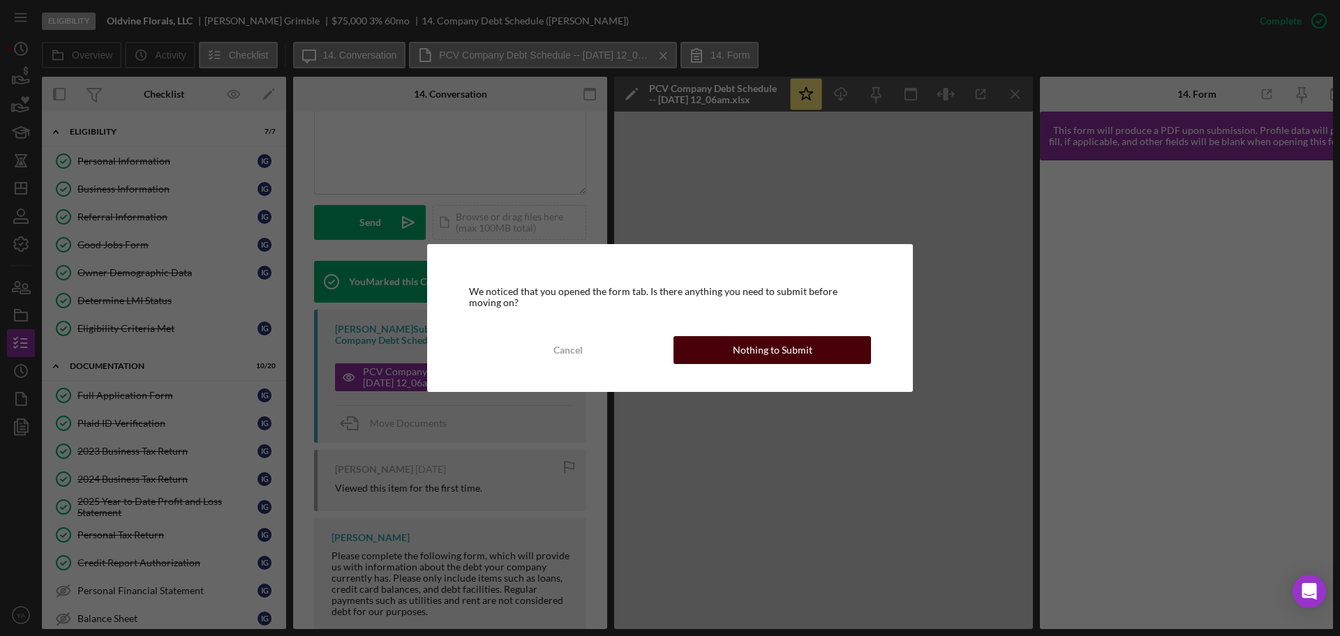
click at [819, 352] on button "Nothing to Submit" at bounding box center [771, 350] width 197 height 28
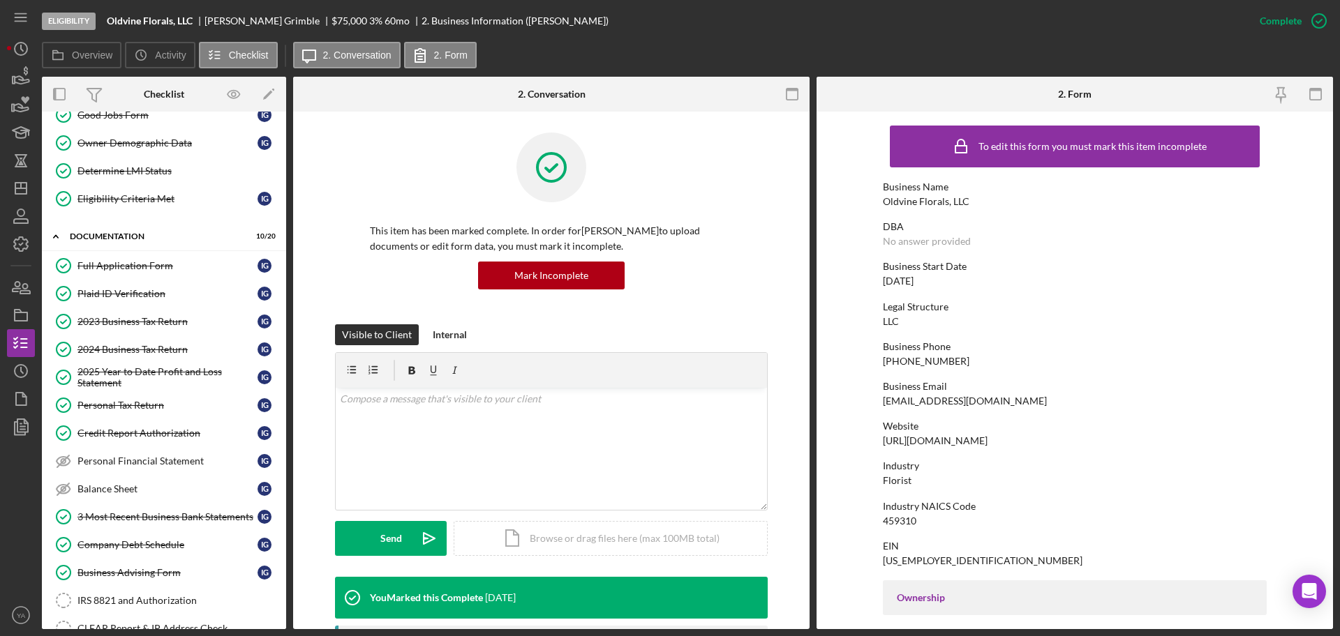
scroll to position [387, 0]
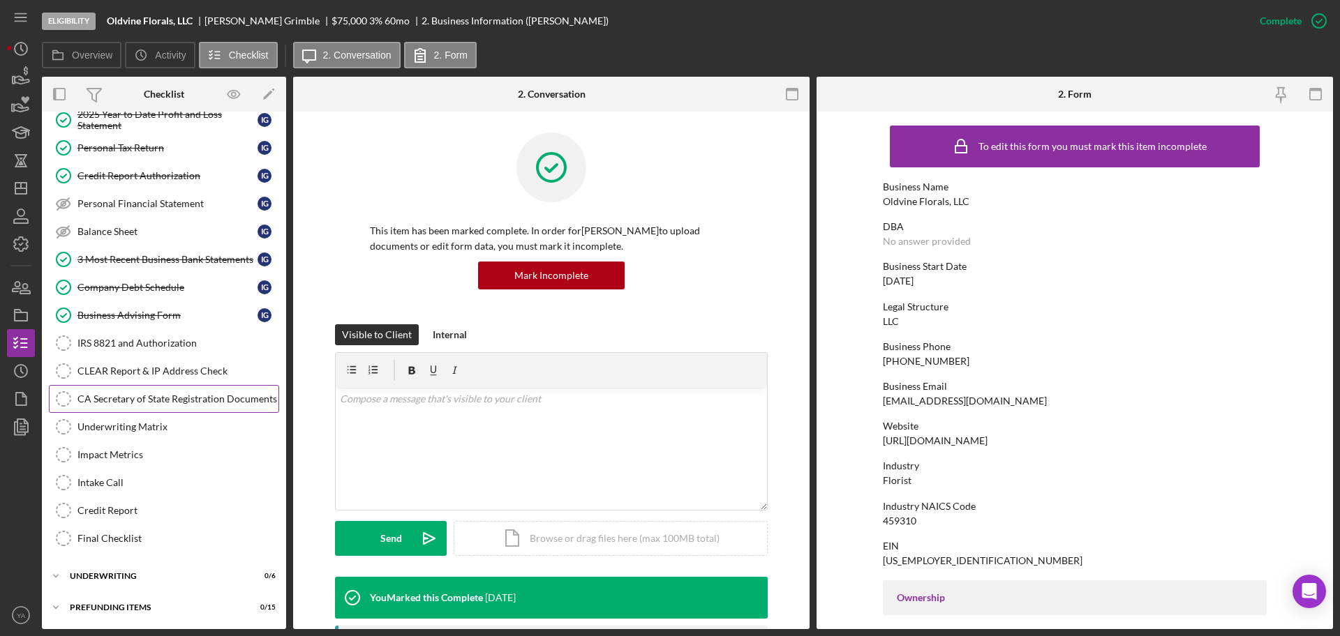
click at [197, 394] on div "CA Secretary of State Registration Documents" at bounding box center [177, 399] width 201 height 11
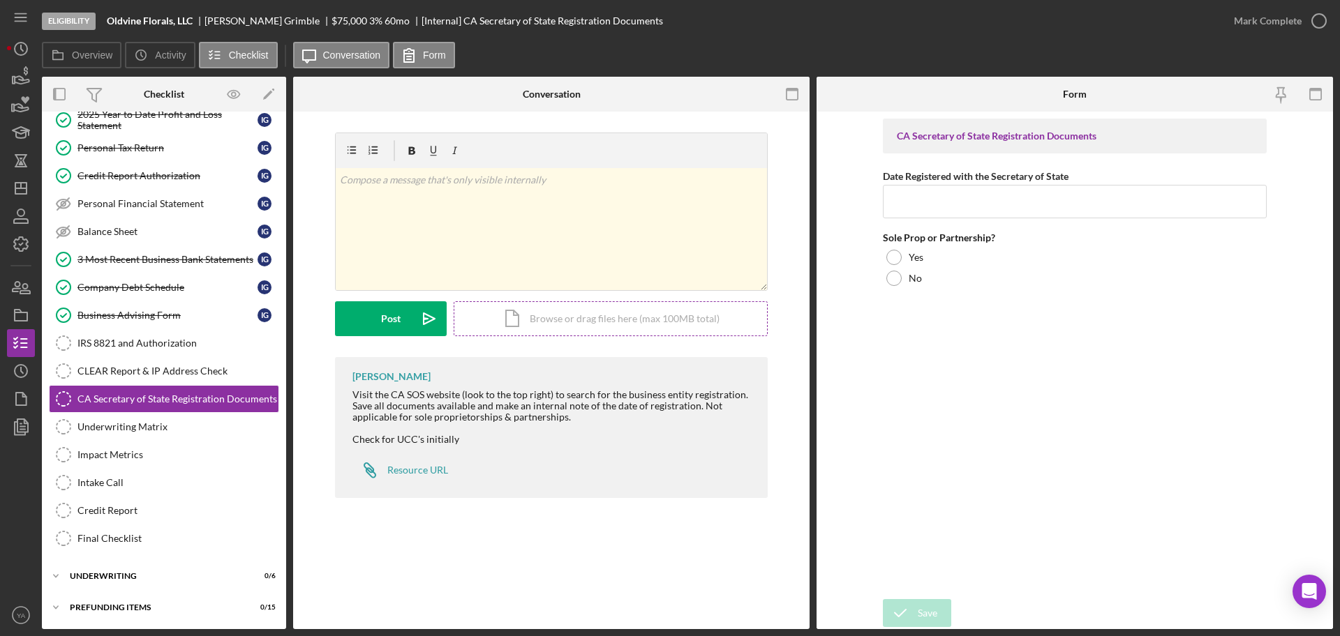
click at [546, 318] on div "Icon/Document Browse or drag files here (max 100MB total) Tap to choose files o…" at bounding box center [611, 318] width 314 height 35
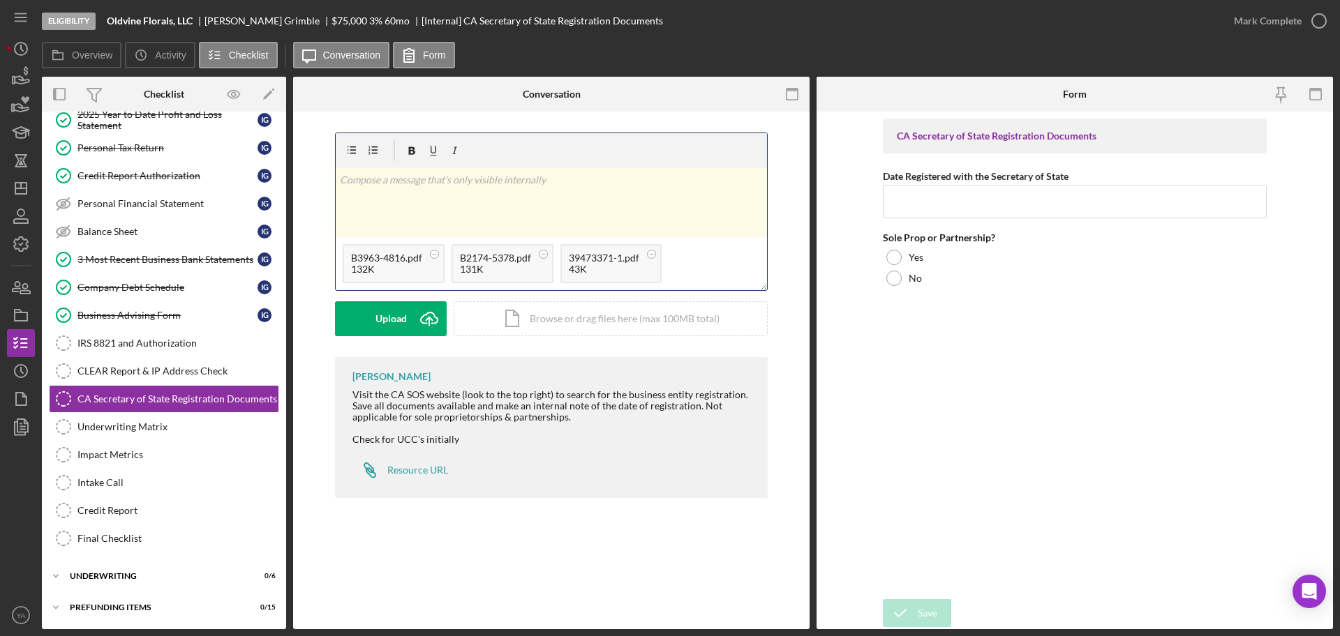
click at [507, 179] on p at bounding box center [552, 179] width 424 height 15
click at [821, 381] on form "CA Secretary of State Registration Documents Date Registered with the Secretary…" at bounding box center [1074, 371] width 516 height 518
click at [472, 208] on div "v Color teal Color pink Remove color Add row above Add row below Add column bef…" at bounding box center [551, 202] width 431 height 69
click at [397, 179] on p "Business Filings" at bounding box center [552, 179] width 424 height 15
click at [419, 186] on p "Business Filings" at bounding box center [552, 179] width 424 height 15
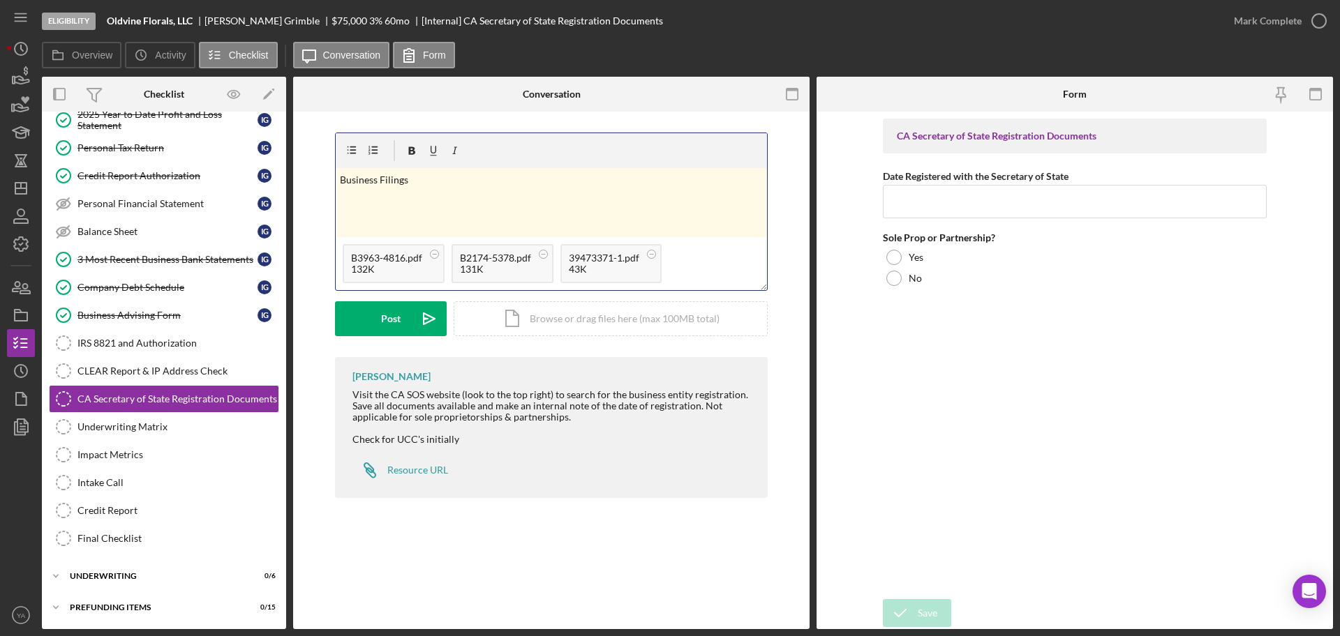
click at [419, 202] on div "v Color teal Color pink Remove color Add row above Add row below Add column bef…" at bounding box center [551, 202] width 431 height 69
click at [382, 182] on p "Business Filings" at bounding box center [552, 179] width 424 height 15
click at [329, 189] on div "v Color teal Color pink Remove color Add row above Add row below Add column bef…" at bounding box center [551, 245] width 474 height 225
click at [401, 329] on button "Post Icon/icon-invite-send" at bounding box center [391, 318] width 112 height 35
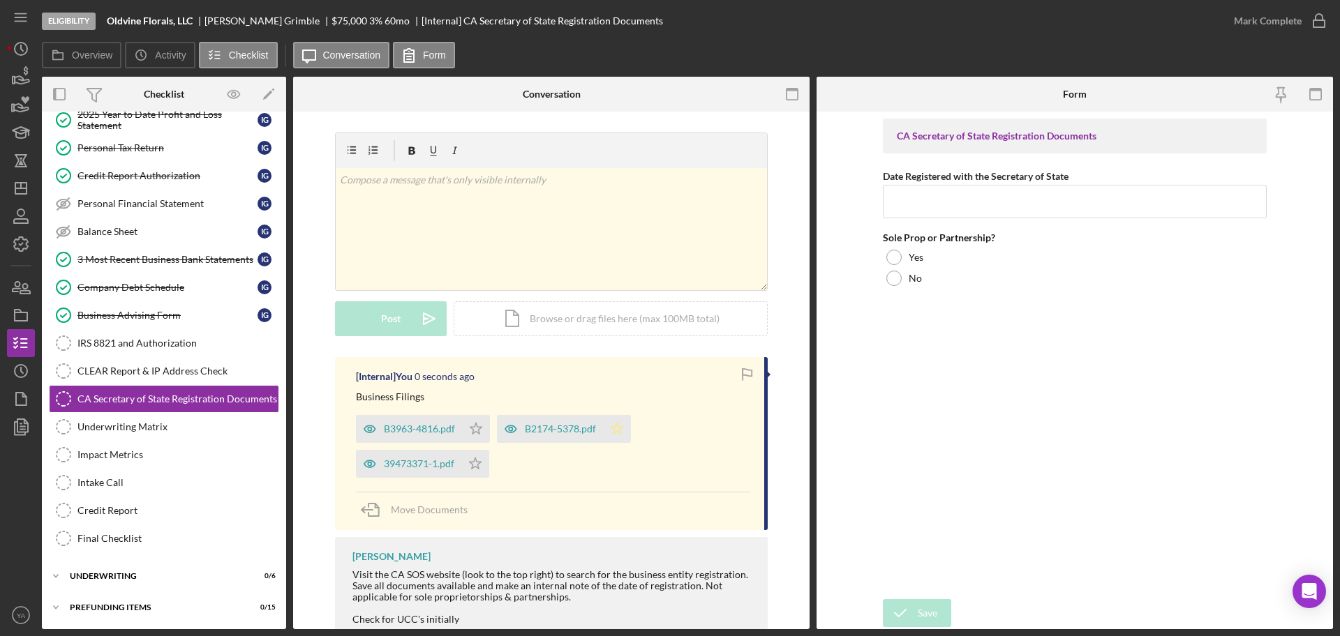
click at [609, 432] on icon "Icon/Star" at bounding box center [617, 429] width 28 height 28
click at [465, 429] on icon "Icon/Star" at bounding box center [476, 429] width 28 height 28
click at [476, 465] on polygon "button" at bounding box center [476, 463] width 12 height 11
click at [512, 274] on div "v Color teal Color pink Remove color Add row above Add row below Add column bef…" at bounding box center [551, 229] width 431 height 122
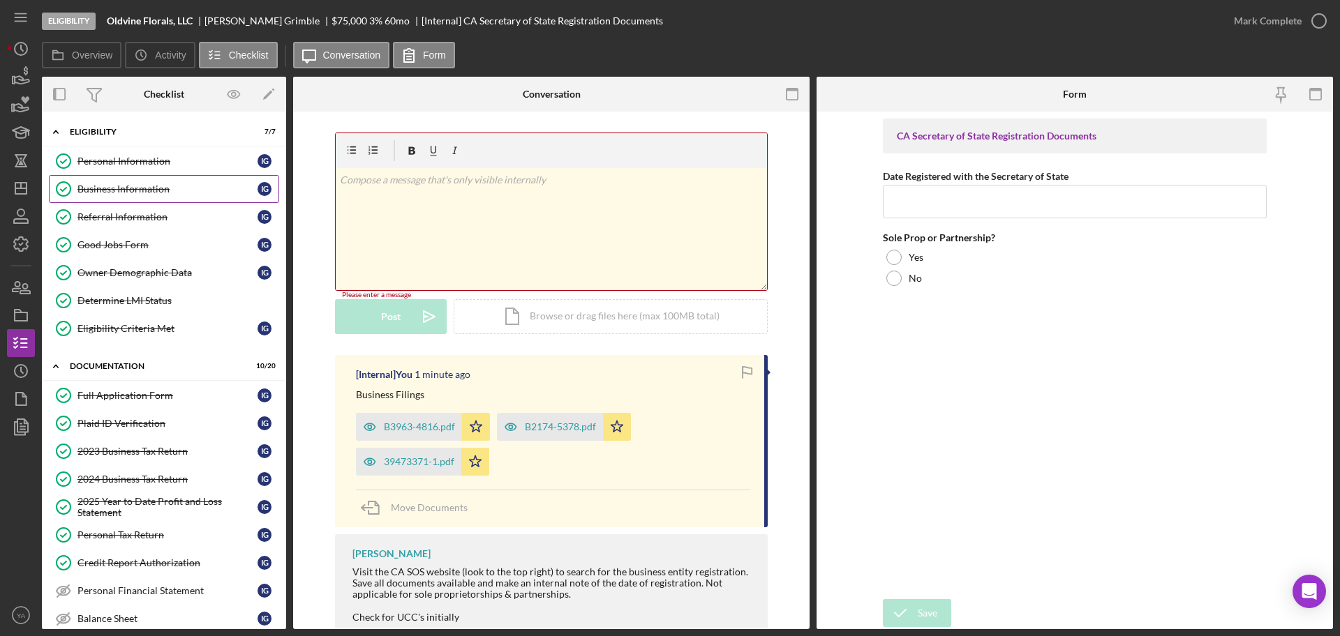
click at [121, 193] on div "Business Information" at bounding box center [167, 189] width 180 height 11
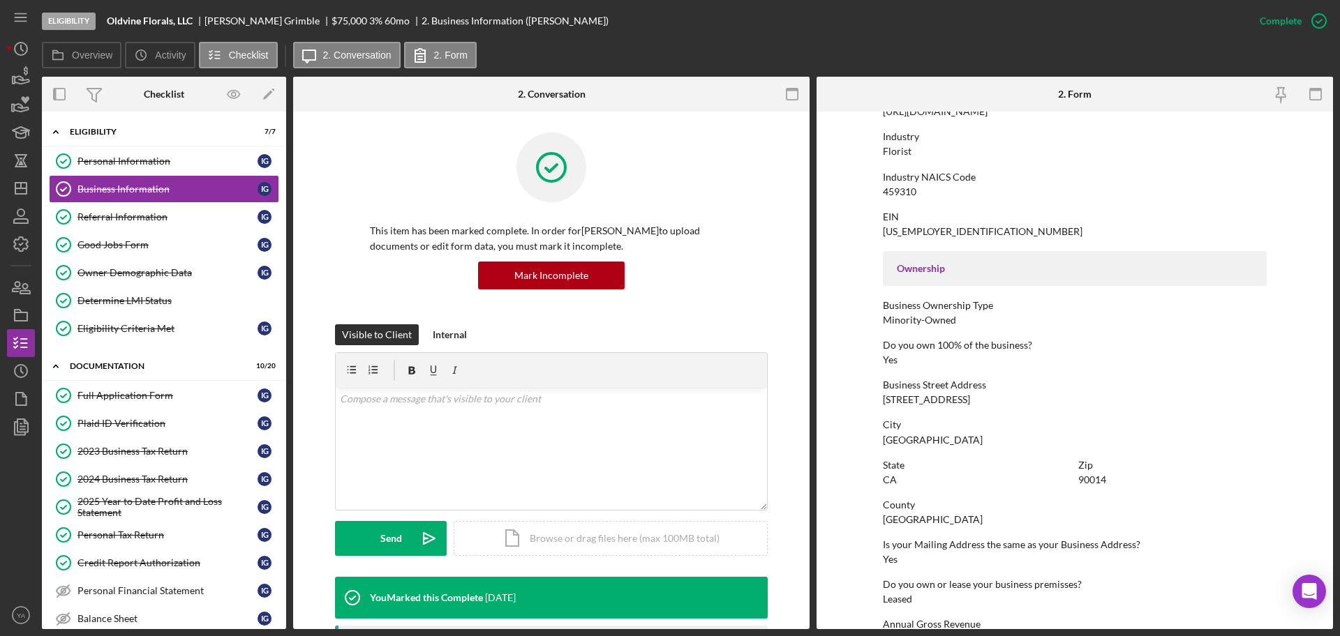
scroll to position [436, 0]
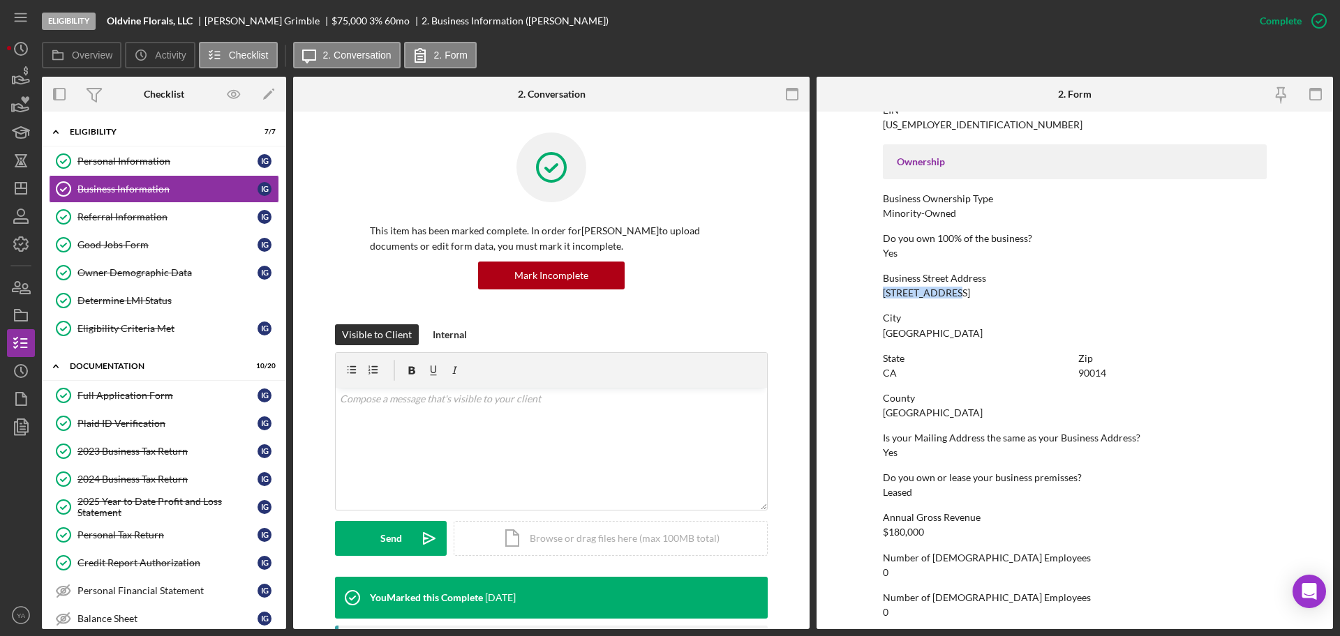
drag, startPoint x: 878, startPoint y: 291, endPoint x: 971, endPoint y: 291, distance: 93.5
click at [971, 291] on form "To edit this form you must mark this item incomplete Business Name Oldvine Flor…" at bounding box center [1074, 371] width 516 height 518
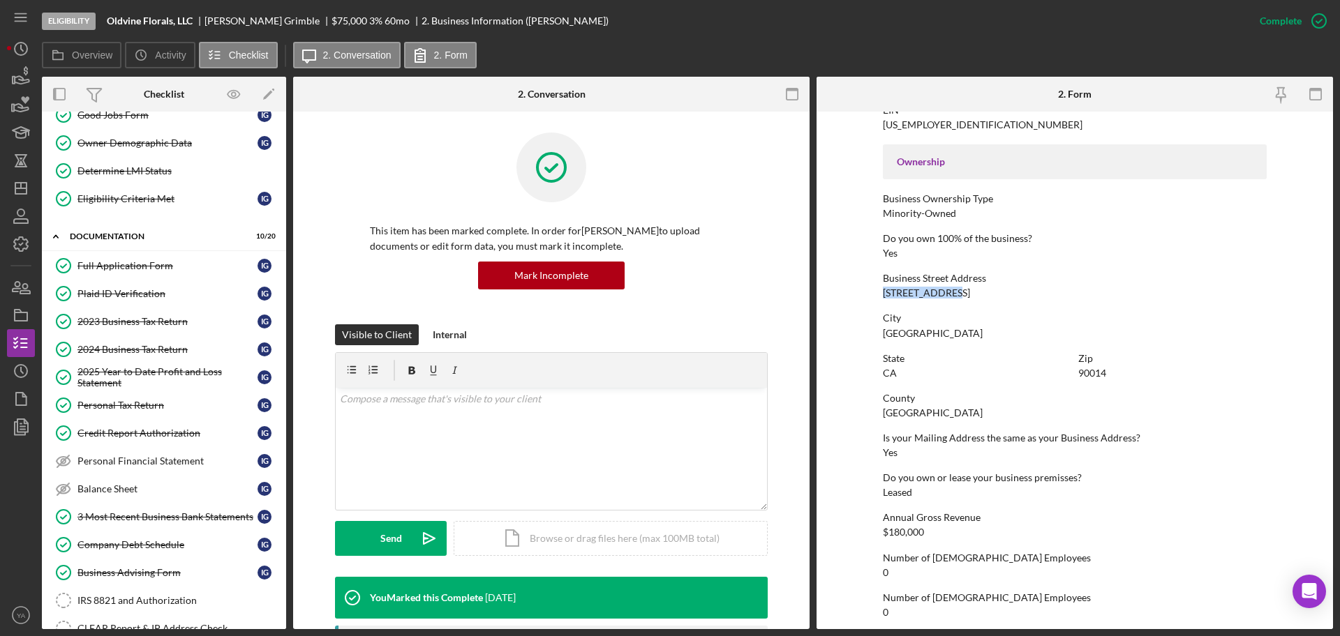
scroll to position [387, 0]
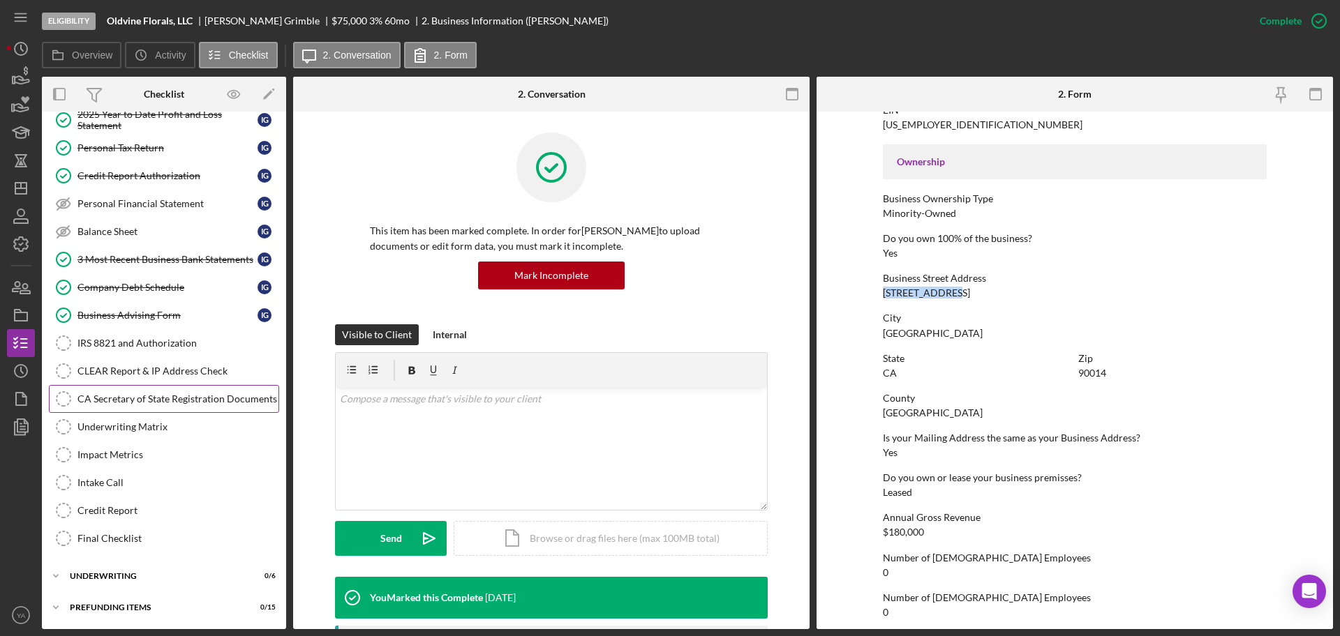
click at [172, 401] on div "CA Secretary of State Registration Documents" at bounding box center [177, 399] width 201 height 11
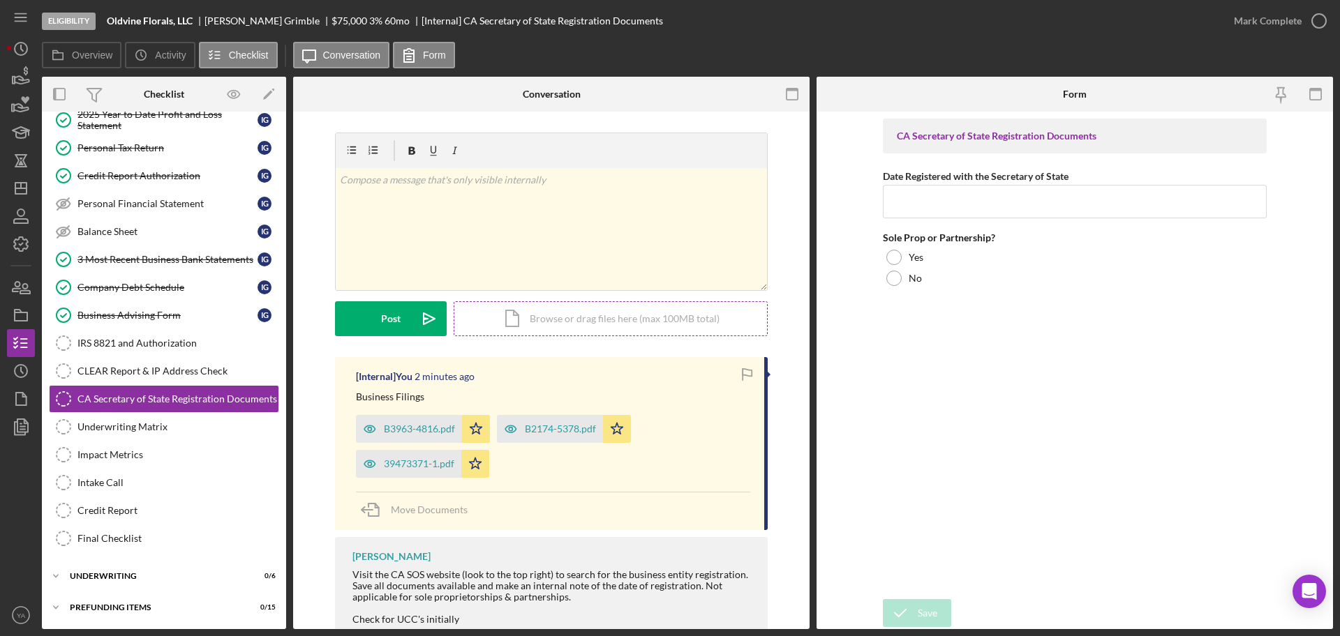
click at [529, 315] on div "Icon/Document Browse or drag files here (max 100MB total) Tap to choose files o…" at bounding box center [611, 318] width 314 height 35
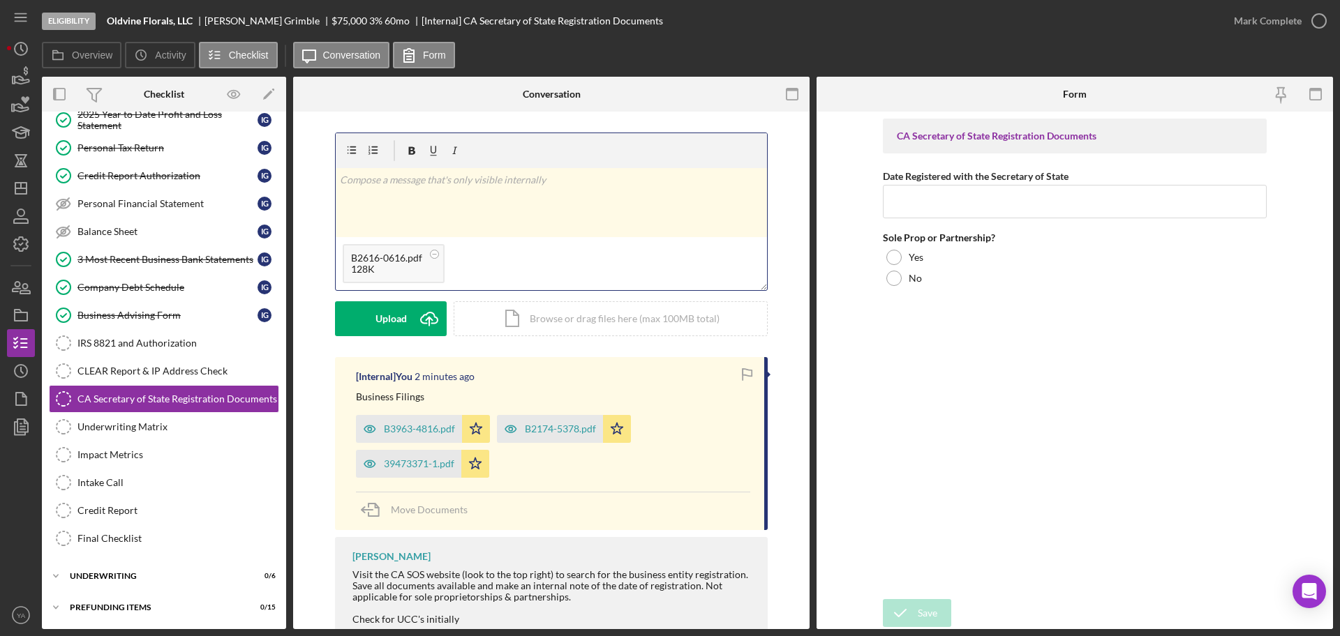
click at [509, 203] on div "v Color teal Color pink Remove color Add row above Add row below Add column bef…" at bounding box center [551, 202] width 431 height 69
click at [424, 327] on icon "Icon/icon-invite-send" at bounding box center [429, 318] width 35 height 35
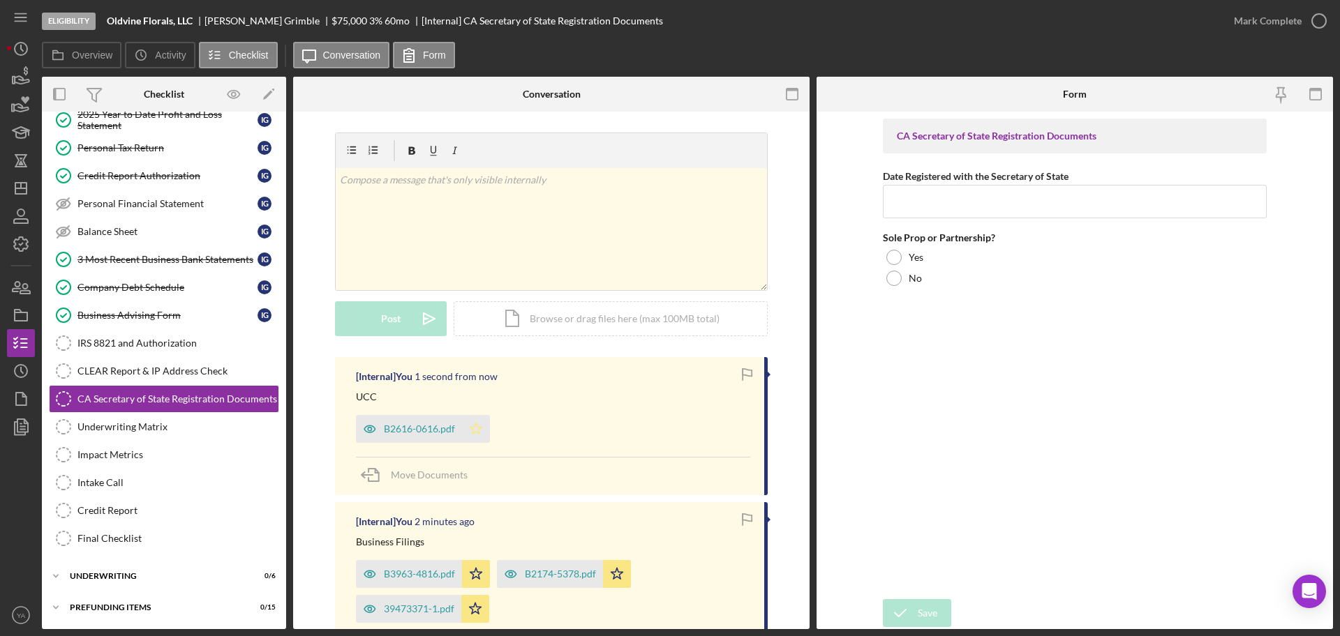
click at [470, 420] on icon "Icon/Star" at bounding box center [476, 429] width 28 height 28
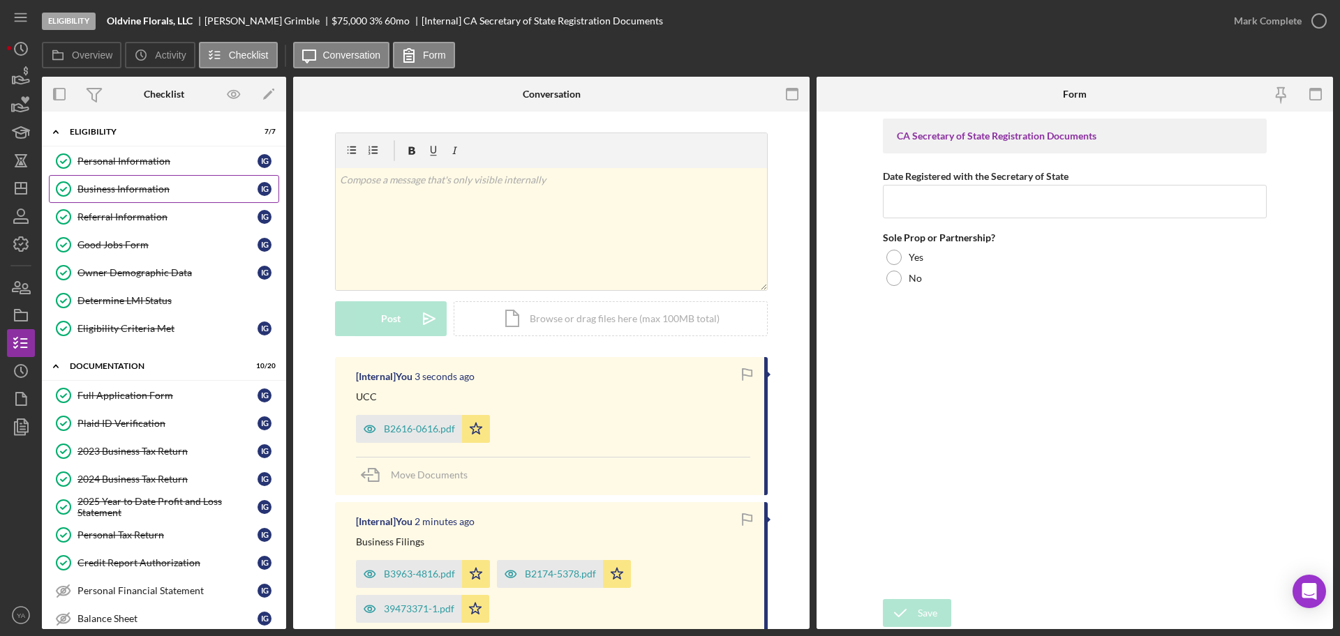
click at [128, 186] on div "Business Information" at bounding box center [167, 189] width 180 height 11
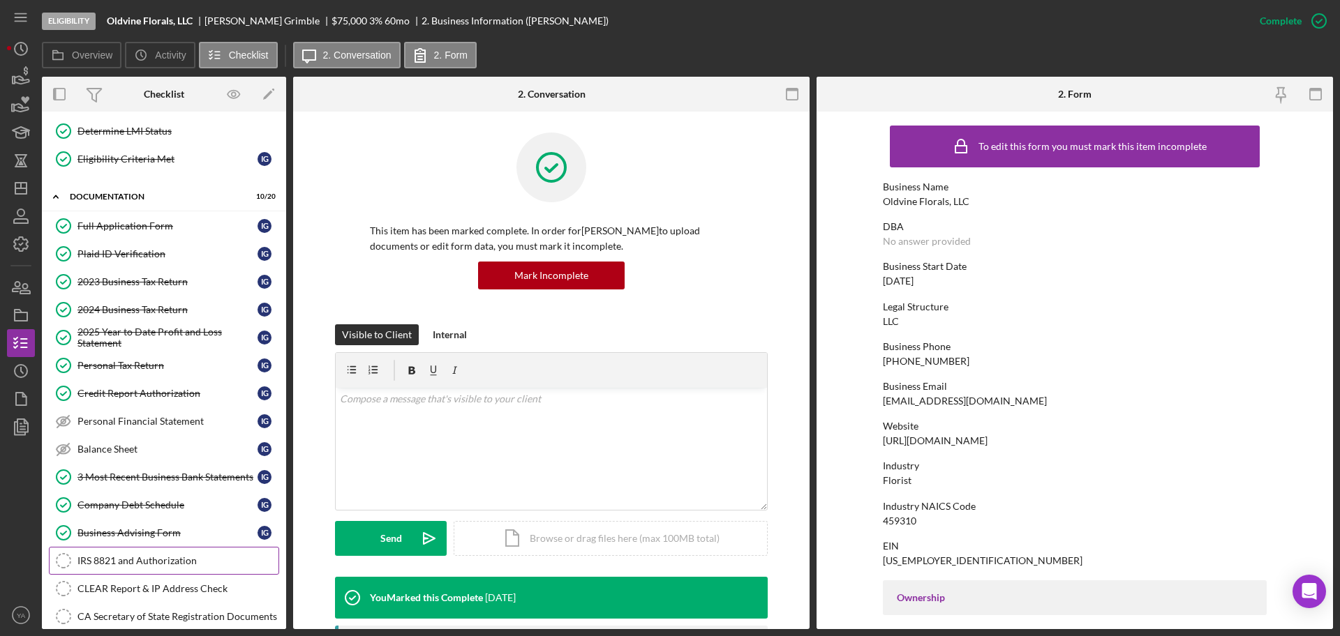
scroll to position [387, 0]
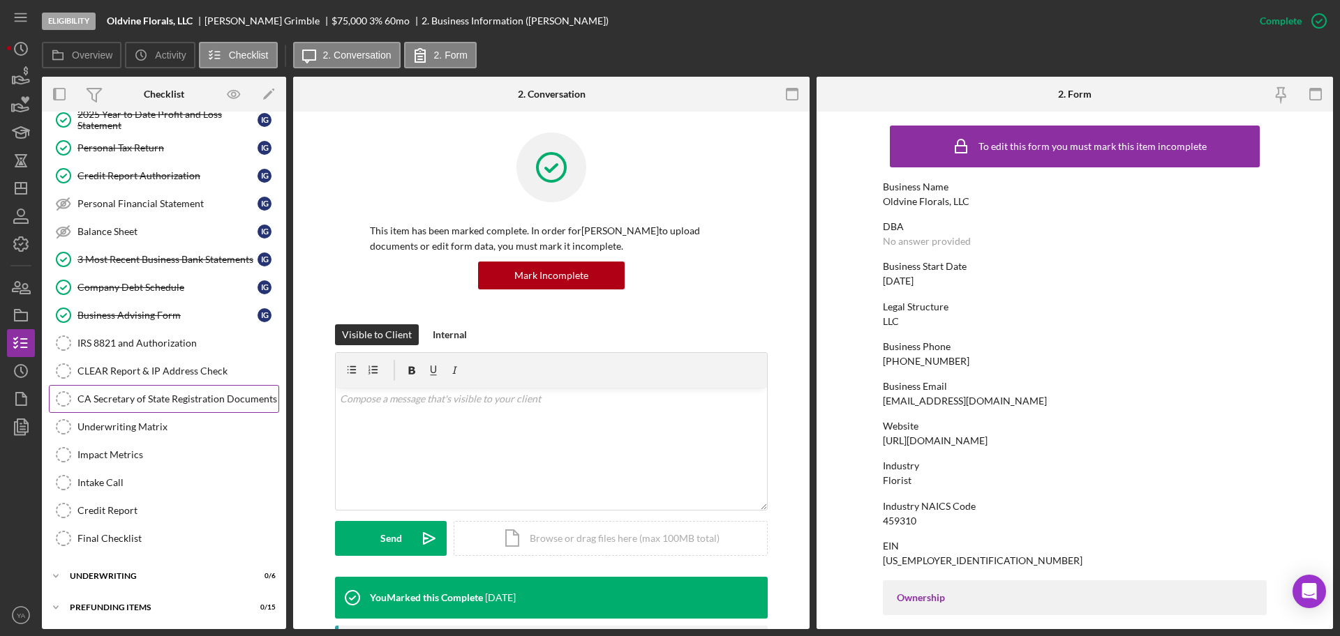
click at [171, 395] on div "CA Secretary of State Registration Documents" at bounding box center [177, 399] width 201 height 11
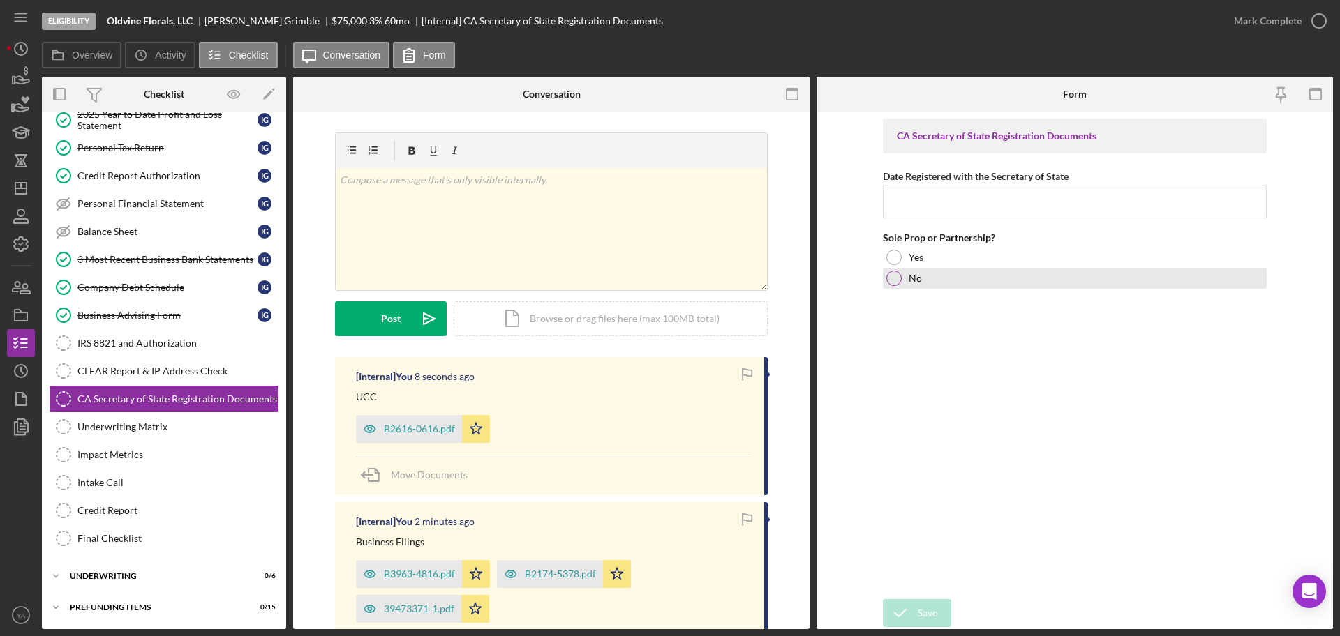
click at [895, 281] on div at bounding box center [893, 278] width 15 height 15
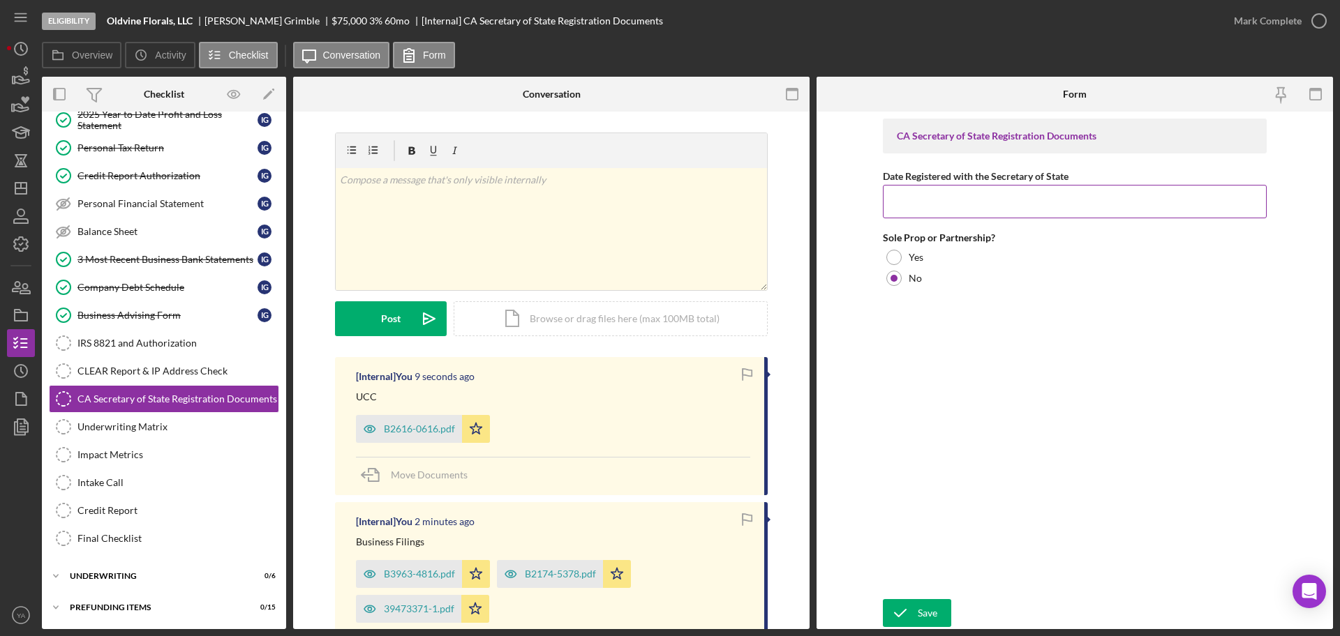
click at [975, 195] on input "Date Registered with the Secretary of State" at bounding box center [1075, 201] width 384 height 33
paste input "[DATE]"
click at [910, 197] on input "[DATE]" at bounding box center [1075, 201] width 384 height 33
type input "[DATE]"
click at [982, 382] on div "CA Secretary of State Registration Documents Date Registered with the Secretary…" at bounding box center [1075, 356] width 384 height 474
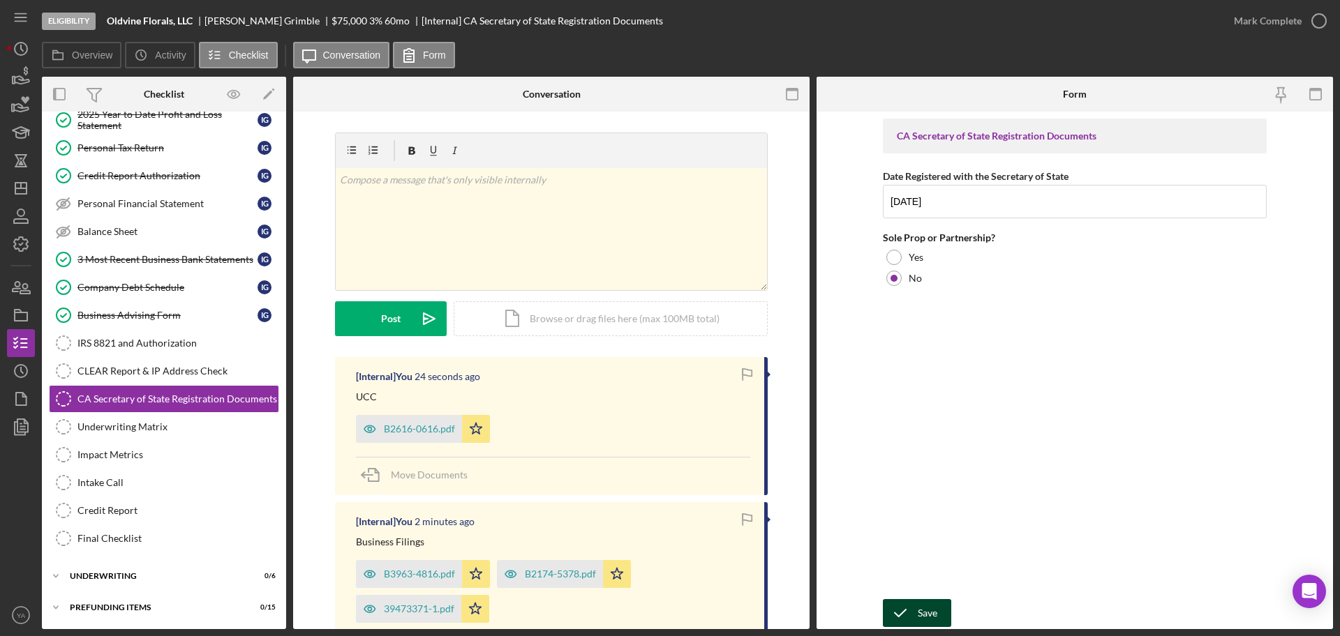
click at [924, 618] on div "Save" at bounding box center [928, 613] width 20 height 28
